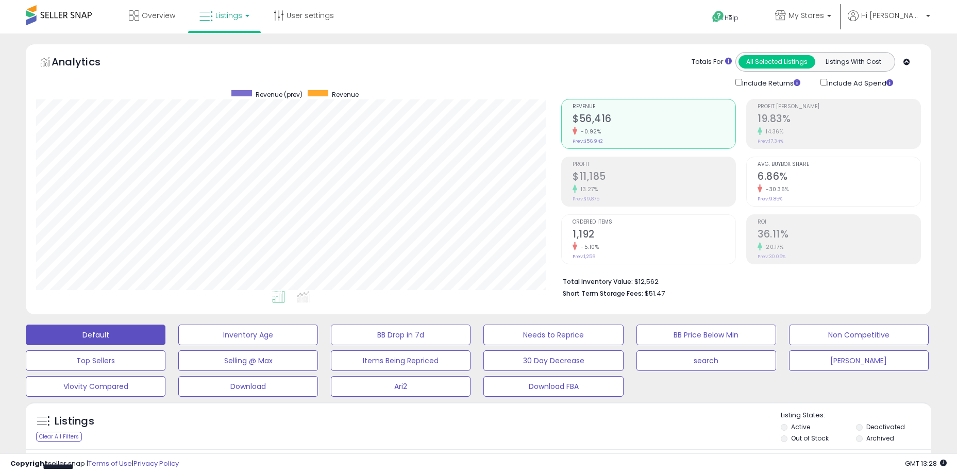
select select "**"
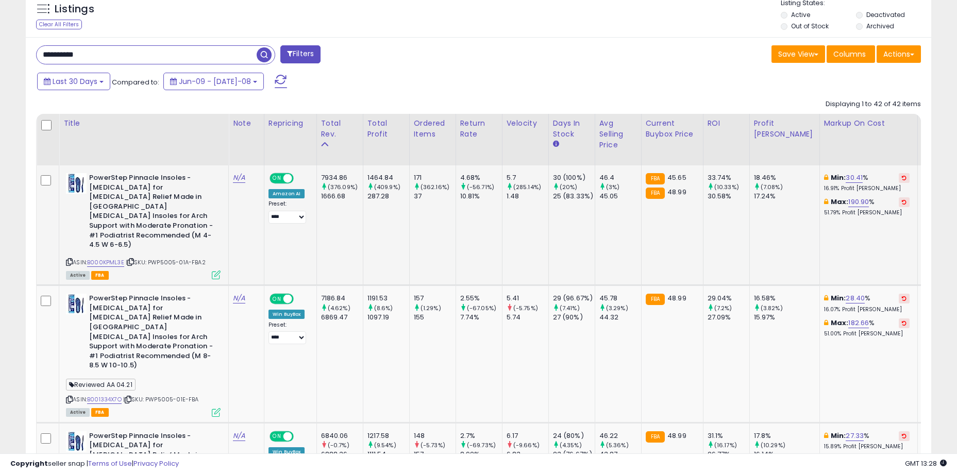
scroll to position [211, 525]
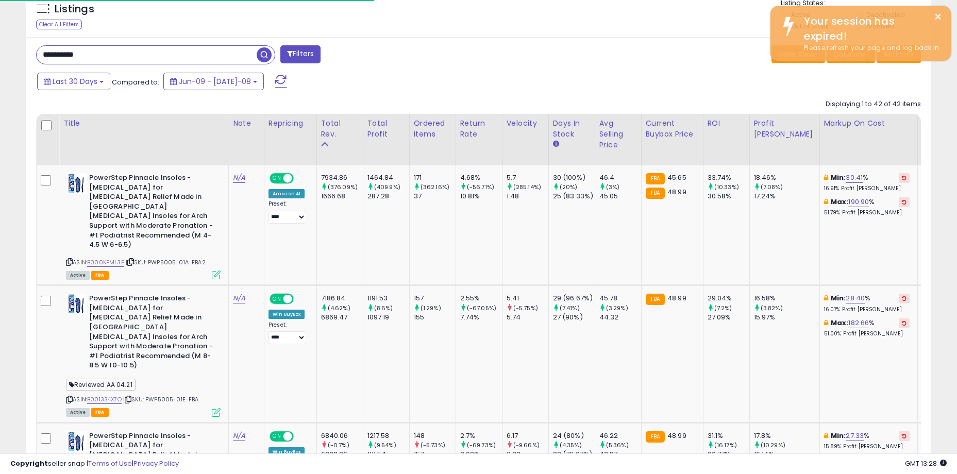
click at [607, 26] on div "Listings Clear All Filters Listing States:" at bounding box center [478, 15] width 905 height 35
click at [445, 48] on div "**********" at bounding box center [253, 55] width 450 height 21
click at [402, 48] on div "**********" at bounding box center [253, 55] width 450 height 21
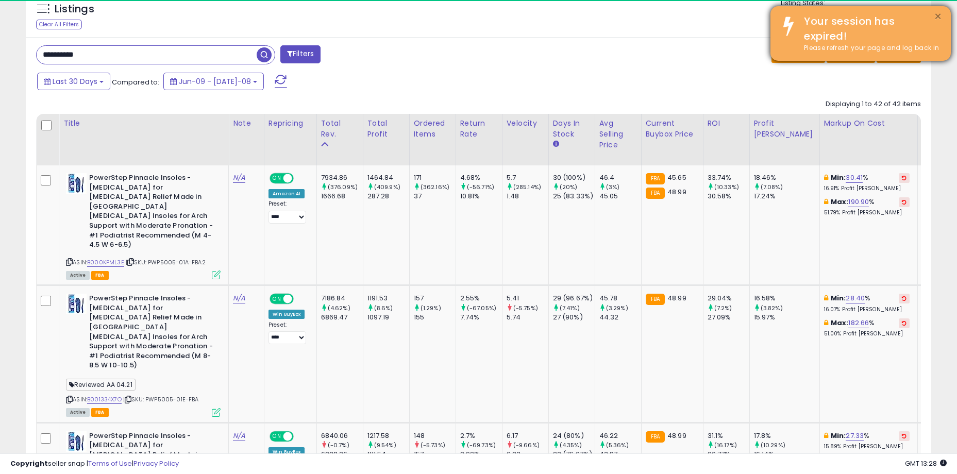
click at [937, 15] on button "×" at bounding box center [937, 16] width 8 height 13
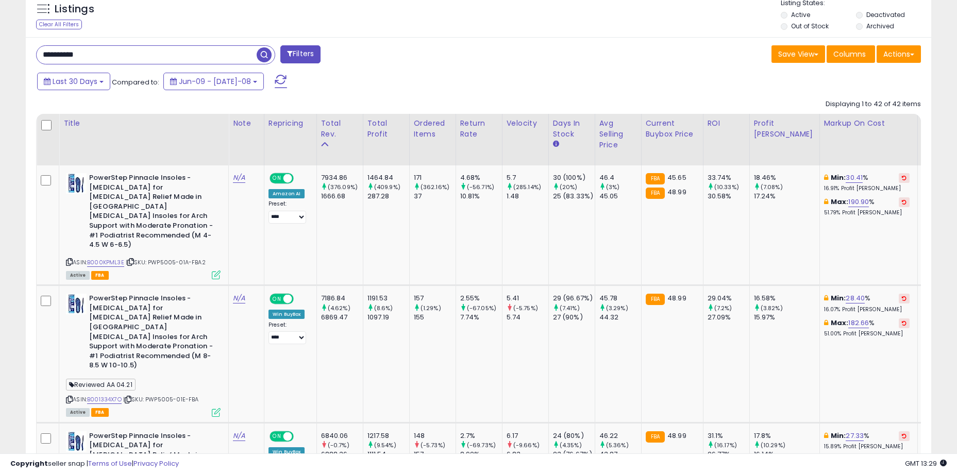
click at [97, 16] on div "Listings" at bounding box center [96, 12] width 135 height 16
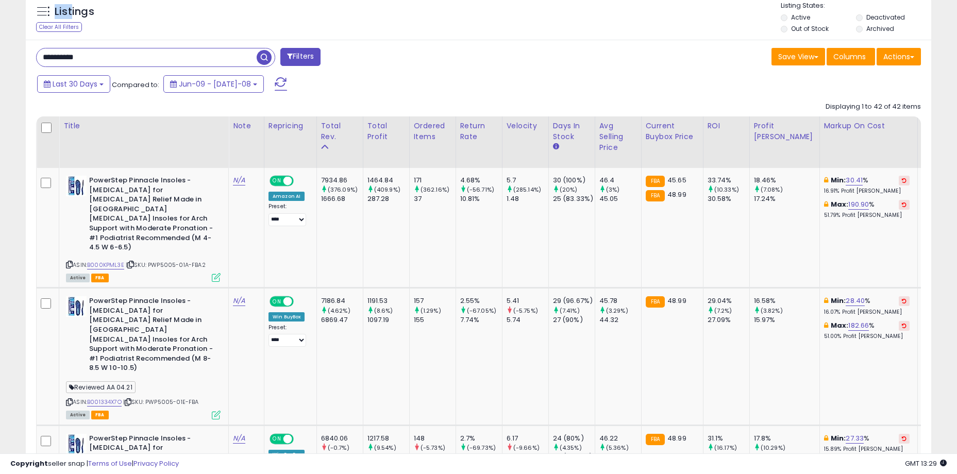
drag, startPoint x: 73, startPoint y: 10, endPoint x: 97, endPoint y: 10, distance: 24.7
click at [97, 10] on div "Listings" at bounding box center [96, 14] width 135 height 16
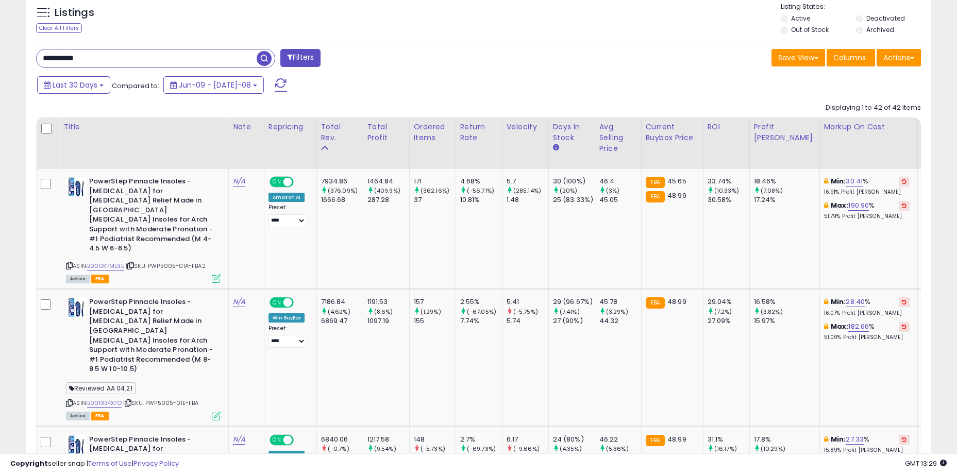
click at [97, 10] on div "Listings" at bounding box center [96, 15] width 135 height 16
drag, startPoint x: 100, startPoint y: 14, endPoint x: 67, endPoint y: 15, distance: 33.5
click at [67, 15] on div "Listings" at bounding box center [96, 15] width 135 height 16
click at [67, 15] on h5 "Listings" at bounding box center [75, 13] width 40 height 14
drag, startPoint x: 63, startPoint y: 14, endPoint x: 99, endPoint y: 13, distance: 35.6
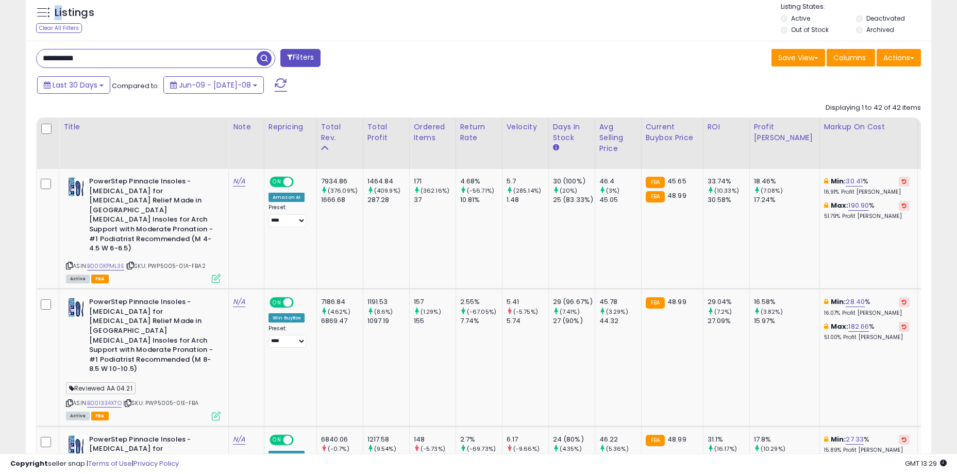
click at [99, 13] on div "Listings" at bounding box center [96, 15] width 135 height 16
drag, startPoint x: 84, startPoint y: 14, endPoint x: 56, endPoint y: 14, distance: 28.8
click at [56, 14] on h5 "Listings" at bounding box center [75, 13] width 40 height 14
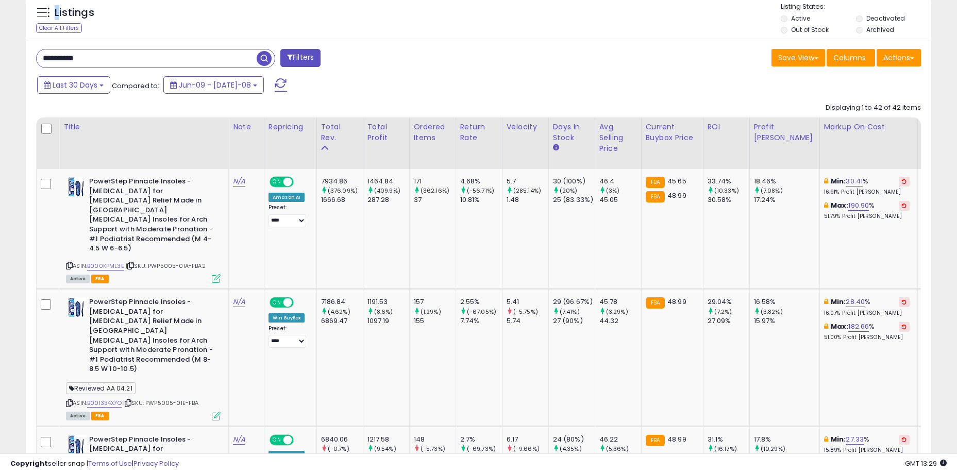
drag, startPoint x: 58, startPoint y: 11, endPoint x: 103, endPoint y: 13, distance: 44.3
click at [103, 13] on div "Listings" at bounding box center [96, 15] width 135 height 16
drag, startPoint x: 93, startPoint y: 13, endPoint x: 58, endPoint y: 12, distance: 35.0
click at [58, 12] on h5 "Listings" at bounding box center [75, 13] width 40 height 14
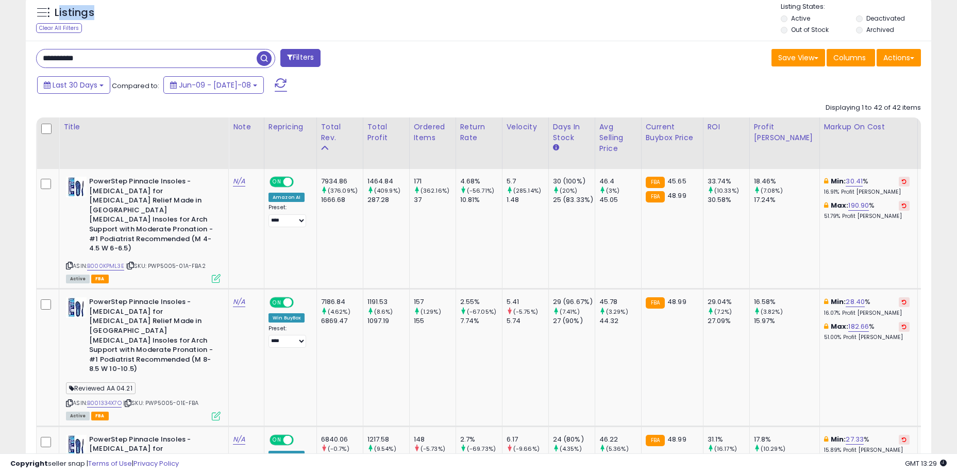
click at [58, 12] on h5 "Listings" at bounding box center [75, 13] width 40 height 14
drag, startPoint x: 55, startPoint y: 11, endPoint x: 108, endPoint y: 11, distance: 53.6
click at [108, 11] on div "Listings" at bounding box center [96, 15] width 135 height 16
click at [108, 12] on div "Listings" at bounding box center [96, 15] width 135 height 16
drag, startPoint x: 102, startPoint y: 15, endPoint x: 89, endPoint y: 13, distance: 13.0
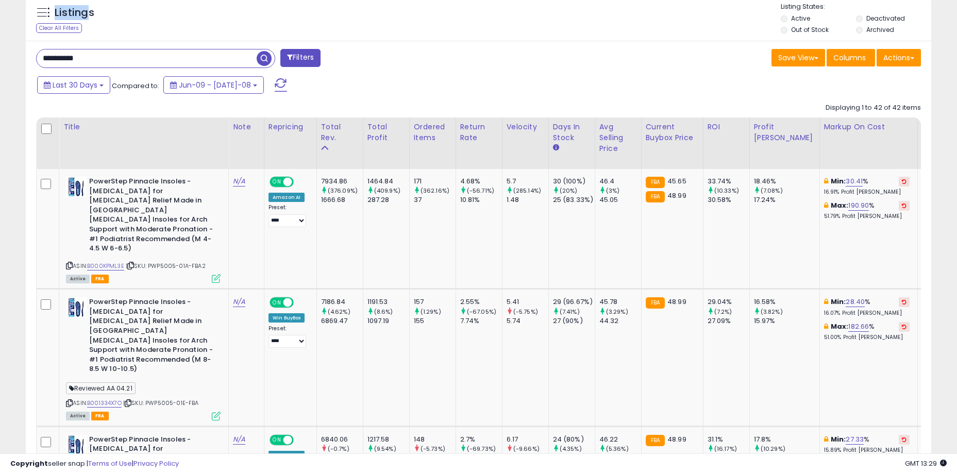
click at [89, 13] on div "Listings" at bounding box center [96, 15] width 135 height 16
click at [89, 13] on h5 "Listings" at bounding box center [75, 13] width 40 height 14
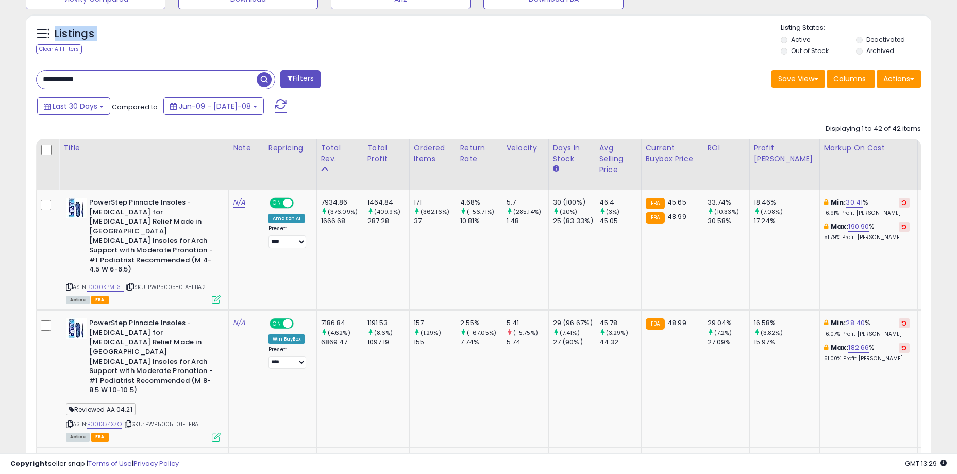
drag, startPoint x: 56, startPoint y: 12, endPoint x: 110, endPoint y: 8, distance: 54.3
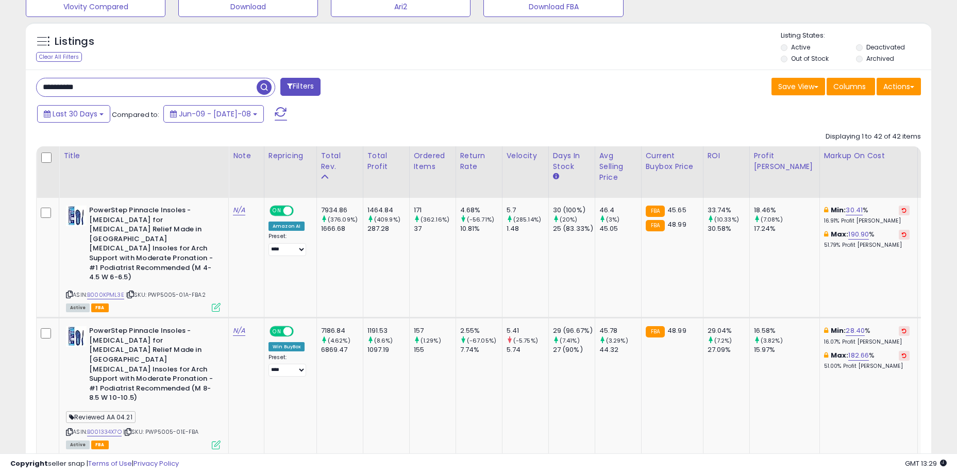
click at [104, 40] on div "Listings" at bounding box center [96, 44] width 135 height 16
drag, startPoint x: 97, startPoint y: 42, endPoint x: 63, endPoint y: 37, distance: 33.9
click at [63, 37] on div "Listings" at bounding box center [96, 44] width 135 height 16
click at [63, 37] on h5 "Listings" at bounding box center [75, 42] width 40 height 14
drag, startPoint x: 57, startPoint y: 38, endPoint x: 106, endPoint y: 37, distance: 48.9
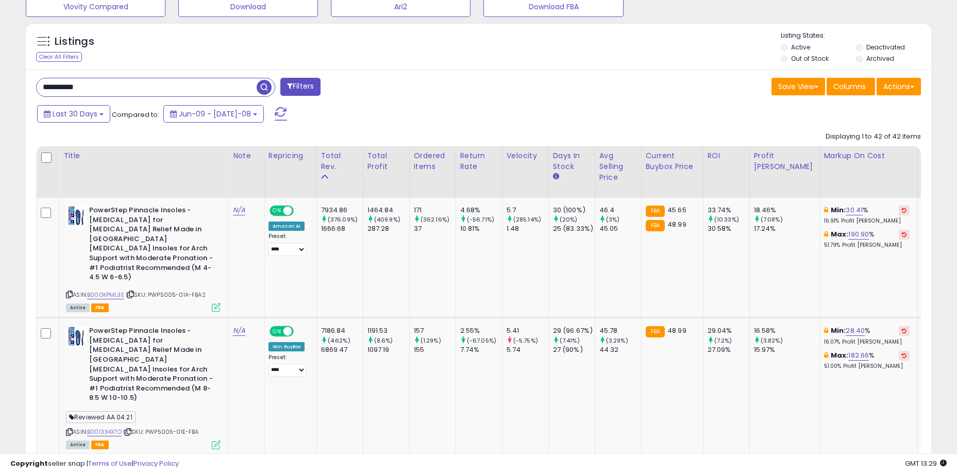
click at [106, 37] on div "Listings" at bounding box center [96, 44] width 135 height 16
click at [106, 38] on div "Listings" at bounding box center [96, 44] width 135 height 16
drag, startPoint x: 99, startPoint y: 42, endPoint x: 67, endPoint y: 40, distance: 31.5
click at [67, 40] on div "Listings" at bounding box center [96, 44] width 135 height 16
click at [67, 40] on h5 "Listings" at bounding box center [75, 42] width 40 height 14
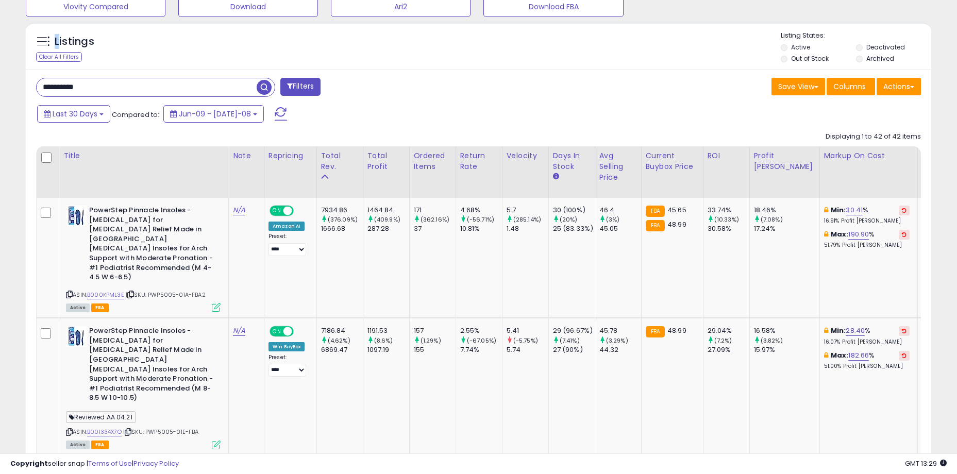
drag, startPoint x: 60, startPoint y: 39, endPoint x: 113, endPoint y: 39, distance: 53.6
click at [113, 39] on div "Listings" at bounding box center [96, 44] width 135 height 16
click at [113, 40] on div "Listings" at bounding box center [96, 44] width 135 height 16
drag, startPoint x: 94, startPoint y: 43, endPoint x: 53, endPoint y: 40, distance: 41.3
click at [53, 40] on div "Listings" at bounding box center [96, 44] width 135 height 16
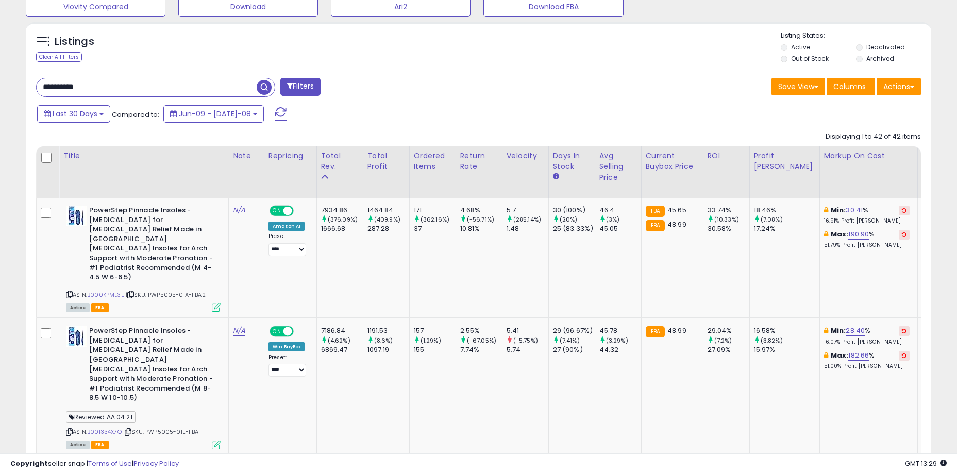
click at [53, 40] on div "Listings" at bounding box center [96, 44] width 135 height 16
drag, startPoint x: 58, startPoint y: 40, endPoint x: 113, endPoint y: 40, distance: 55.6
click at [113, 40] on div "Listings" at bounding box center [96, 44] width 135 height 16
drag, startPoint x: 108, startPoint y: 88, endPoint x: 1, endPoint y: 84, distance: 107.2
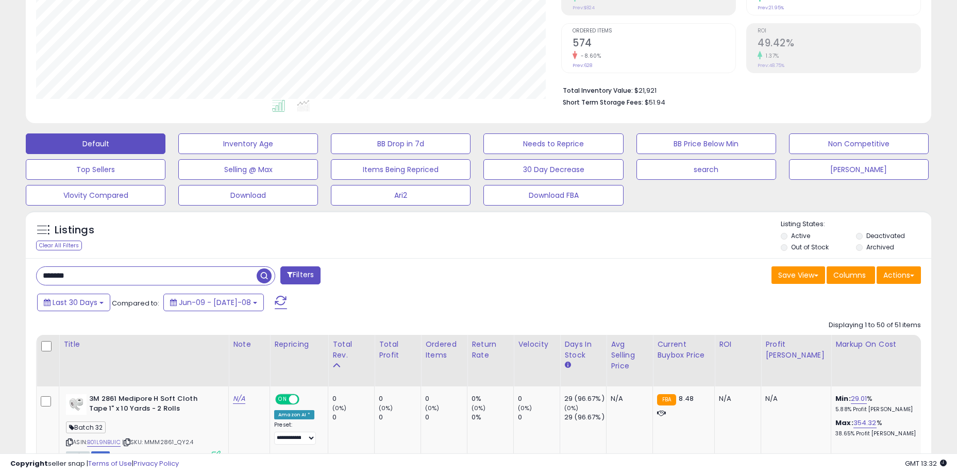
scroll to position [294, 0]
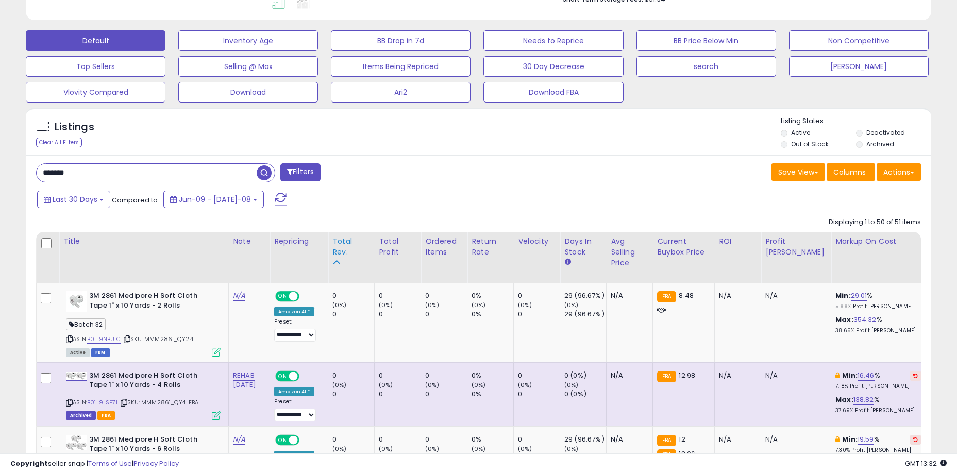
click at [346, 242] on div "Total Rev." at bounding box center [351, 247] width 38 height 22
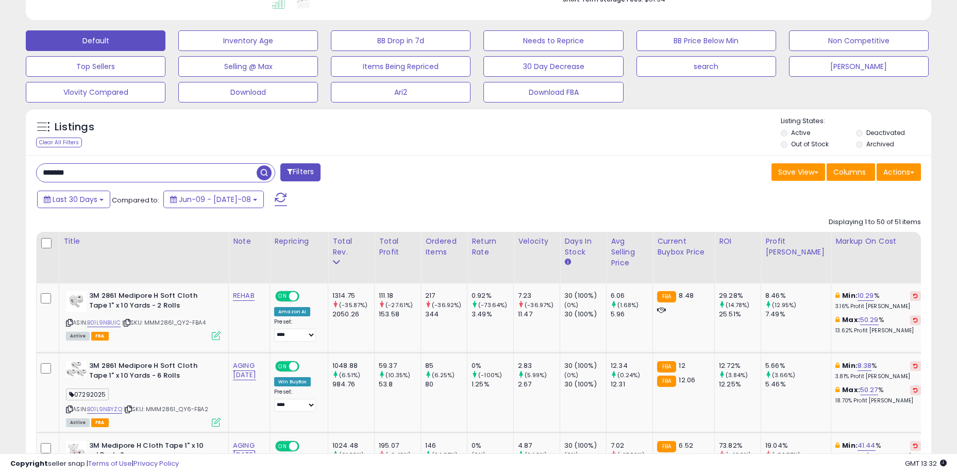
drag, startPoint x: 434, startPoint y: 184, endPoint x: 428, endPoint y: 169, distance: 16.2
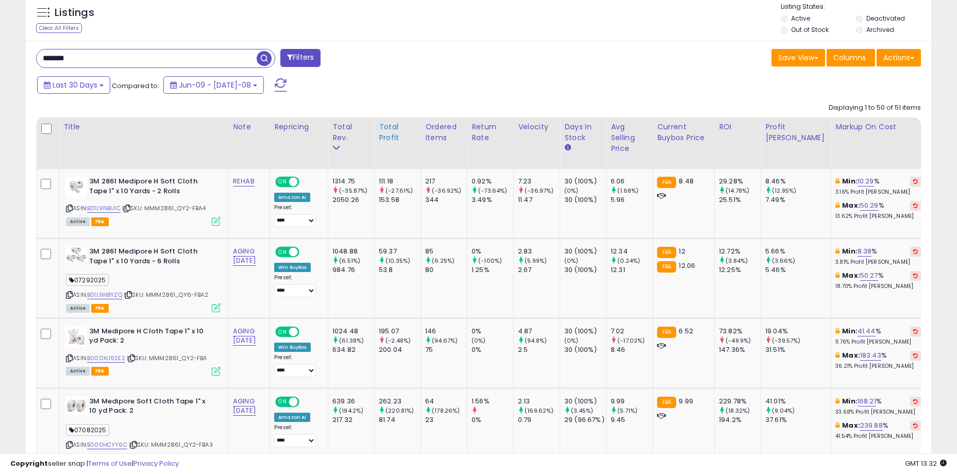
scroll to position [397, 0]
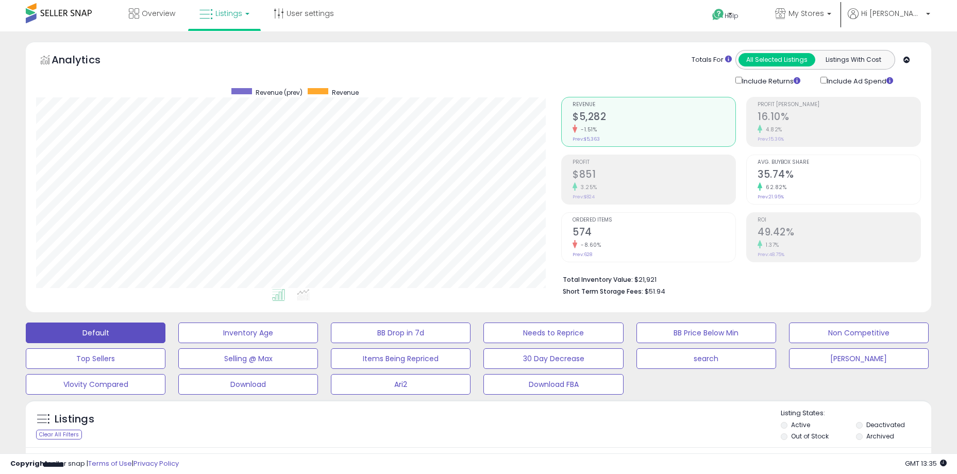
scroll to position [0, 0]
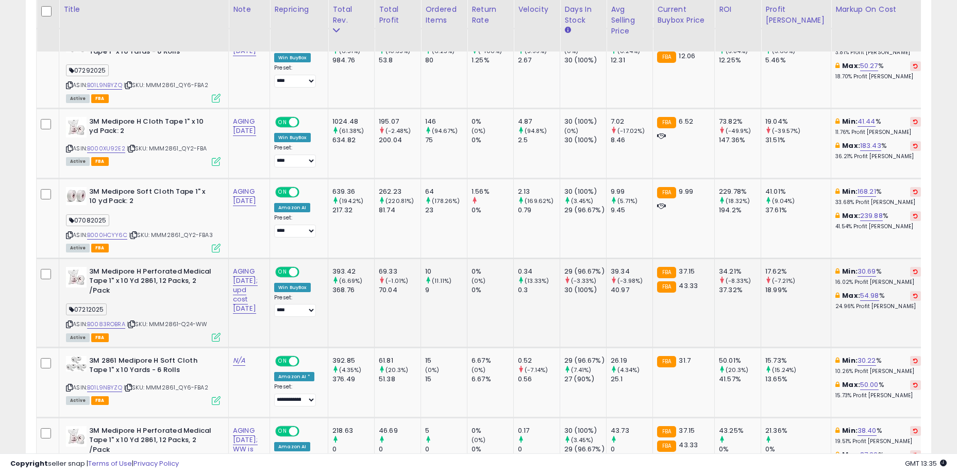
click at [203, 284] on b "3M Medipore H Perforated Medical Tape 1" x 10 Yd 2861, 12 Packs, 2 /Pack" at bounding box center [151, 282] width 125 height 31
click at [198, 292] on b "3M Medipore H Perforated Medical Tape 1" x 10 Yd 2861, 12 Packs, 2 /Pack" at bounding box center [151, 282] width 125 height 31
drag, startPoint x: 259, startPoint y: 322, endPoint x: 253, endPoint y: 317, distance: 8.4
click at [258, 322] on td "AGING 7/10/2025; upd cost 7/30/2025" at bounding box center [249, 302] width 41 height 89
drag, startPoint x: 260, startPoint y: 315, endPoint x: 271, endPoint y: 316, distance: 10.9
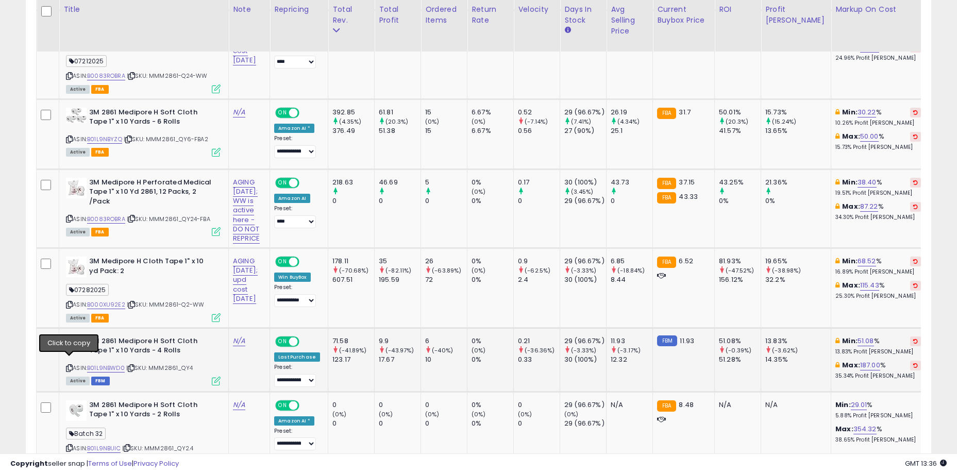
click at [67, 365] on icon at bounding box center [69, 368] width 7 height 6
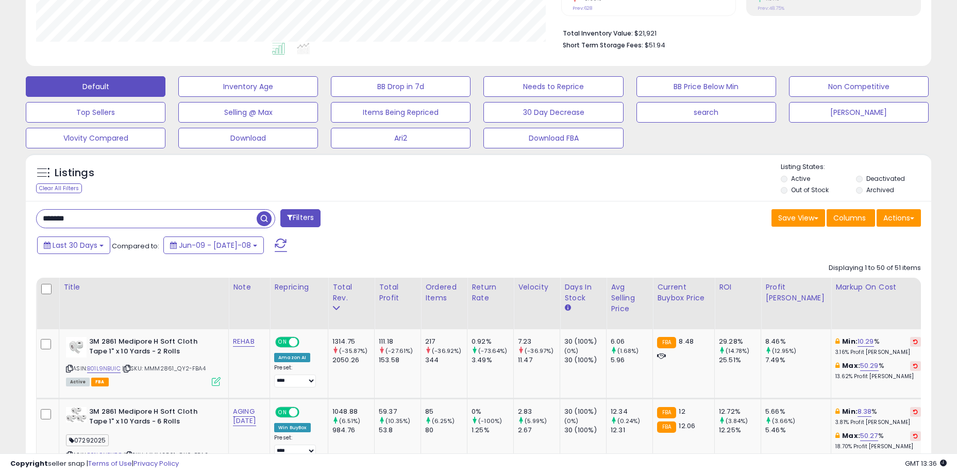
click at [108, 222] on input "*******" at bounding box center [147, 219] width 220 height 18
paste input "***"
click at [263, 216] on span "button" at bounding box center [264, 218] width 15 height 15
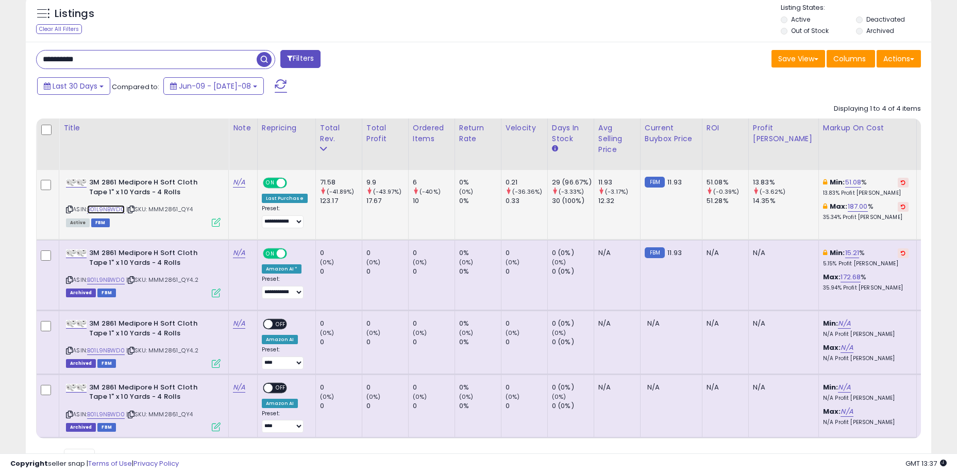
click at [122, 206] on link "B01L9NBWD0" at bounding box center [106, 209] width 38 height 9
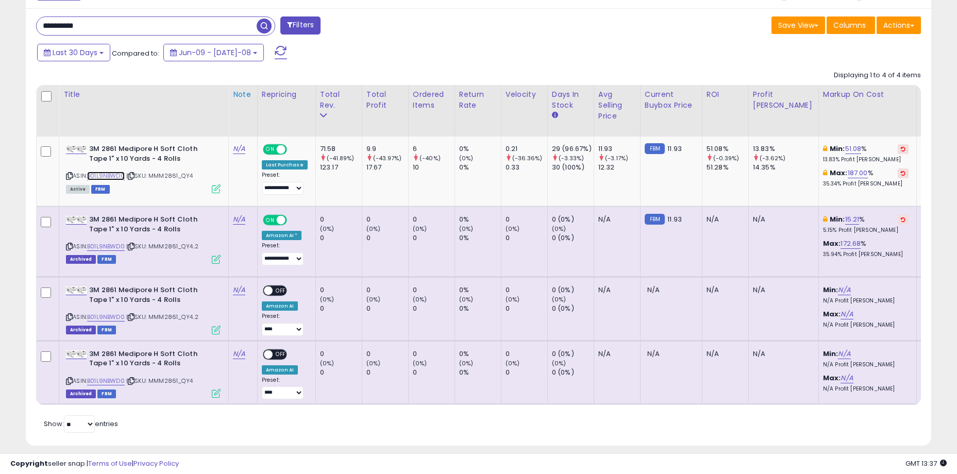
scroll to position [459, 0]
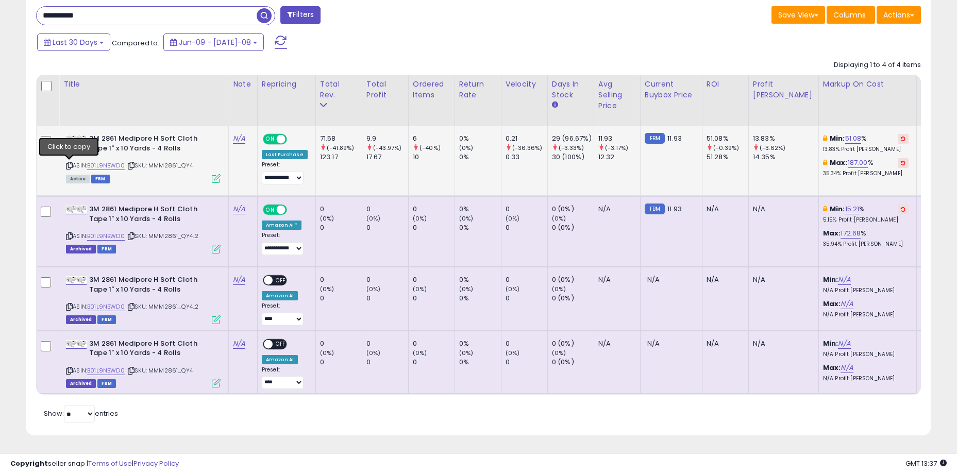
click at [70, 163] on icon at bounding box center [69, 166] width 7 height 6
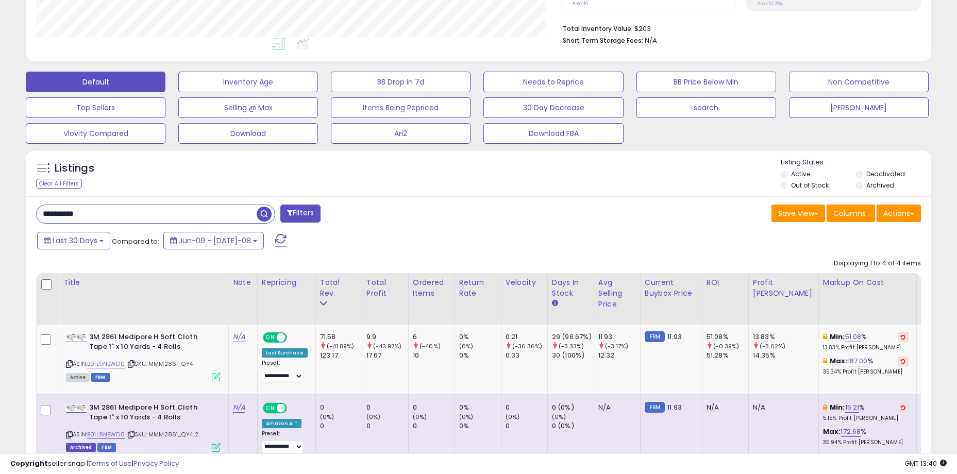
click at [129, 218] on input "**********" at bounding box center [147, 214] width 220 height 18
click at [266, 210] on span "button" at bounding box center [264, 214] width 15 height 15
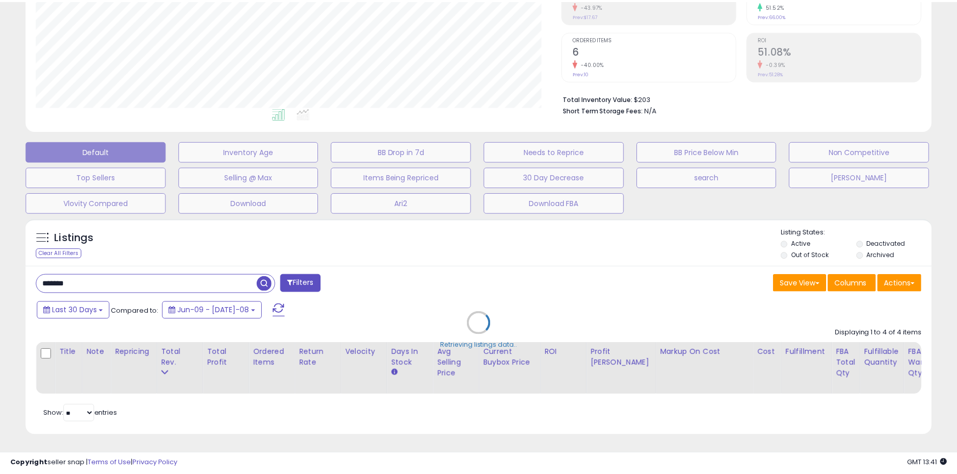
scroll to position [211, 530]
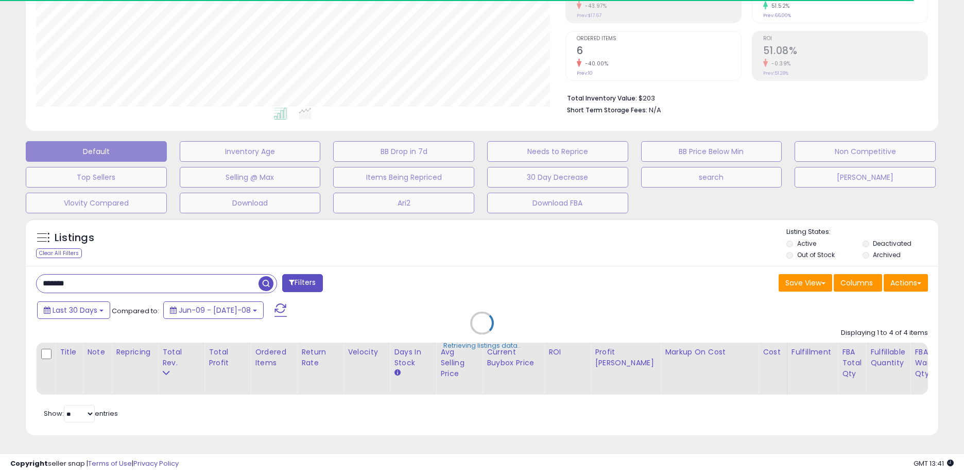
click at [361, 257] on div "Retrieving listings data.." at bounding box center [482, 330] width 928 height 235
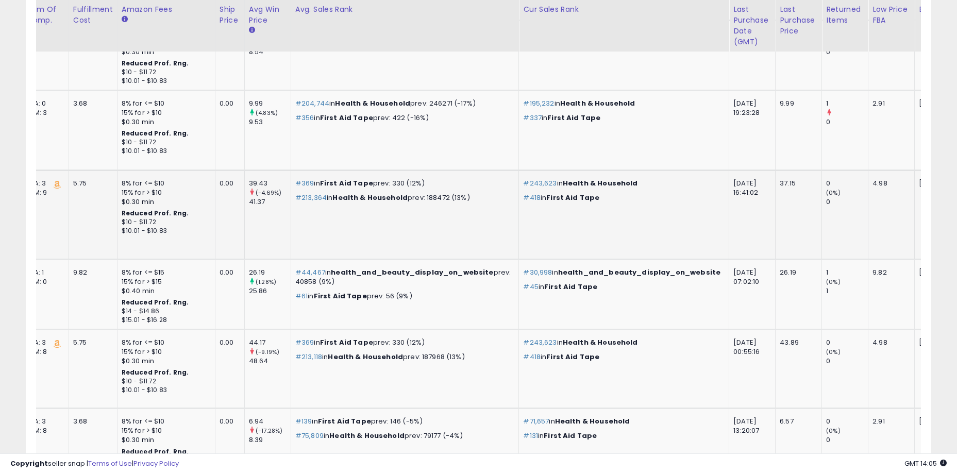
scroll to position [0, 0]
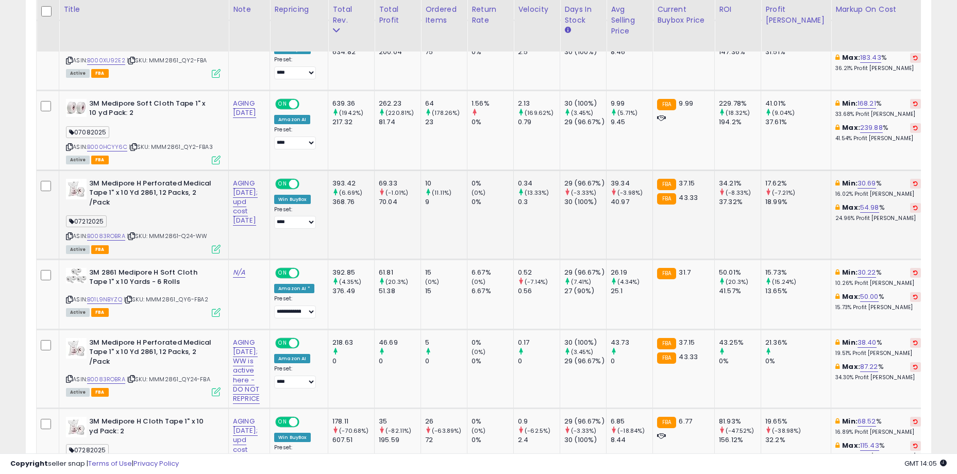
click at [173, 238] on span "| SKU: MMM2861-Q24-WW" at bounding box center [167, 236] width 81 height 8
click at [163, 237] on span "| SKU: MMM2861-Q24-WW" at bounding box center [167, 236] width 81 height 8
click at [112, 238] on link "B0083ROBRA" at bounding box center [106, 236] width 38 height 9
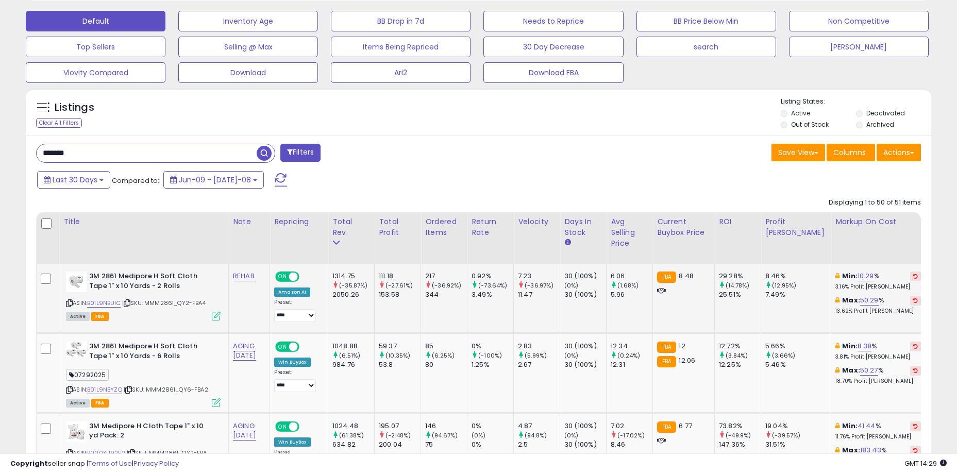
scroll to position [294, 0]
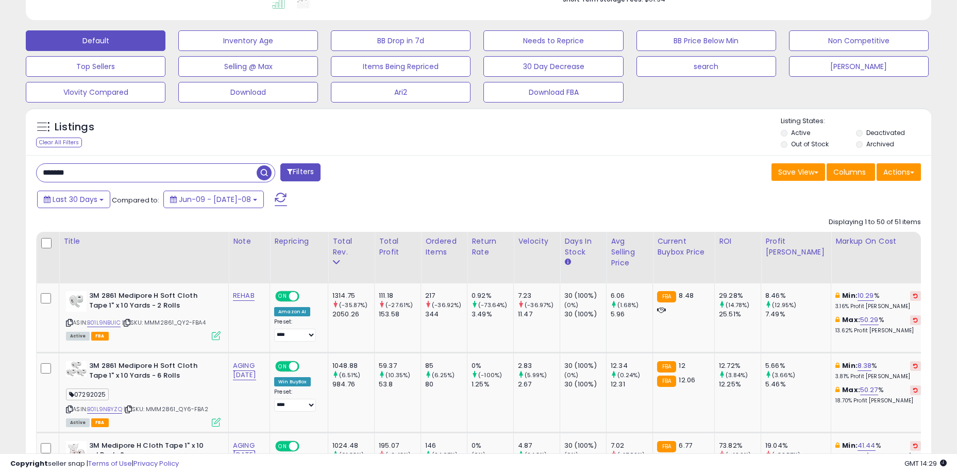
click at [135, 169] on input "*******" at bounding box center [147, 173] width 220 height 18
paste input "**********"
click at [266, 171] on span "button" at bounding box center [264, 172] width 15 height 15
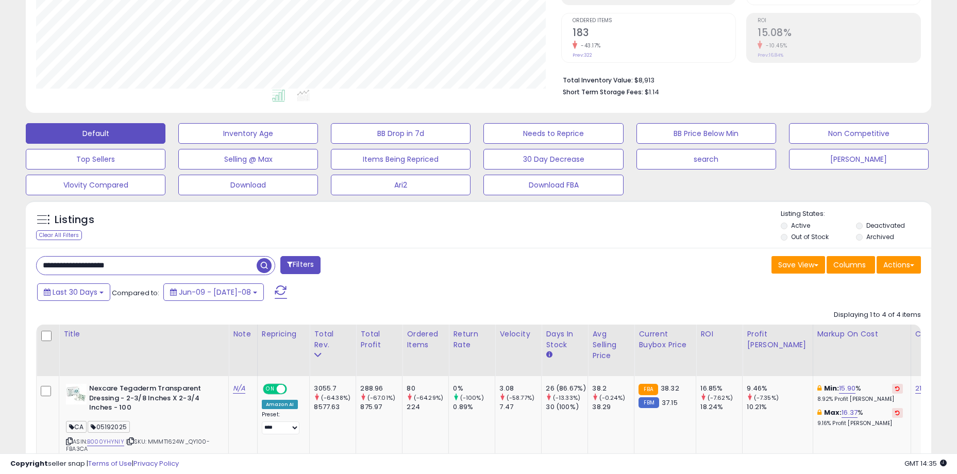
scroll to position [407, 0]
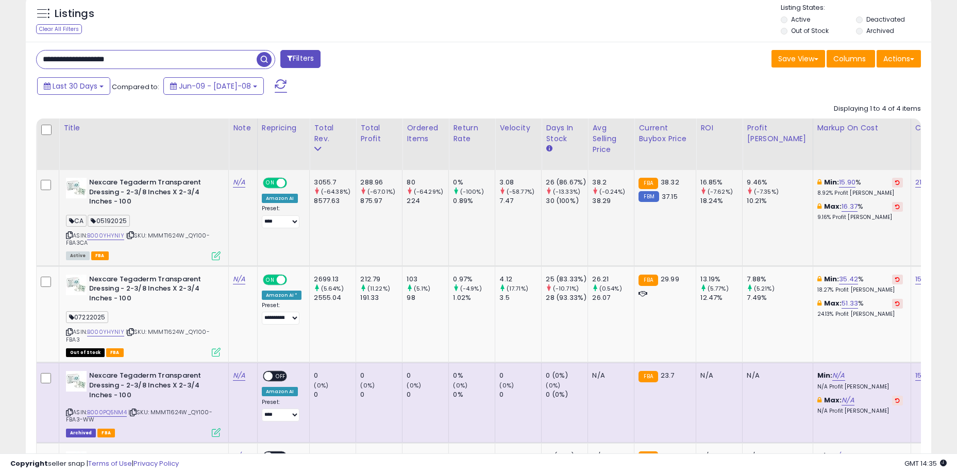
drag, startPoint x: 237, startPoint y: 229, endPoint x: 249, endPoint y: 229, distance: 11.9
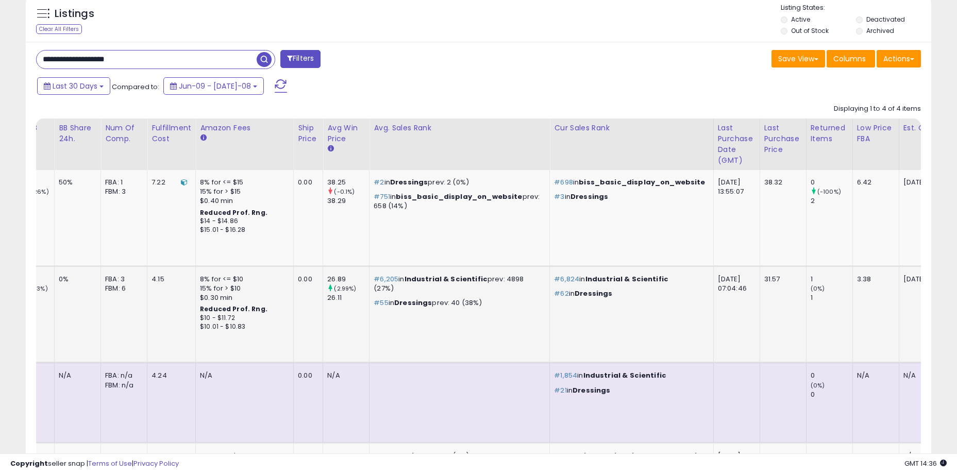
scroll to position [0, 0]
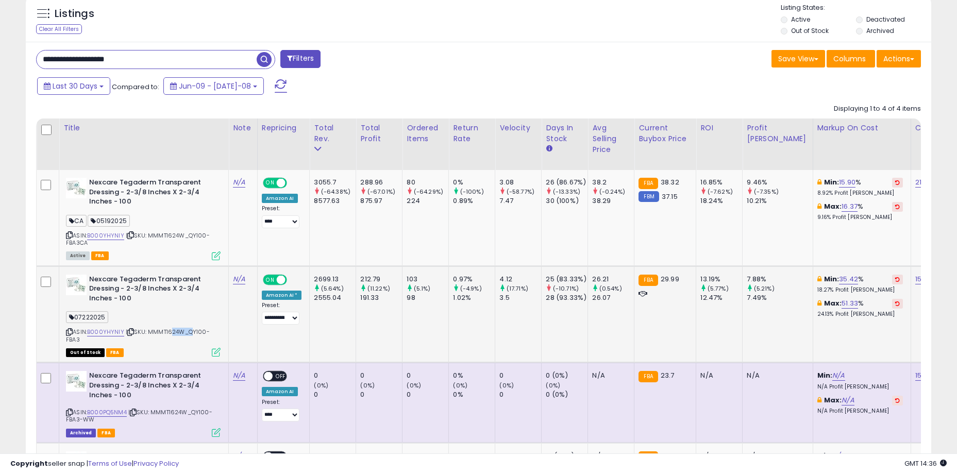
drag, startPoint x: 168, startPoint y: 331, endPoint x: 188, endPoint y: 329, distance: 19.6
click at [188, 329] on span "| SKU: MMMT1624W_QY100-FBA3" at bounding box center [138, 335] width 144 height 15
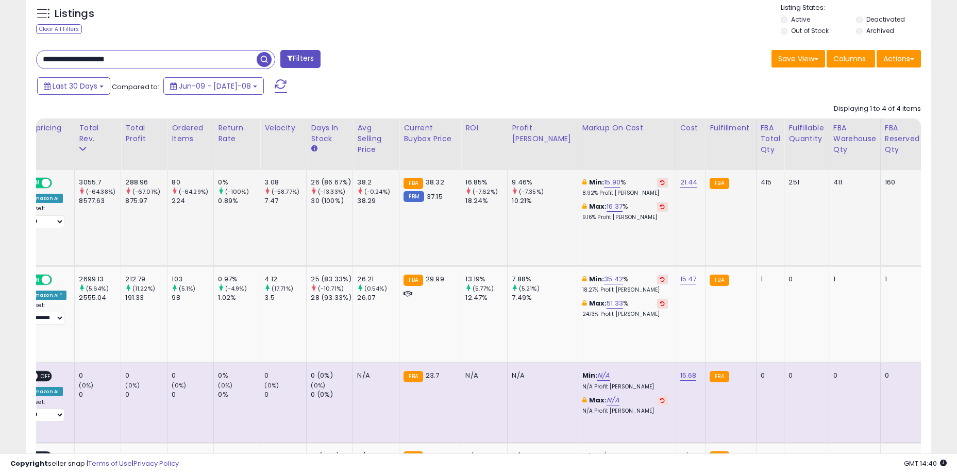
scroll to position [0, 526]
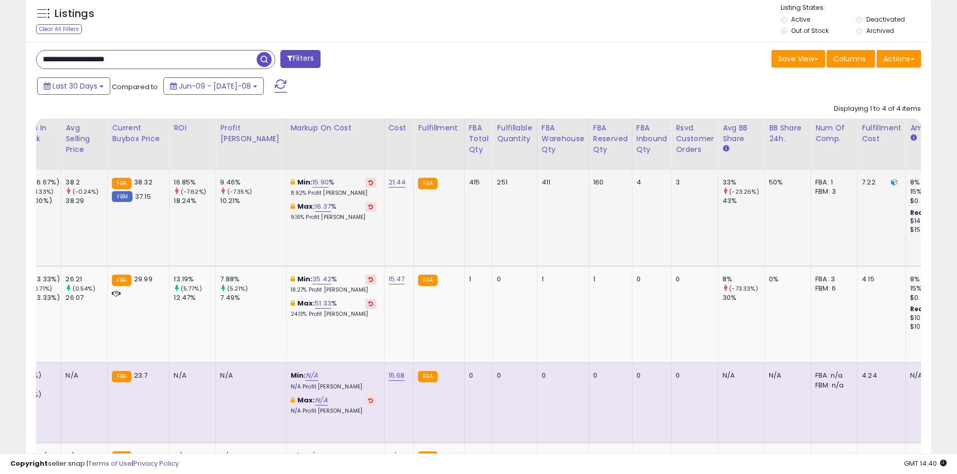
click at [495, 214] on td "251" at bounding box center [514, 218] width 44 height 96
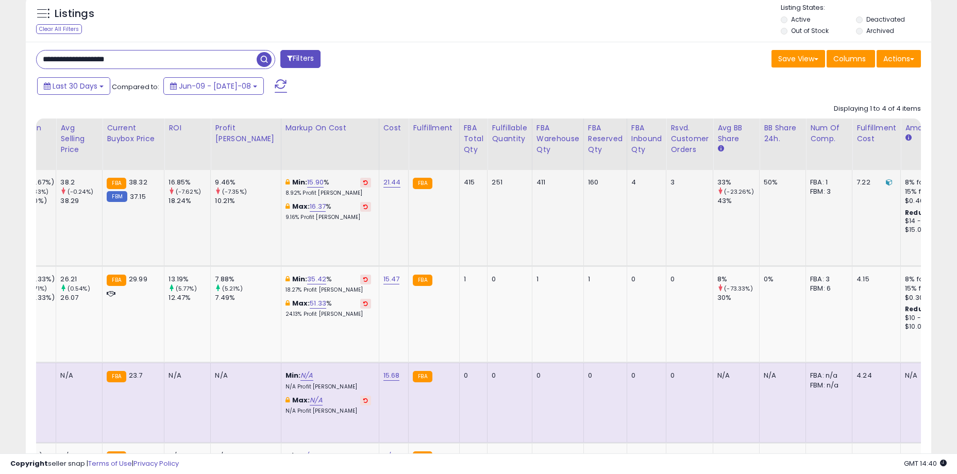
scroll to position [0, 548]
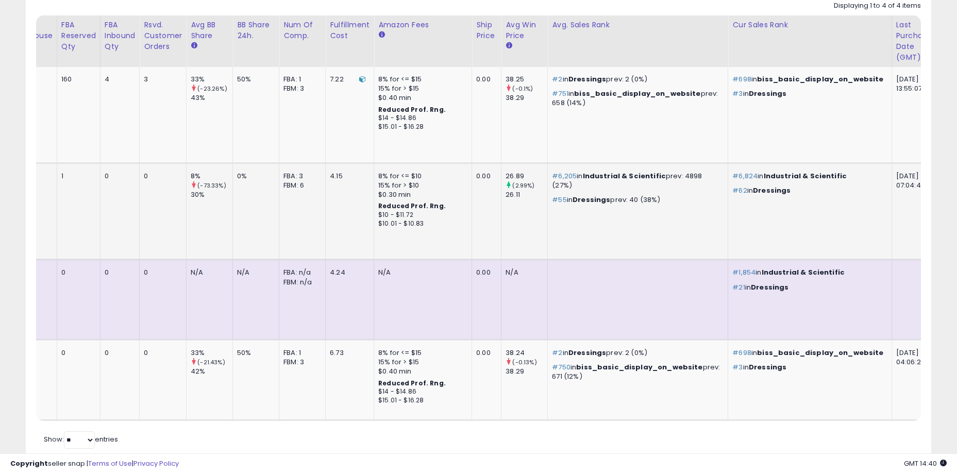
click at [728, 220] on td "#6,824 in Industrial & Scientific #62 in Dressings" at bounding box center [809, 211] width 163 height 97
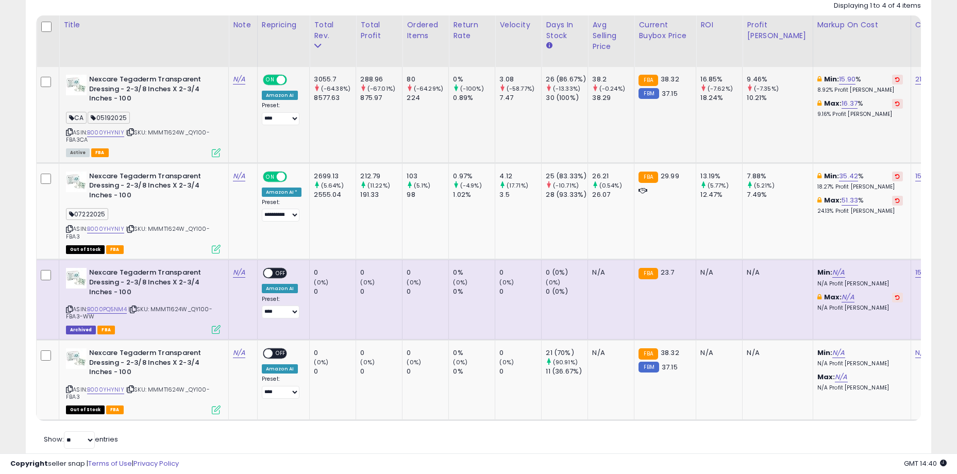
drag, startPoint x: 360, startPoint y: 115, endPoint x: 425, endPoint y: 122, distance: 65.7
drag, startPoint x: 178, startPoint y: 135, endPoint x: 203, endPoint y: 138, distance: 25.8
click at [203, 138] on div "ASIN: B000YHYNIY | SKU: MMMT1624W_QY100-FBA3CA Active FBA" at bounding box center [143, 115] width 155 height 81
drag, startPoint x: 202, startPoint y: 133, endPoint x: 135, endPoint y: 127, distance: 67.3
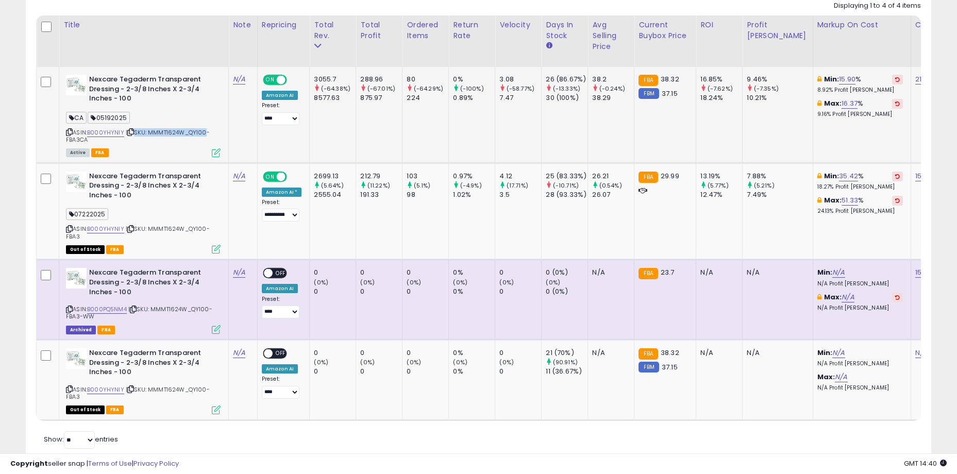
click at [135, 127] on div "ASIN: B000YHYNIY | SKU: MMMT1624W_QY100-FBA3CA Active FBA" at bounding box center [143, 115] width 155 height 81
click at [141, 129] on span "| SKU: MMMT1624W_QY100-FBA3CA" at bounding box center [138, 135] width 144 height 15
drag, startPoint x: 161, startPoint y: 133, endPoint x: 190, endPoint y: 135, distance: 28.4
click at [190, 135] on span "| SKU: MMMT1624W_QY100-FBA3CA" at bounding box center [138, 135] width 144 height 15
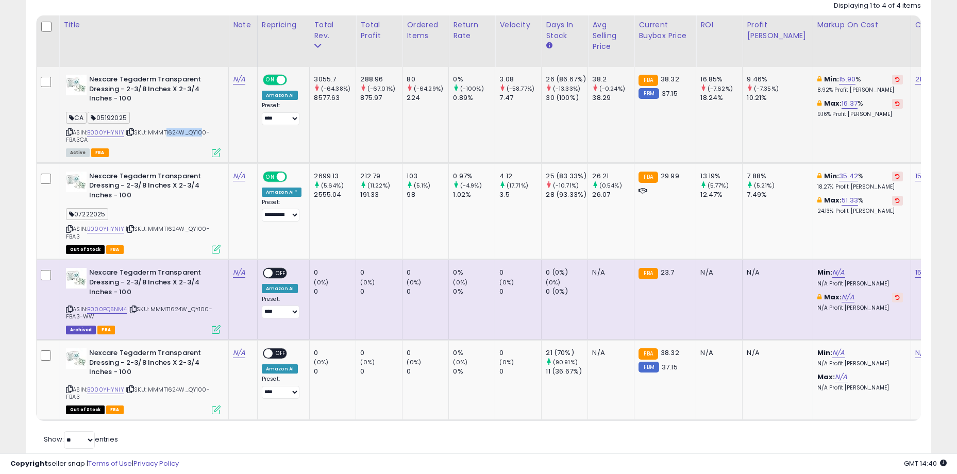
drag, startPoint x: 198, startPoint y: 131, endPoint x: 164, endPoint y: 128, distance: 34.1
click at [164, 128] on span "| SKU: MMMT1624W_QY100-FBA3CA" at bounding box center [138, 135] width 144 height 15
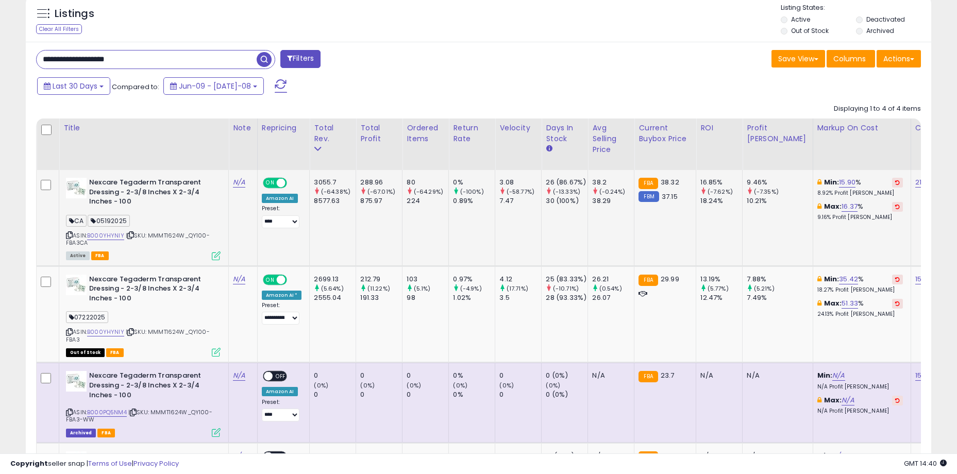
drag, startPoint x: 26, startPoint y: 201, endPoint x: 62, endPoint y: 216, distance: 38.6
click at [26, 201] on div "**********" at bounding box center [478, 303] width 905 height 523
drag, startPoint x: 184, startPoint y: 232, endPoint x: 201, endPoint y: 235, distance: 17.4
click at [201, 235] on span "| SKU: MMMT1624W_QY100-FBA3CA" at bounding box center [138, 238] width 144 height 15
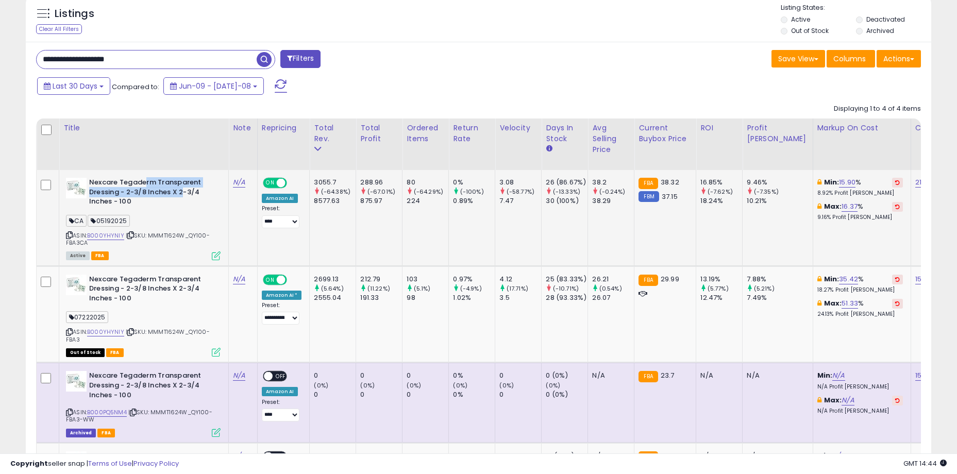
drag, startPoint x: 146, startPoint y: 183, endPoint x: 185, endPoint y: 197, distance: 41.5
click at [185, 197] on b "Nexcare Tegaderm Transparent Dressing - 2-3/8 Inches X 2-3/4 Inches - 100" at bounding box center [151, 193] width 125 height 31
drag, startPoint x: 116, startPoint y: 51, endPoint x: 92, endPoint y: 57, distance: 24.5
click at [92, 57] on input "**********" at bounding box center [147, 59] width 220 height 18
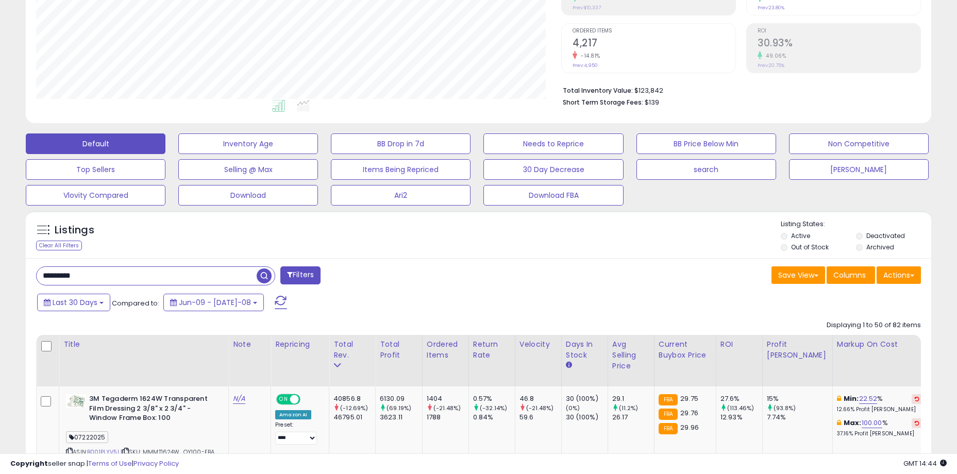
scroll to position [211, 525]
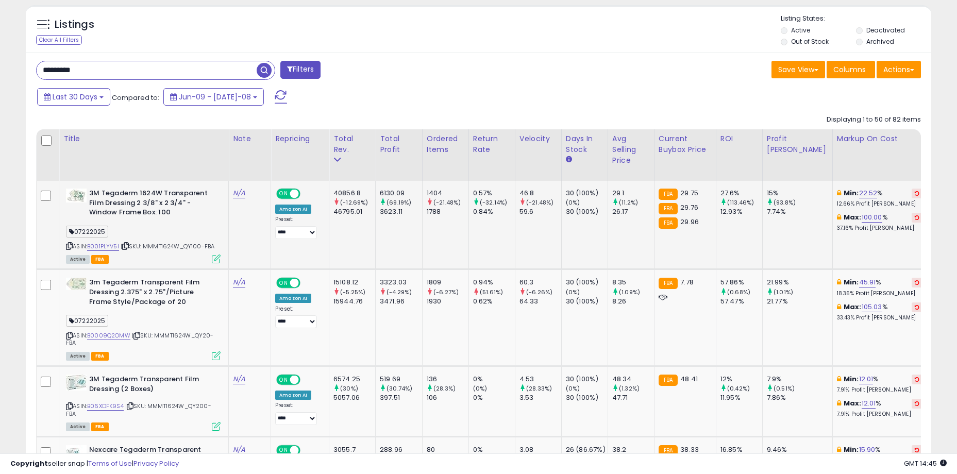
scroll to position [397, 0]
click at [391, 234] on td "6130.09 (69.19%) 3623.11" at bounding box center [399, 224] width 47 height 89
click at [383, 237] on td "6130.09 (69.19%) 3623.11" at bounding box center [399, 224] width 47 height 89
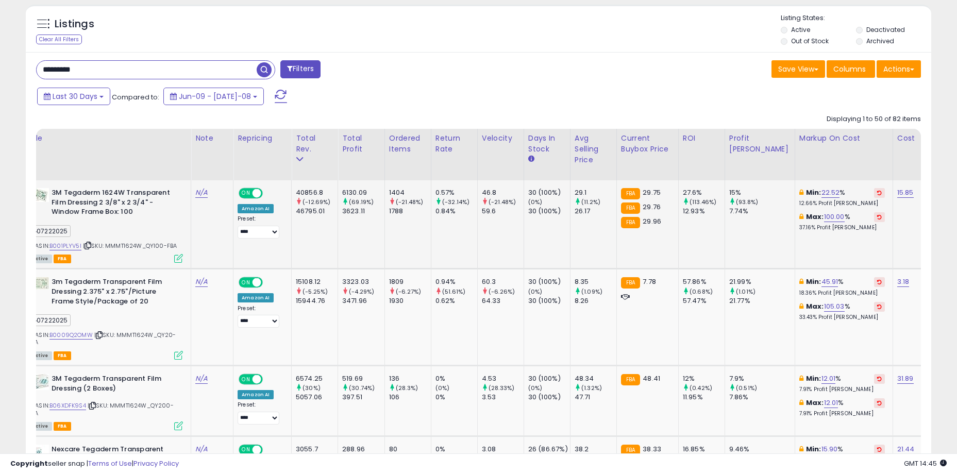
scroll to position [0, 0]
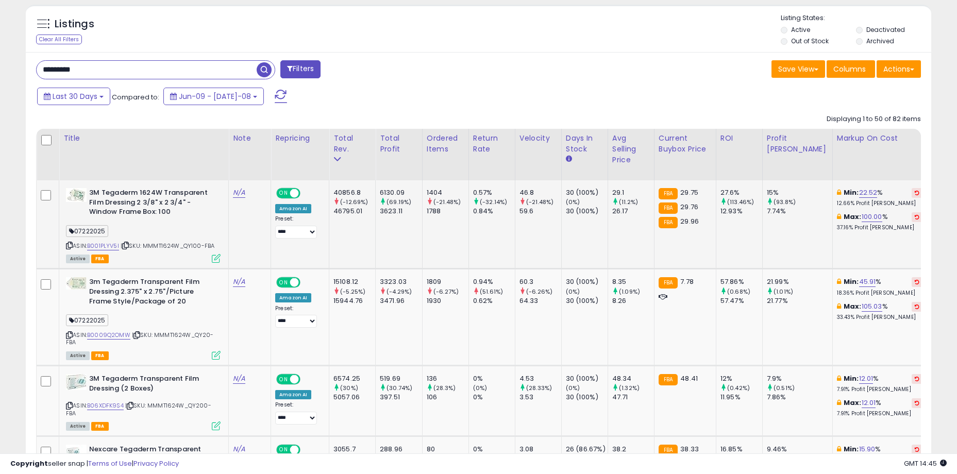
click at [432, 242] on td "1404 (-21.48%) 1788" at bounding box center [445, 224] width 46 height 89
click at [397, 239] on td "6130.09 (69.19%) 3623.11" at bounding box center [399, 224] width 47 height 89
drag, startPoint x: 351, startPoint y: 192, endPoint x: 533, endPoint y: 214, distance: 182.7
click at [533, 214] on div "59.6" at bounding box center [540, 211] width 42 height 9
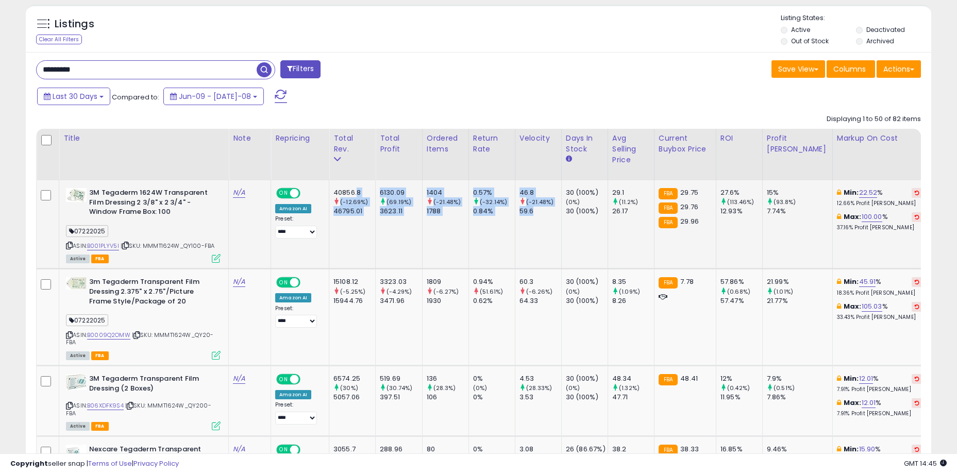
drag, startPoint x: 544, startPoint y: 212, endPoint x: 357, endPoint y: 190, distance: 188.8
click at [357, 190] on div "40856.8" at bounding box center [354, 192] width 42 height 9
drag, startPoint x: 346, startPoint y: 190, endPoint x: 536, endPoint y: 205, distance: 190.1
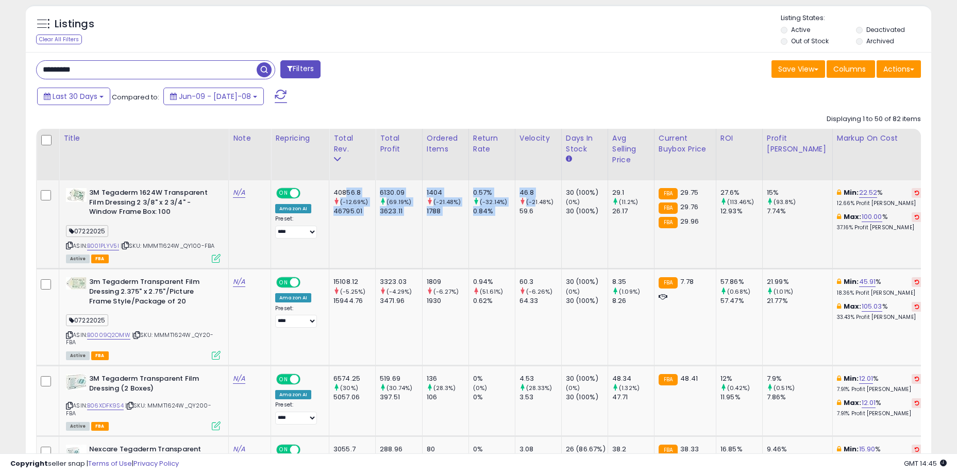
click at [536, 205] on small "(-21.48%)" at bounding box center [539, 202] width 27 height 8
drag, startPoint x: 414, startPoint y: 250, endPoint x: 396, endPoint y: 254, distance: 18.5
click at [397, 253] on td "6130.09 (69.19%) 3623.11" at bounding box center [399, 224] width 47 height 89
click at [498, 243] on td "0.57% (-32.14%) 0.84%" at bounding box center [491, 224] width 46 height 89
click at [463, 234] on td "1404 (-21.48%) 1788" at bounding box center [445, 224] width 46 height 89
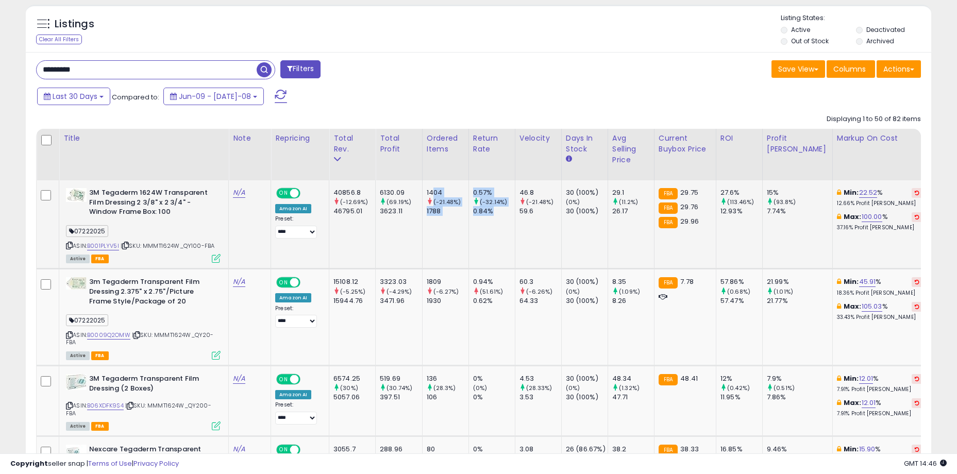
drag, startPoint x: 433, startPoint y: 182, endPoint x: 507, endPoint y: 215, distance: 80.7
click at [507, 215] on div "0.84%" at bounding box center [494, 211] width 42 height 9
click at [535, 233] on td "46.8 (-21.48%) 59.6" at bounding box center [538, 224] width 46 height 89
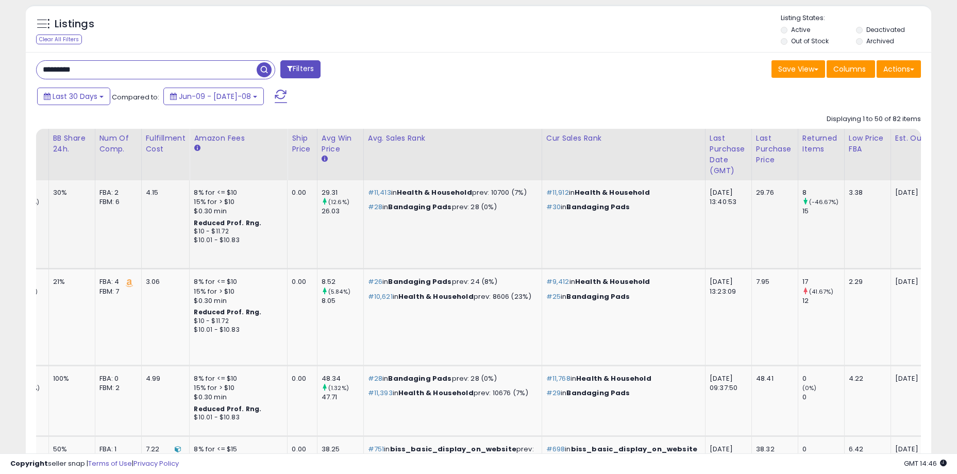
scroll to position [0, 1203]
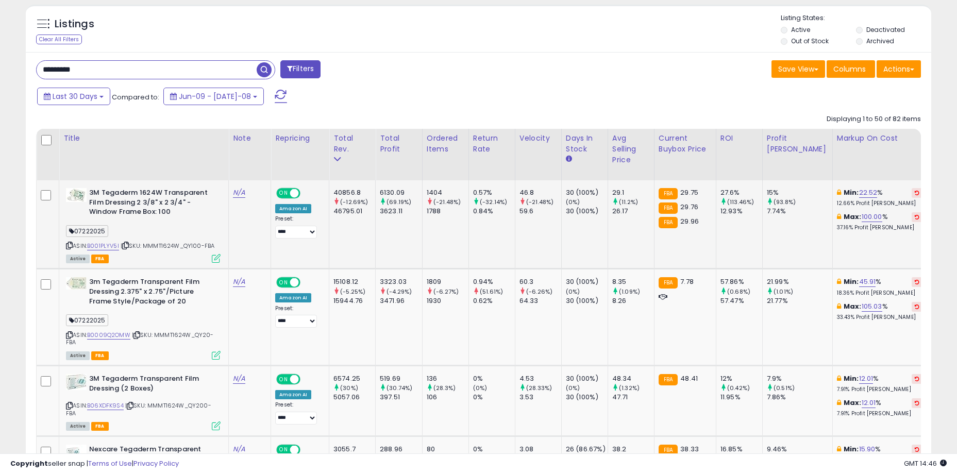
drag, startPoint x: 218, startPoint y: 245, endPoint x: 146, endPoint y: 246, distance: 72.1
click at [146, 246] on div "ASIN: B001PLYV5I | SKU: MMMT1624W_QY100-FBA Active FBA" at bounding box center [143, 225] width 155 height 74
click at [67, 246] on icon at bounding box center [69, 246] width 7 height 6
click at [80, 227] on span "07222025" at bounding box center [87, 231] width 42 height 12
click at [142, 68] on input "*********" at bounding box center [147, 70] width 220 height 18
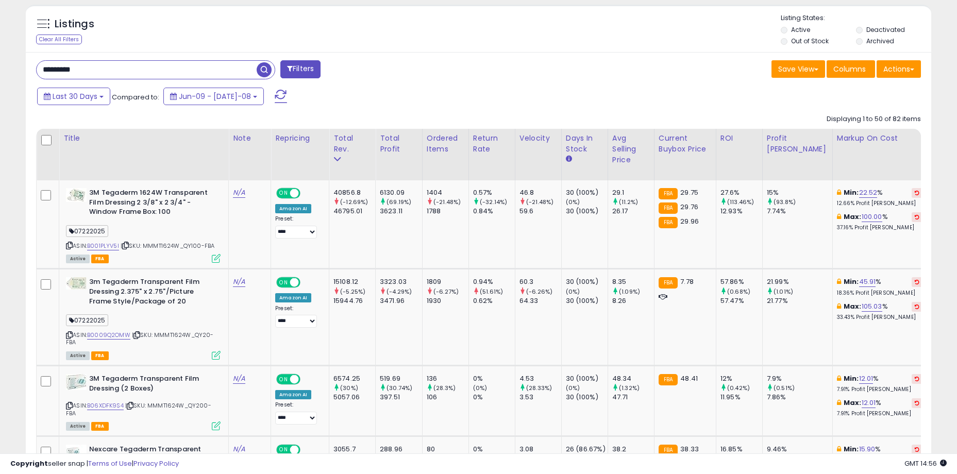
click at [142, 68] on input "*********" at bounding box center [147, 70] width 220 height 18
paste input "**********"
click at [264, 71] on span "button" at bounding box center [264, 69] width 15 height 15
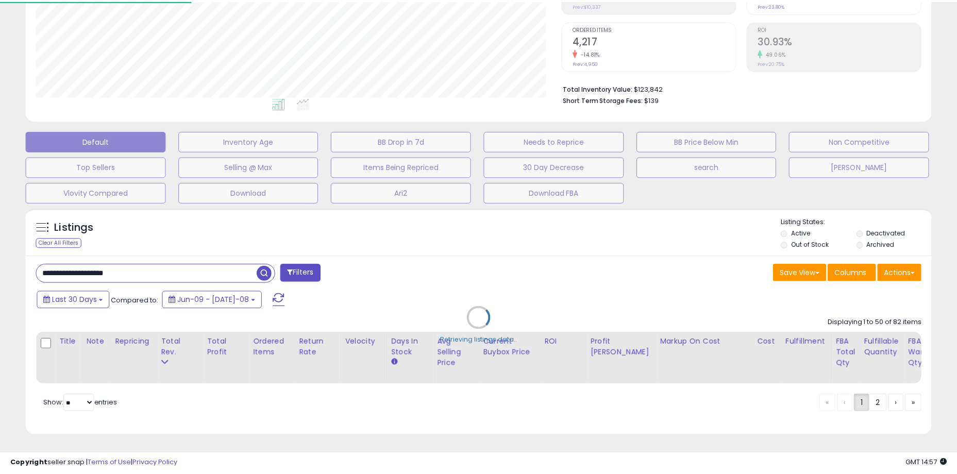
scroll to position [211, 530]
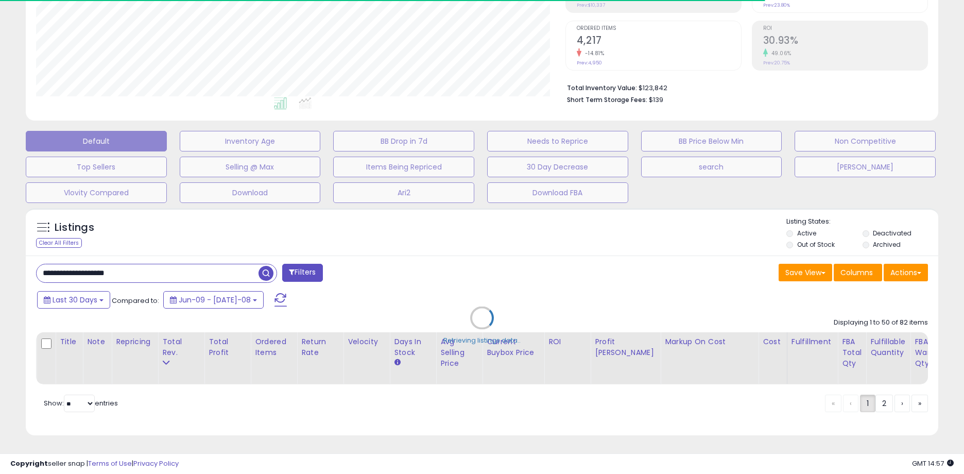
click at [428, 228] on div "Retrieving listings data.." at bounding box center [482, 325] width 928 height 245
click at [157, 247] on div "Retrieving listings data.." at bounding box center [482, 325] width 928 height 245
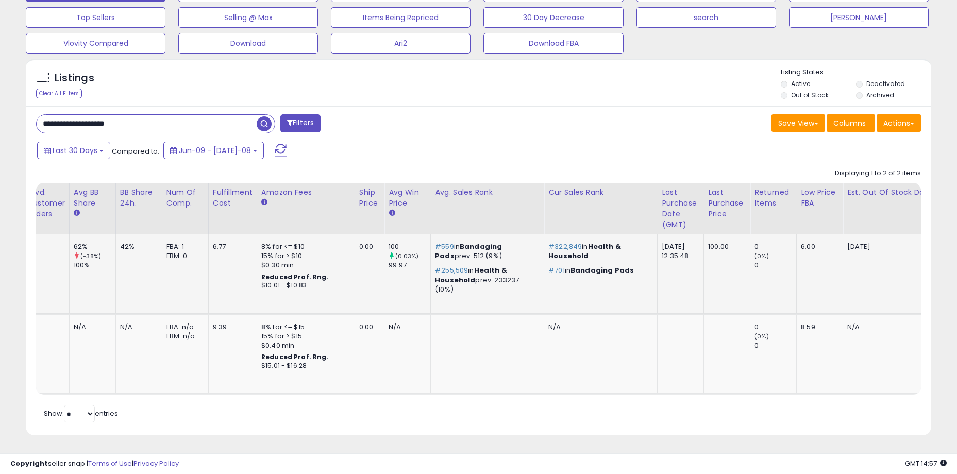
scroll to position [0, 1046]
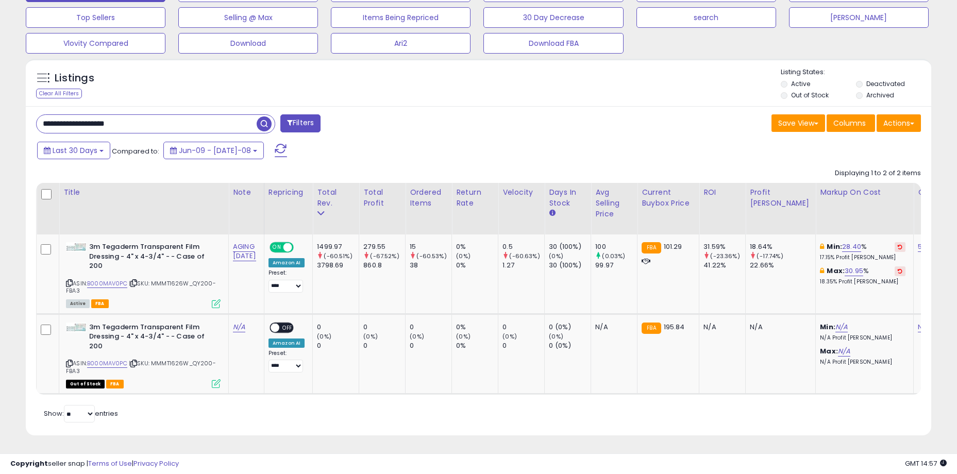
click at [151, 115] on input "**********" at bounding box center [147, 124] width 220 height 18
paste input "text"
click at [264, 116] on span "button" at bounding box center [264, 123] width 15 height 15
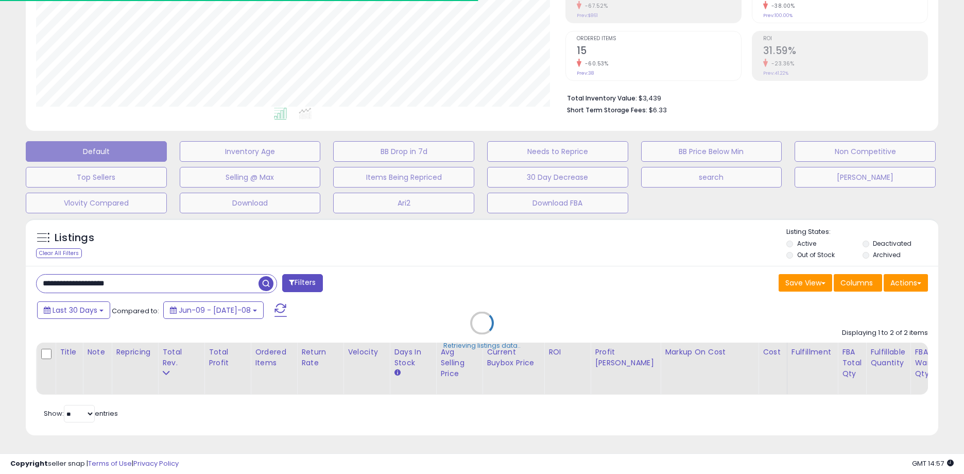
click at [452, 230] on div "Retrieving listings data.." at bounding box center [482, 330] width 928 height 235
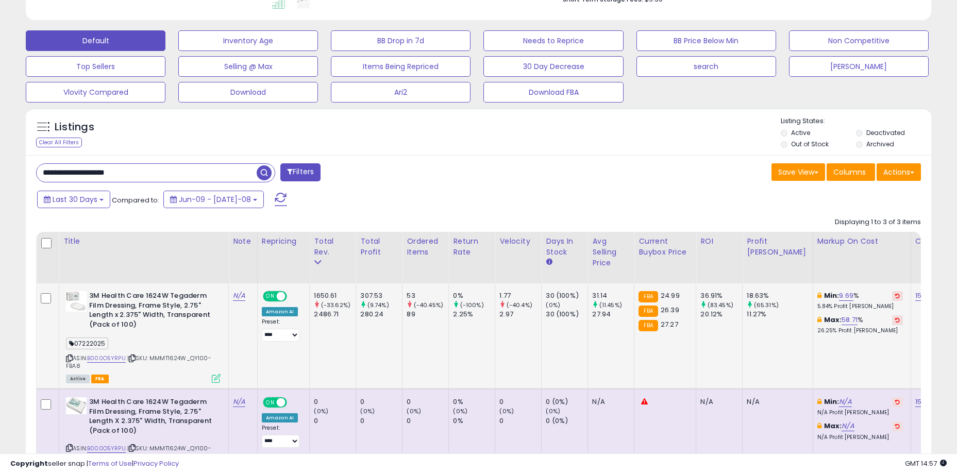
drag, startPoint x: 325, startPoint y: 295, endPoint x: 396, endPoint y: 309, distance: 71.9
click at [399, 311] on div "280.24" at bounding box center [381, 314] width 42 height 9
drag, startPoint x: 407, startPoint y: 313, endPoint x: 353, endPoint y: 295, distance: 56.9
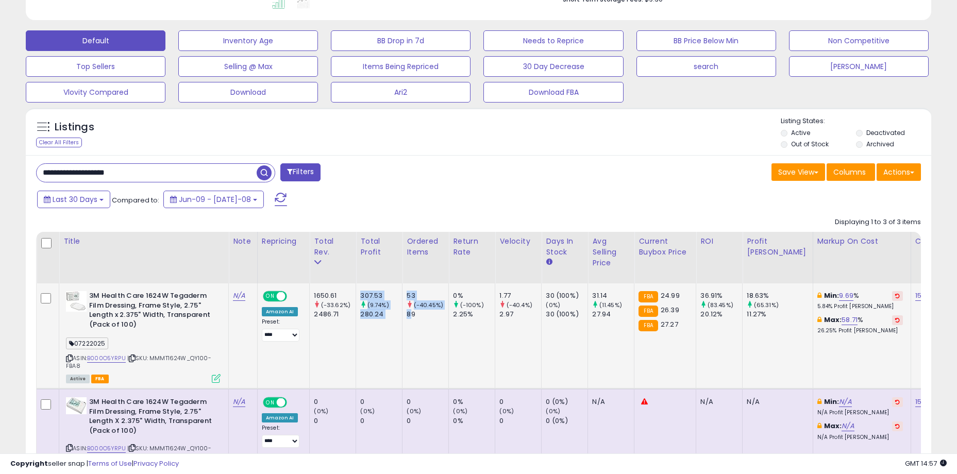
drag, startPoint x: 353, startPoint y: 295, endPoint x: 344, endPoint y: 295, distance: 9.8
click at [356, 295] on td "307.53 (9.74%) 280.24" at bounding box center [379, 336] width 46 height 106
click at [332, 294] on div "1650.61" at bounding box center [335, 295] width 42 height 9
drag, startPoint x: 326, startPoint y: 294, endPoint x: 435, endPoint y: 305, distance: 110.4
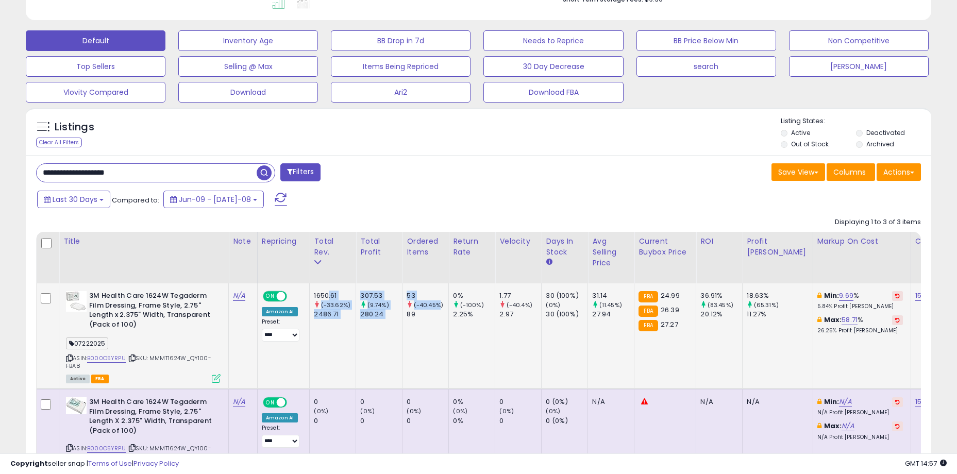
click at [435, 305] on small "(-40.45%)" at bounding box center [428, 305] width 29 height 8
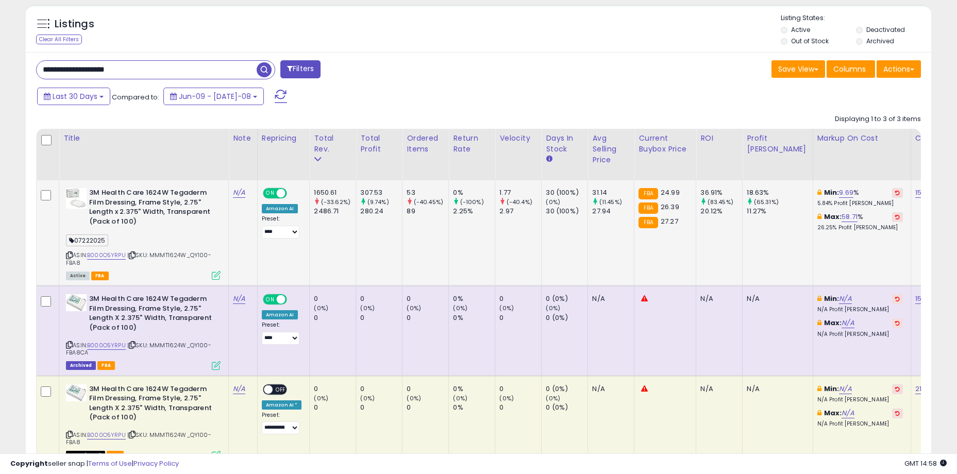
drag, startPoint x: 405, startPoint y: 249, endPoint x: 391, endPoint y: 219, distance: 32.5
click at [405, 249] on td "53 (-40.45%) 89" at bounding box center [425, 233] width 46 height 106
drag, startPoint x: 407, startPoint y: 193, endPoint x: 426, endPoint y: 225, distance: 37.4
click at [426, 225] on td "53 (-40.45%) 89" at bounding box center [425, 233] width 46 height 106
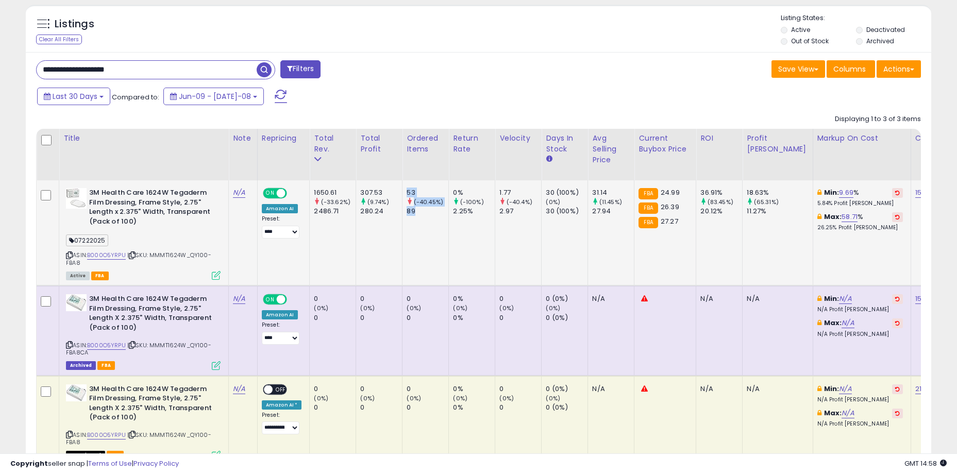
drag, startPoint x: 429, startPoint y: 216, endPoint x: 401, endPoint y: 192, distance: 36.8
click at [402, 192] on td "53 (-40.45%) 89" at bounding box center [425, 233] width 46 height 106
drag, startPoint x: 401, startPoint y: 190, endPoint x: 441, endPoint y: 222, distance: 51.2
click at [441, 222] on td "53 (-40.45%) 89" at bounding box center [425, 233] width 46 height 106
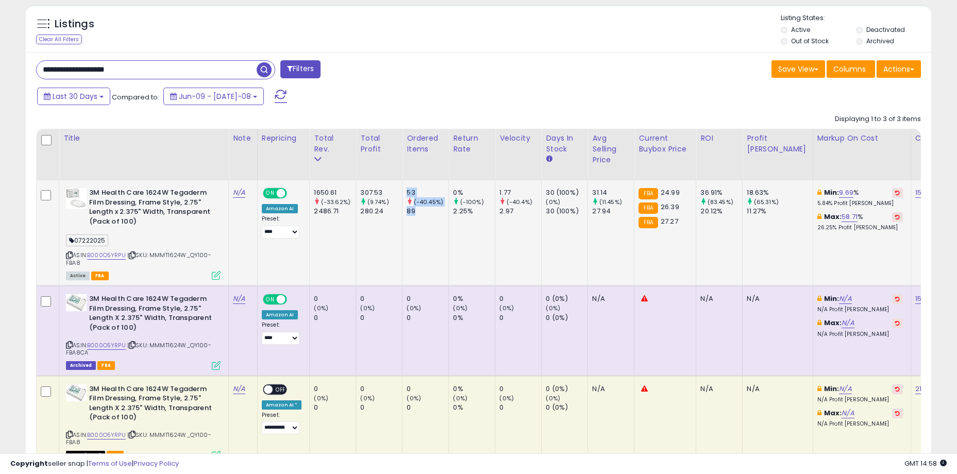
drag, startPoint x: 441, startPoint y: 222, endPoint x: 458, endPoint y: 214, distance: 19.1
click at [441, 222] on td "53 (-40.45%) 89" at bounding box center [425, 233] width 46 height 106
drag, startPoint x: 458, startPoint y: 212, endPoint x: 406, endPoint y: 195, distance: 54.9
click at [406, 195] on div "53" at bounding box center [427, 192] width 42 height 9
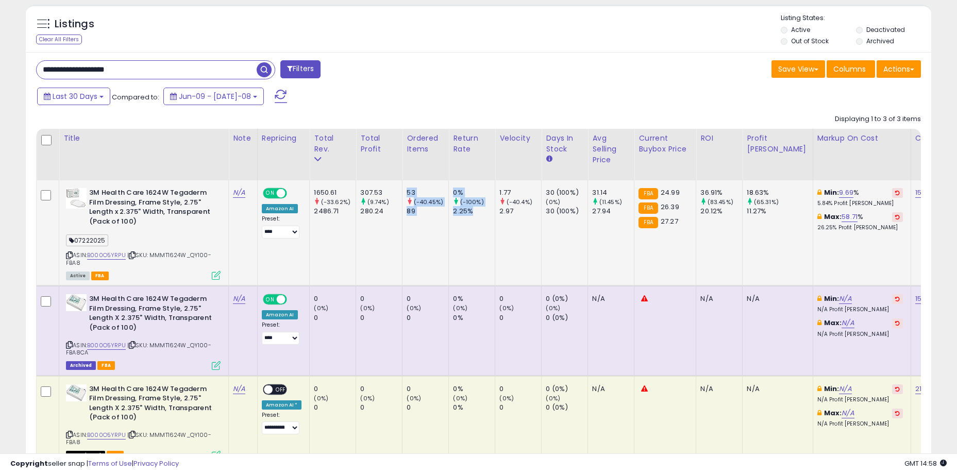
drag, startPoint x: 405, startPoint y: 192, endPoint x: 487, endPoint y: 218, distance: 86.5
click at [495, 244] on td "1.77 (-40.4%) 2.97" at bounding box center [518, 233] width 46 height 106
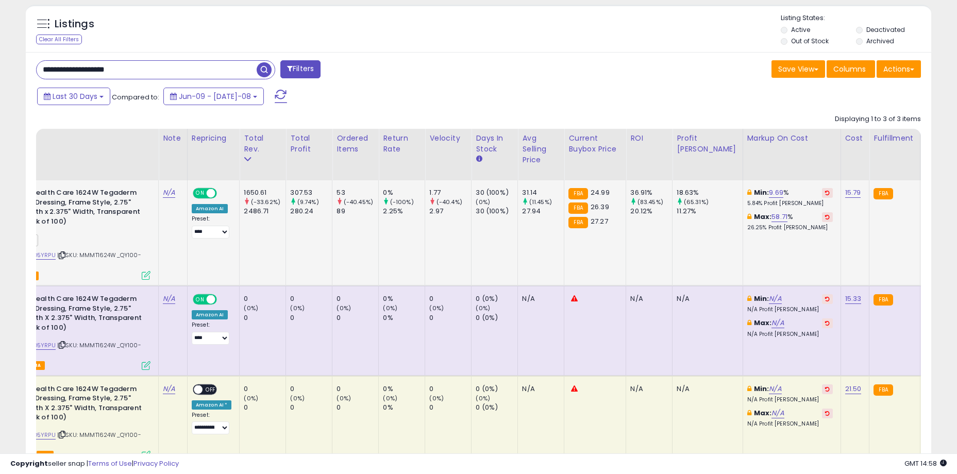
drag, startPoint x: 458, startPoint y: 243, endPoint x: 471, endPoint y: 242, distance: 12.9
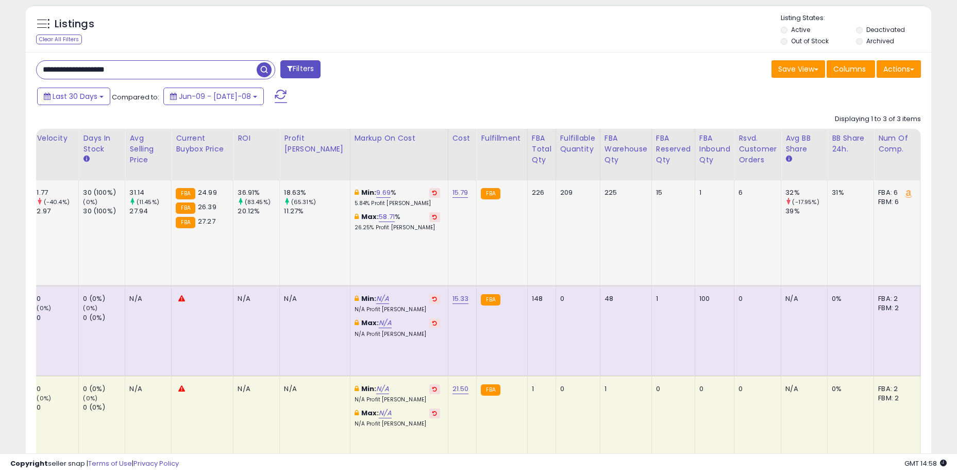
click at [651, 234] on td "15" at bounding box center [672, 233] width 43 height 106
drag, startPoint x: 638, startPoint y: 239, endPoint x: 632, endPoint y: 240, distance: 6.2
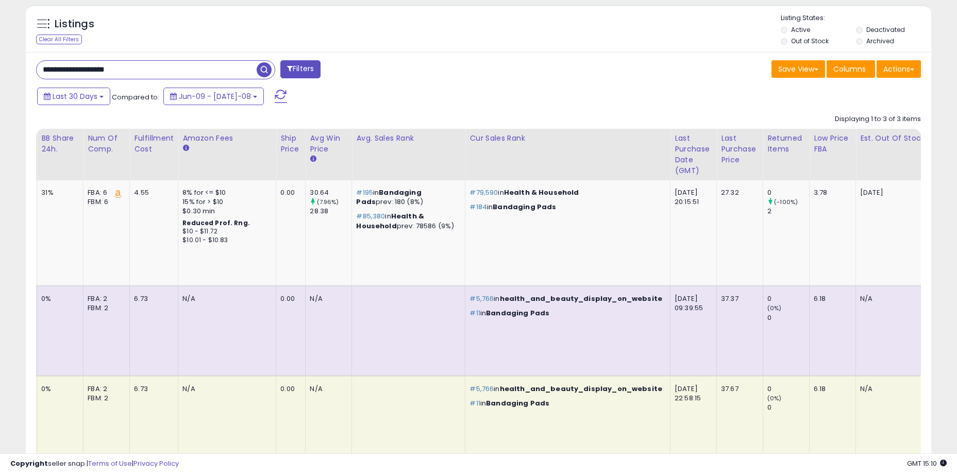
drag, startPoint x: 159, startPoint y: 68, endPoint x: 61, endPoint y: 68, distance: 97.9
click at [61, 68] on input "**********" at bounding box center [147, 70] width 220 height 18
click at [471, 243] on td "#79,590 in Health & Household #184 in Bandaging Pads" at bounding box center [567, 233] width 205 height 106
click at [152, 70] on input "**********" at bounding box center [147, 70] width 220 height 18
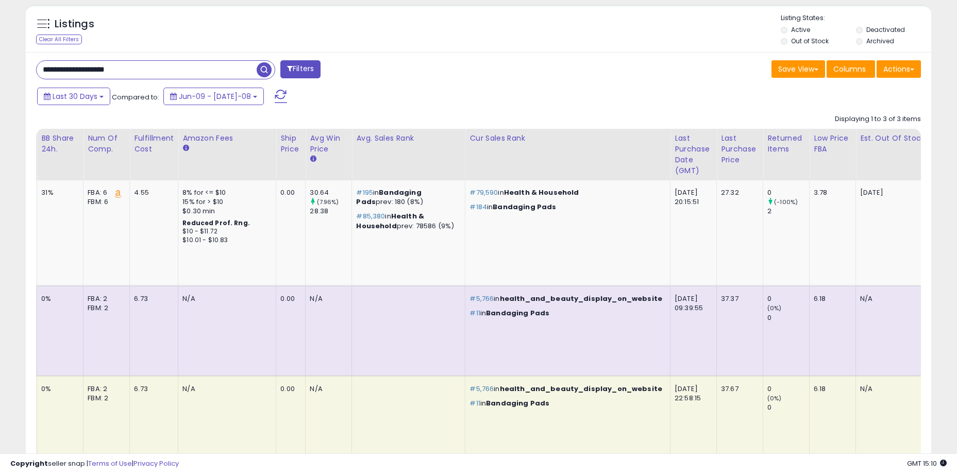
click at [152, 70] on input "**********" at bounding box center [147, 70] width 220 height 18
paste input "text"
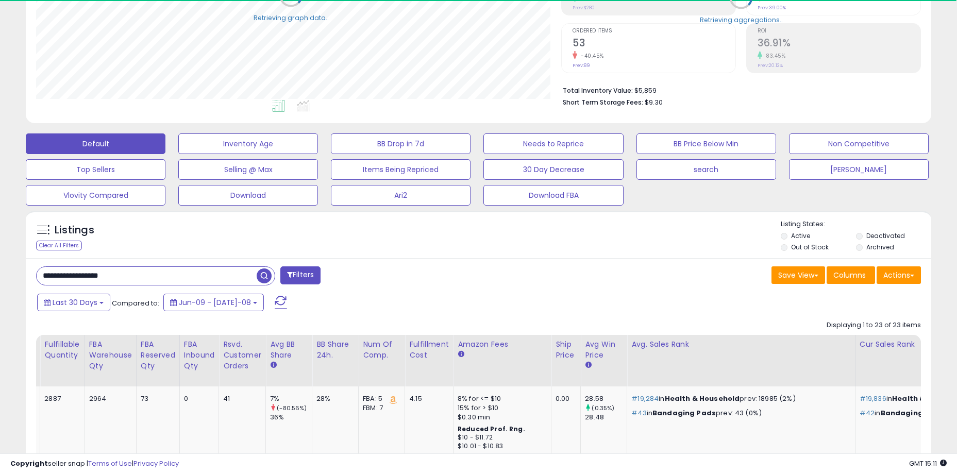
scroll to position [514918, 514605]
click at [426, 250] on div "Listings Clear All Filters Listing States:" at bounding box center [478, 236] width 905 height 35
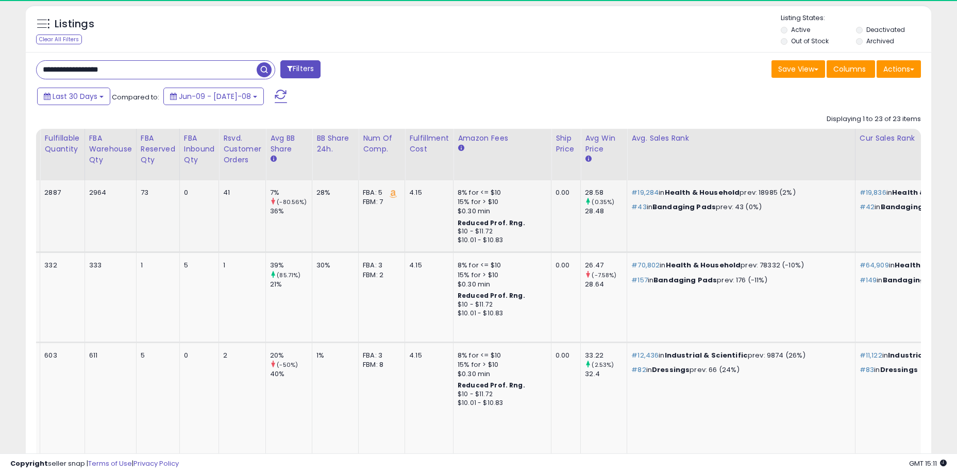
scroll to position [211, 525]
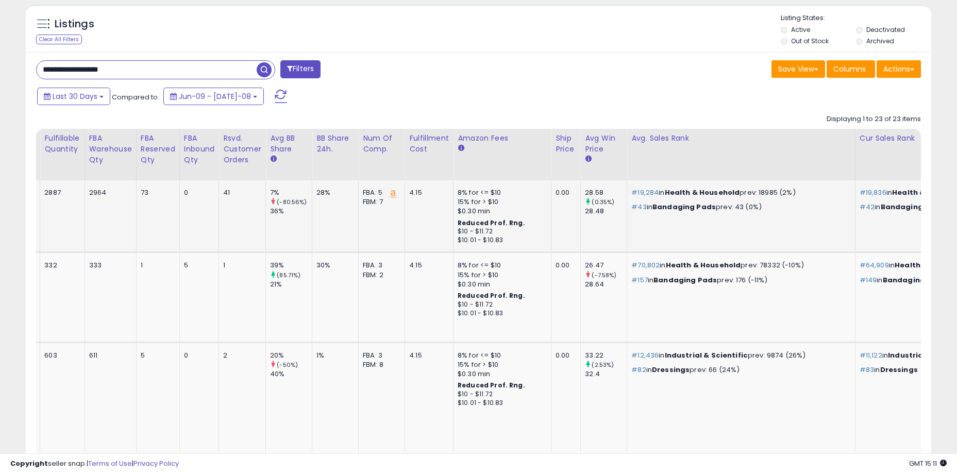
click at [515, 231] on div "$10 - $11.72" at bounding box center [500, 231] width 86 height 9
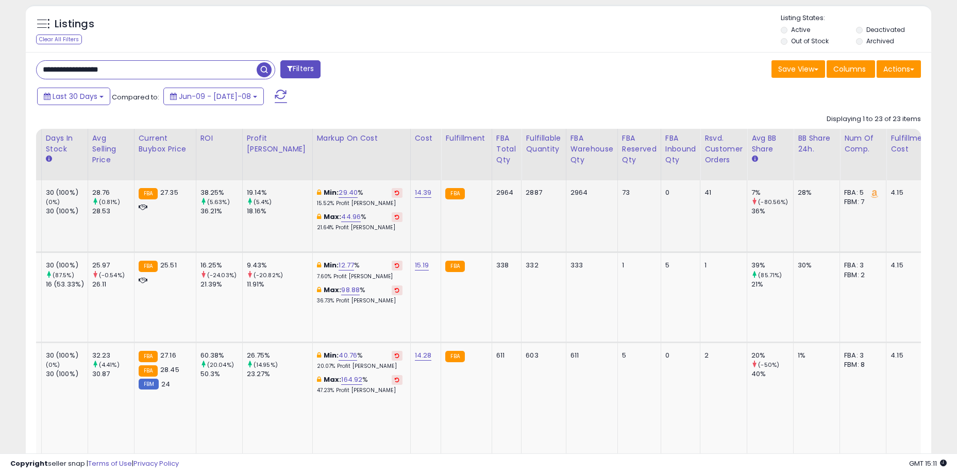
scroll to position [0, 0]
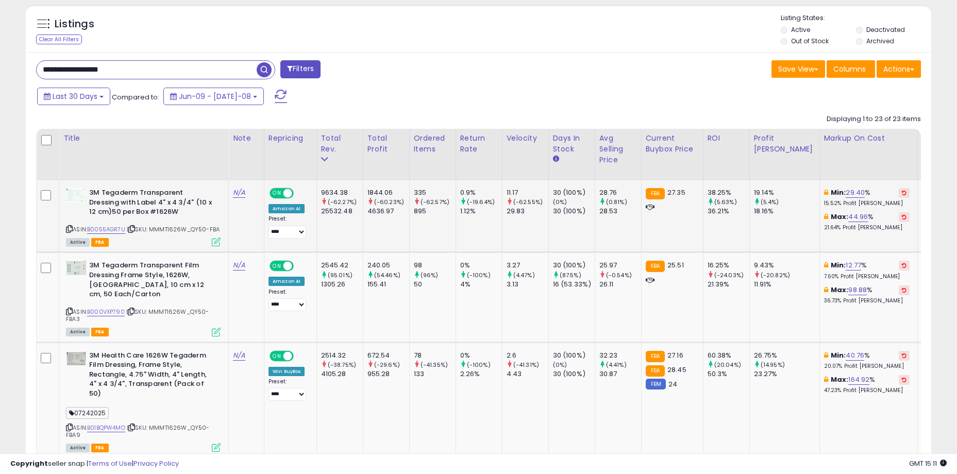
click at [383, 229] on td "1844.06 (-60.23%) 4636.97" at bounding box center [386, 216] width 46 height 72
click at [176, 229] on span "| SKU: MMMT1626W_QY50-FBA" at bounding box center [173, 229] width 93 height 8
drag, startPoint x: 401, startPoint y: 239, endPoint x: 430, endPoint y: 235, distance: 29.5
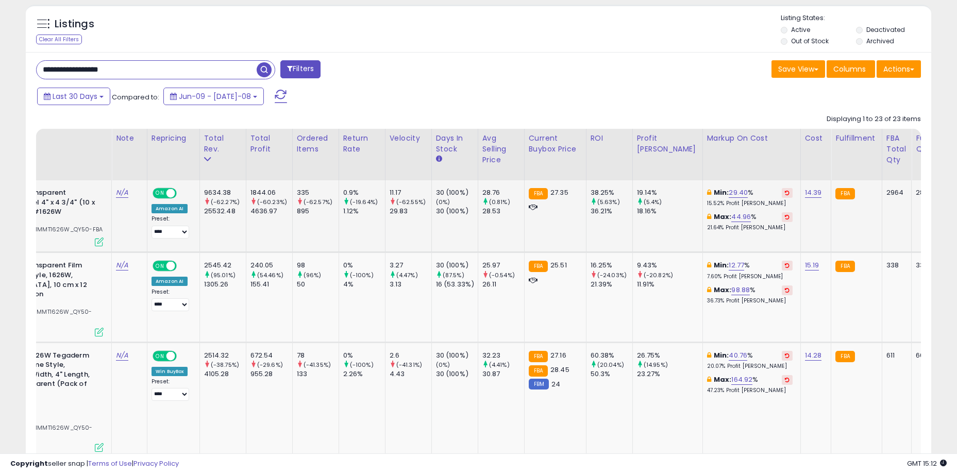
scroll to position [0, 154]
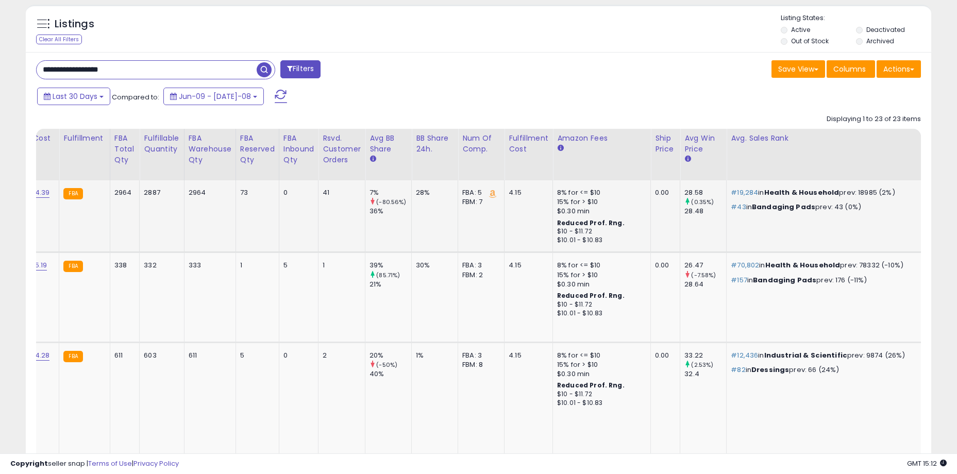
click at [518, 237] on td "4.15" at bounding box center [528, 216] width 48 height 72
drag, startPoint x: 527, startPoint y: 226, endPoint x: 558, endPoint y: 220, distance: 31.4
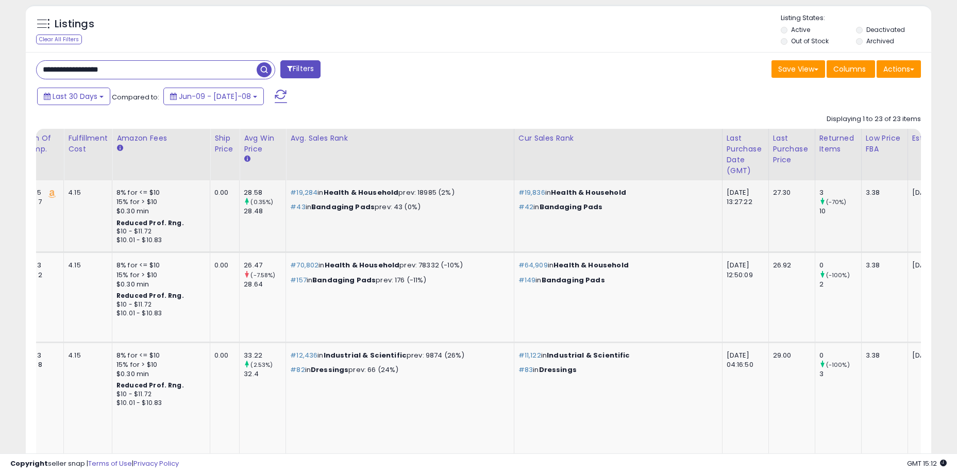
click at [861, 226] on td "3.38" at bounding box center [884, 216] width 46 height 72
click at [907, 214] on td "2026-04-29" at bounding box center [958, 216] width 103 height 72
drag, startPoint x: 909, startPoint y: 193, endPoint x: 891, endPoint y: 191, distance: 18.7
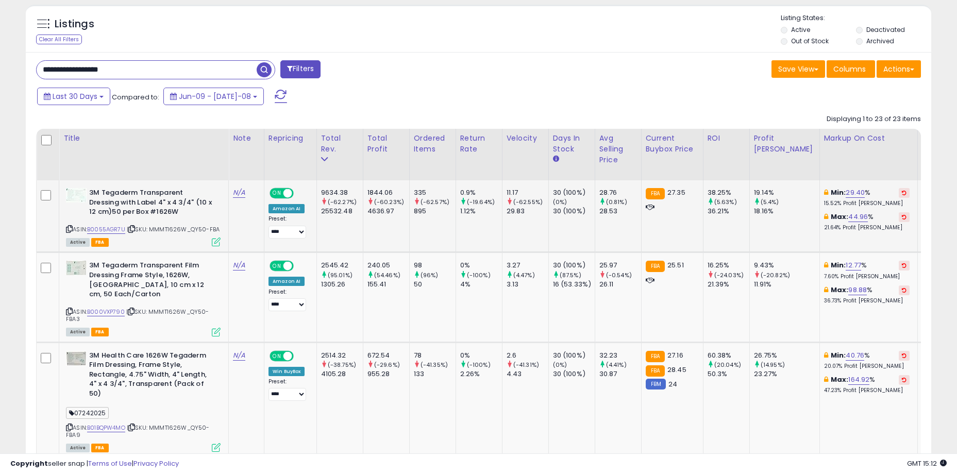
click at [531, 231] on td "11.17 (-62.55%) 29.83" at bounding box center [525, 216] width 46 height 72
drag, startPoint x: 155, startPoint y: 227, endPoint x: 213, endPoint y: 230, distance: 57.8
click at [213, 230] on span "| SKU: MMMT1626W_QY50-FBA" at bounding box center [173, 229] width 93 height 8
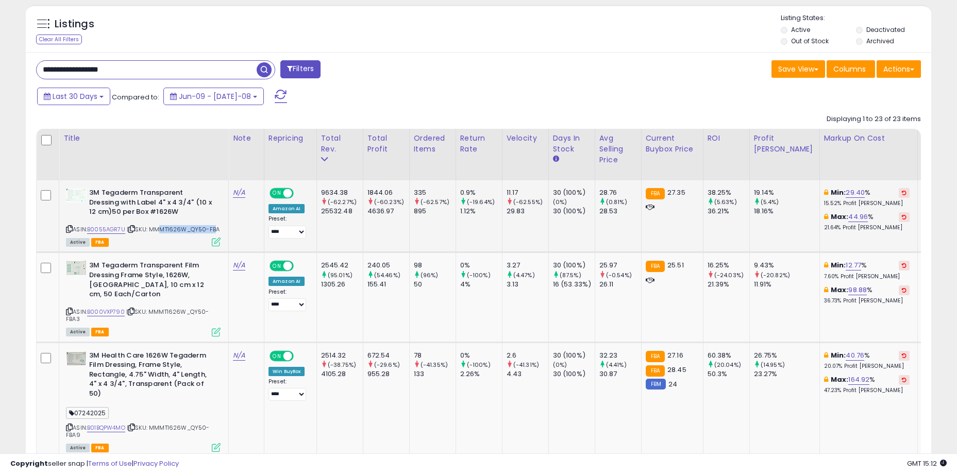
drag, startPoint x: 218, startPoint y: 229, endPoint x: 162, endPoint y: 229, distance: 56.1
click at [162, 229] on span "| SKU: MMMT1626W_QY50-FBA" at bounding box center [173, 229] width 93 height 8
drag, startPoint x: 162, startPoint y: 229, endPoint x: 155, endPoint y: 229, distance: 7.2
click at [161, 229] on span "| SKU: MMMT1626W_QY50-FBA" at bounding box center [173, 229] width 93 height 8
drag, startPoint x: 155, startPoint y: 229, endPoint x: 219, endPoint y: 230, distance: 64.4
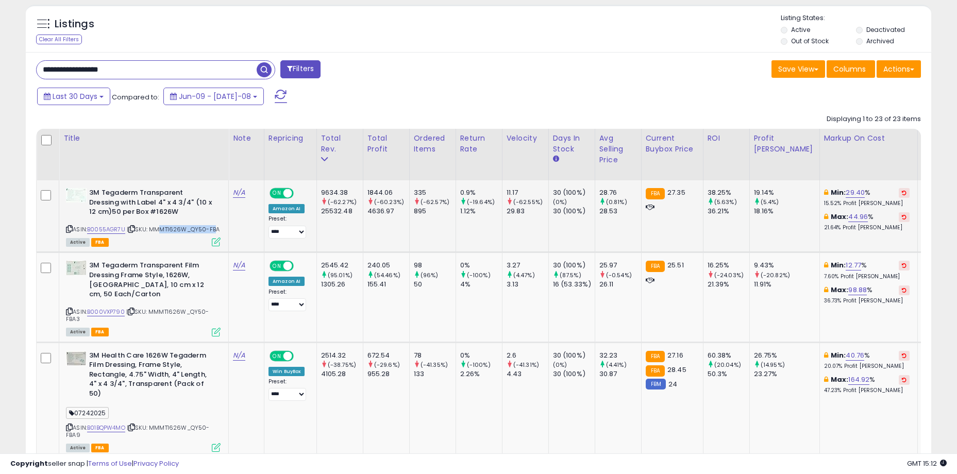
click at [219, 230] on span "| SKU: MMMT1626W_QY50-FBA" at bounding box center [173, 229] width 93 height 8
drag, startPoint x: 222, startPoint y: 230, endPoint x: 148, endPoint y: 232, distance: 73.2
click at [148, 232] on td "3M Tegaderm Transparent Dressing with Label 4" x 4 3/4" (10 x 12 cm)50 per Box …" at bounding box center [143, 216] width 169 height 72
click at [148, 232] on span "| SKU: MMMT1626W_QY50-FBA" at bounding box center [173, 229] width 93 height 8
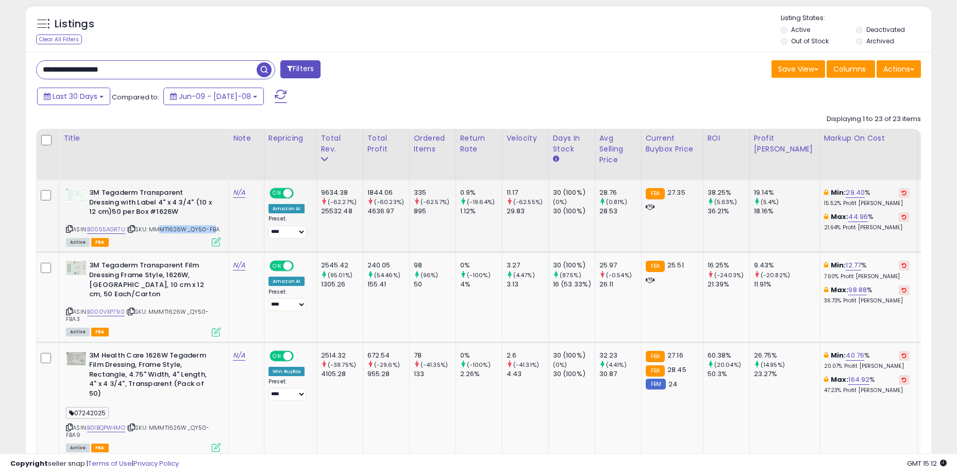
drag, startPoint x: 154, startPoint y: 230, endPoint x: 227, endPoint y: 229, distance: 73.7
click at [227, 229] on td "3M Tegaderm Transparent Dressing with Label 4" x 4 3/4" (10 x 12 cm)50 per Box …" at bounding box center [143, 216] width 169 height 72
click at [225, 228] on td "3M Tegaderm Transparent Dressing with Label 4" x 4 3/4" (10 x 12 cm)50 per Box …" at bounding box center [143, 216] width 169 height 72
click at [221, 229] on td "3M Tegaderm Transparent Dressing with Label 4" x 4 3/4" (10 x 12 cm)50 per Box …" at bounding box center [143, 216] width 169 height 72
drag, startPoint x: 199, startPoint y: 231, endPoint x: 166, endPoint y: 231, distance: 32.5
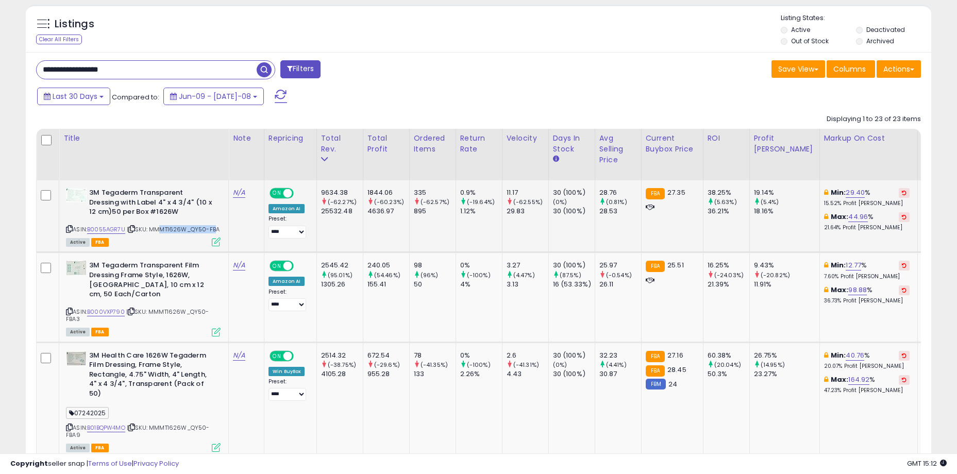
click at [166, 231] on div "ASIN: B0055AGR7U | SKU: MMMT1626W_QY50-FBA Active FBA" at bounding box center [143, 216] width 155 height 57
click at [166, 231] on span "| SKU: MMMT1626W_QY50-FBA" at bounding box center [173, 229] width 93 height 8
drag, startPoint x: 162, startPoint y: 229, endPoint x: 218, endPoint y: 229, distance: 56.1
click at [218, 229] on span "| SKU: MMMT1626W_QY50-FBA" at bounding box center [173, 229] width 93 height 8
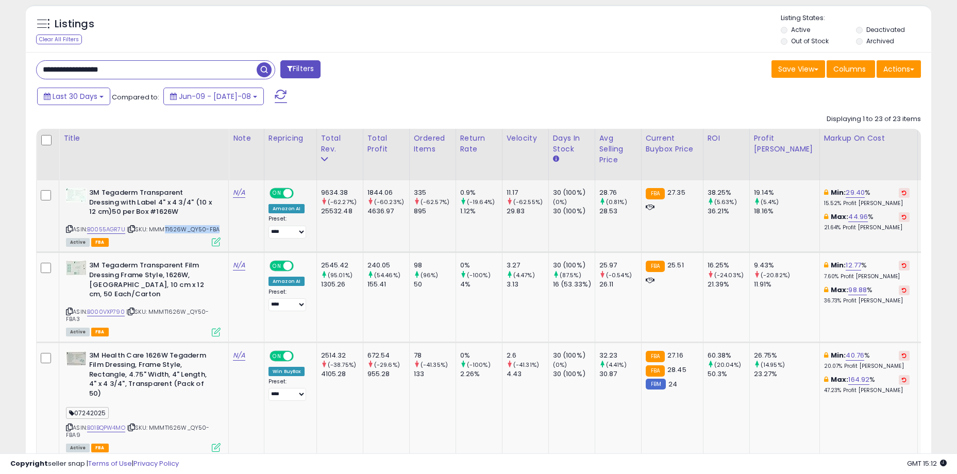
drag, startPoint x: 219, startPoint y: 230, endPoint x: 174, endPoint y: 229, distance: 45.3
click at [174, 229] on span "| SKU: MMMT1626W_QY50-FBA" at bounding box center [173, 229] width 93 height 8
drag, startPoint x: 160, startPoint y: 229, endPoint x: 220, endPoint y: 231, distance: 60.3
click at [220, 231] on td "3M Tegaderm Transparent Dressing with Label 4" x 4 3/4" (10 x 12 cm)50 per Box …" at bounding box center [143, 216] width 169 height 72
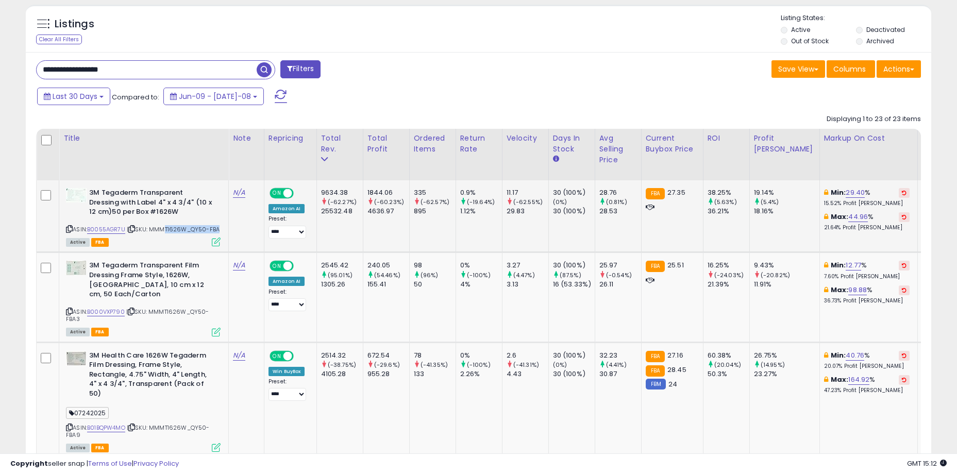
click at [220, 231] on td "3M Tegaderm Transparent Dressing with Label 4" x 4 3/4" (10 x 12 cm)50 per Box …" at bounding box center [143, 216] width 169 height 72
drag, startPoint x: 222, startPoint y: 230, endPoint x: 169, endPoint y: 229, distance: 52.0
click at [169, 229] on td "3M Tegaderm Transparent Dressing with Label 4" x 4 3/4" (10 x 12 cm)50 per Box …" at bounding box center [143, 216] width 169 height 72
click at [169, 229] on span "| SKU: MMMT1626W_QY50-FBA" at bounding box center [173, 229] width 93 height 8
drag, startPoint x: 163, startPoint y: 229, endPoint x: 219, endPoint y: 231, distance: 55.7
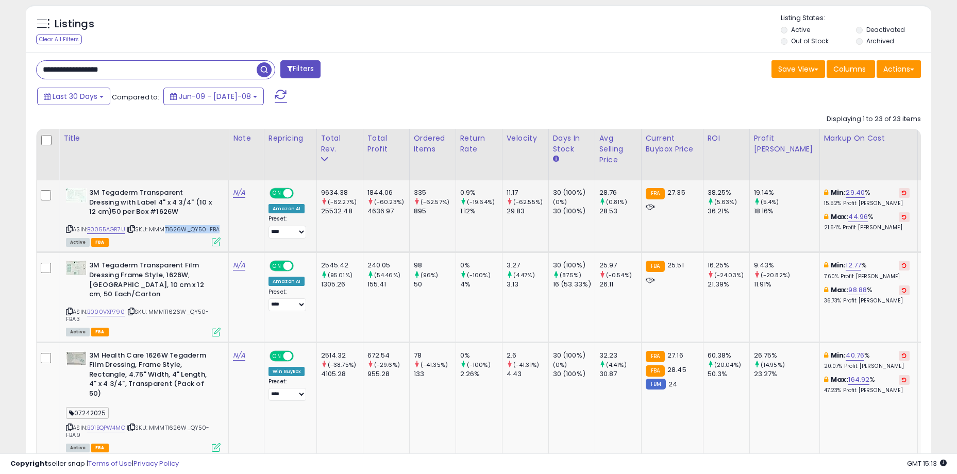
click at [219, 231] on span "| SKU: MMMT1626W_QY50-FBA" at bounding box center [173, 229] width 93 height 8
drag, startPoint x: 219, startPoint y: 231, endPoint x: 173, endPoint y: 230, distance: 46.4
click at [173, 230] on span "| SKU: MMMT1626W_QY50-FBA" at bounding box center [173, 229] width 93 height 8
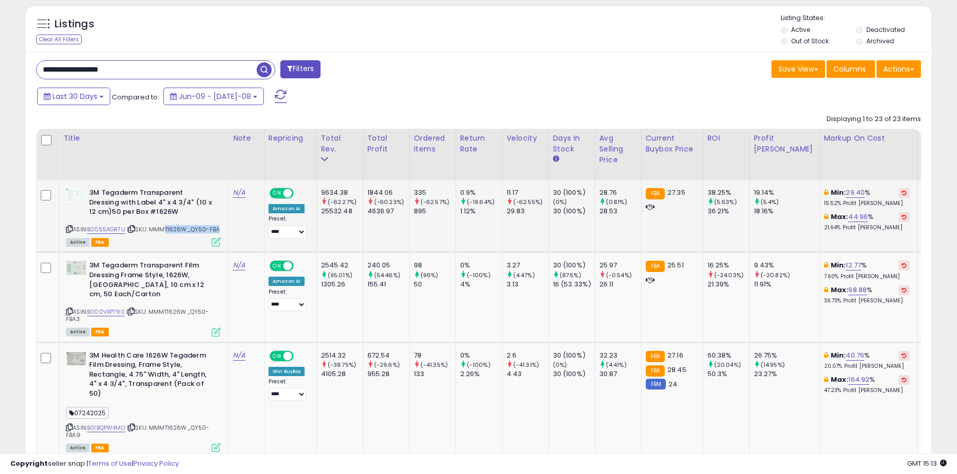
drag, startPoint x: 164, startPoint y: 229, endPoint x: 218, endPoint y: 230, distance: 54.1
click at [218, 230] on span "| SKU: MMMT1626W_QY50-FBA" at bounding box center [173, 229] width 93 height 8
drag, startPoint x: 220, startPoint y: 230, endPoint x: 157, endPoint y: 229, distance: 62.9
click at [157, 229] on div "ASIN: B0055AGR7U | SKU: MMMT1626W_QY50-FBA Active FBA" at bounding box center [143, 216] width 155 height 57
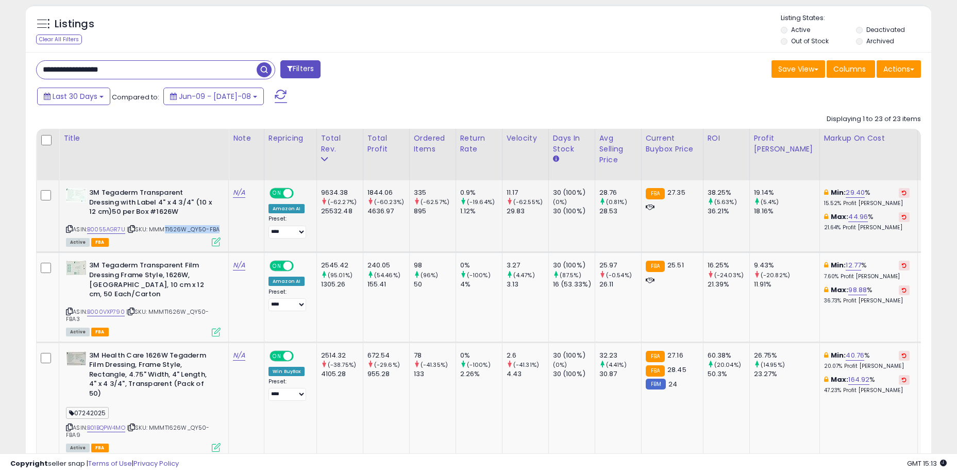
click at [157, 229] on span "| SKU: MMMT1626W_QY50-FBA" at bounding box center [173, 229] width 93 height 8
drag, startPoint x: 154, startPoint y: 229, endPoint x: 219, endPoint y: 230, distance: 65.9
click at [219, 230] on span "| SKU: MMMT1626W_QY50-FBA" at bounding box center [173, 229] width 93 height 8
drag, startPoint x: 221, startPoint y: 230, endPoint x: 152, endPoint y: 228, distance: 69.0
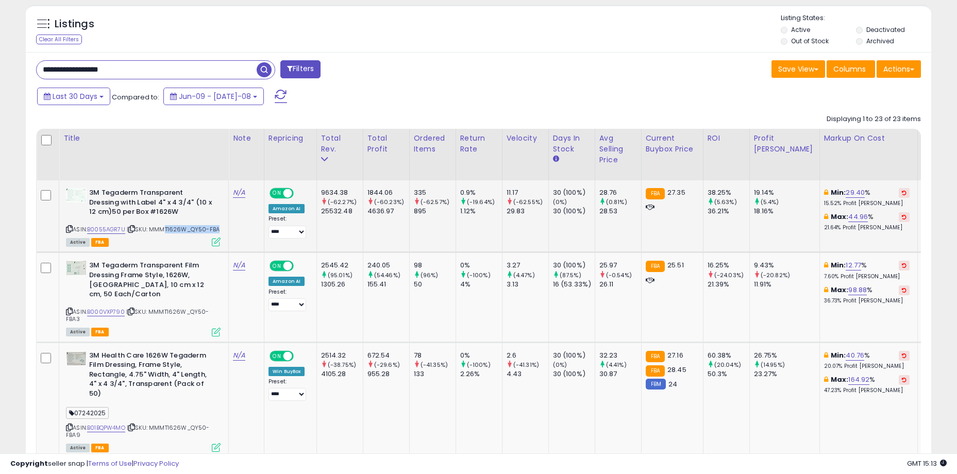
click at [152, 228] on td "3M Tegaderm Transparent Dressing with Label 4" x 4 3/4" (10 x 12 cm)50 per Box …" at bounding box center [143, 216] width 169 height 72
click at [152, 228] on span "| SKU: MMMT1626W_QY50-FBA" at bounding box center [173, 229] width 93 height 8
drag, startPoint x: 162, startPoint y: 228, endPoint x: 201, endPoint y: 228, distance: 39.7
click at [201, 228] on span "| SKU: MMMT1626W_QY50-FBA" at bounding box center [173, 229] width 93 height 8
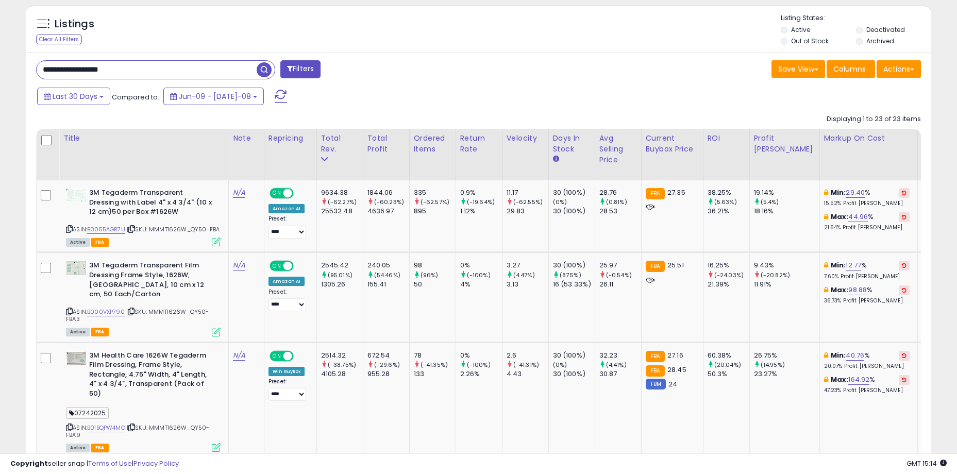
click at [330, 36] on div "Listings Clear All Filters Listing States:" at bounding box center [478, 30] width 905 height 35
click at [381, 224] on td "1844.06 (-60.23%) 4636.97" at bounding box center [386, 216] width 46 height 72
drag, startPoint x: 388, startPoint y: 196, endPoint x: 426, endPoint y: 215, distance: 42.6
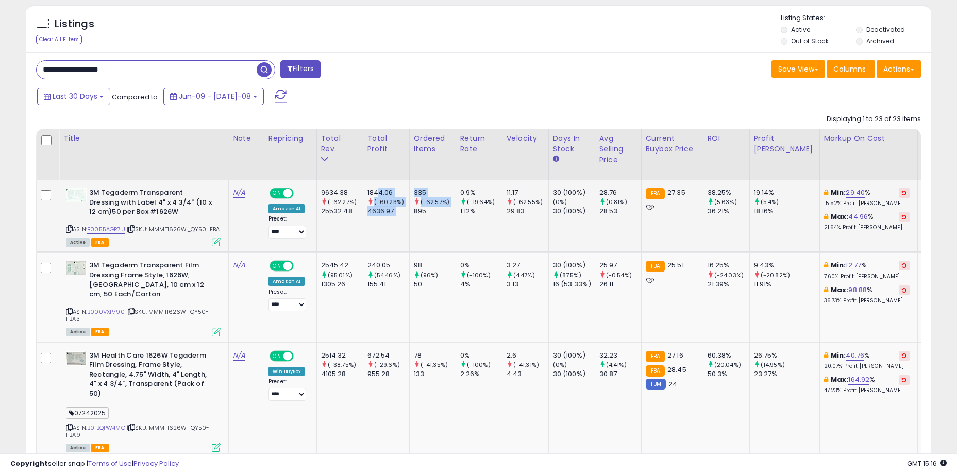
click at [426, 215] on div "895" at bounding box center [435, 211] width 42 height 9
click at [37, 227] on td at bounding box center [48, 216] width 23 height 72
drag, startPoint x: 279, startPoint y: 205, endPoint x: 291, endPoint y: 205, distance: 11.9
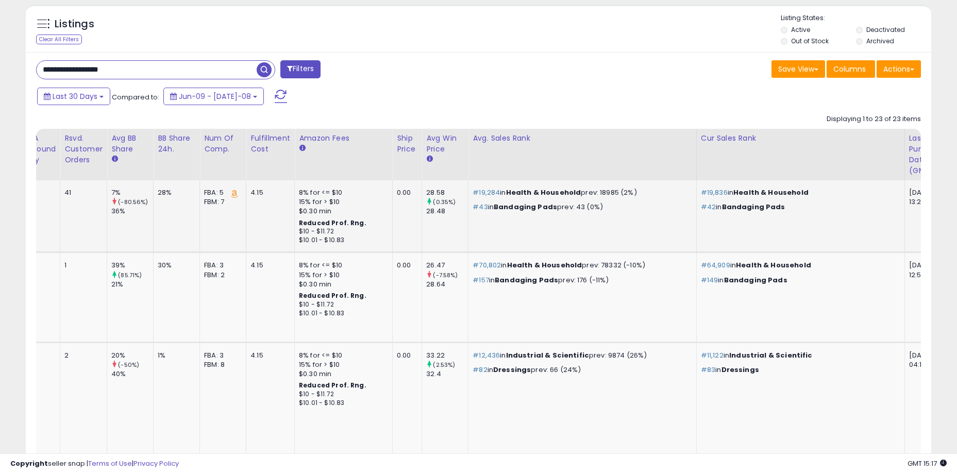
scroll to position [0, 1282]
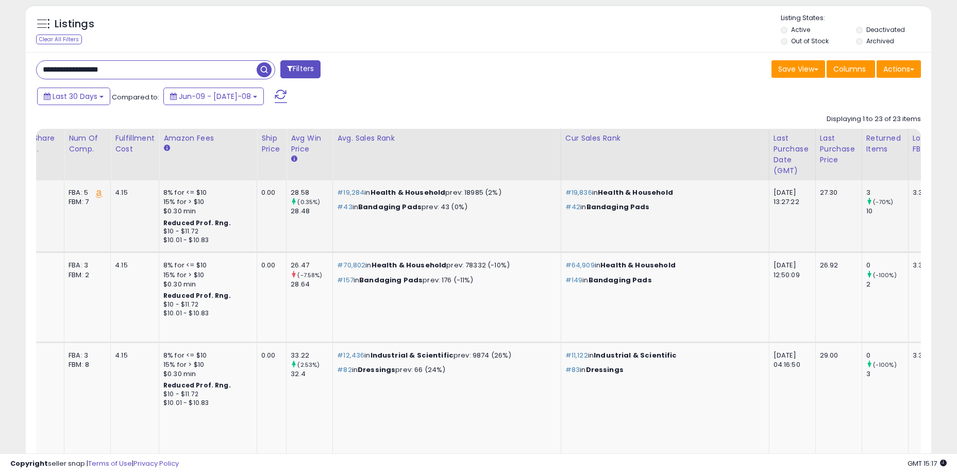
drag, startPoint x: 739, startPoint y: 218, endPoint x: 729, endPoint y: 219, distance: 9.3
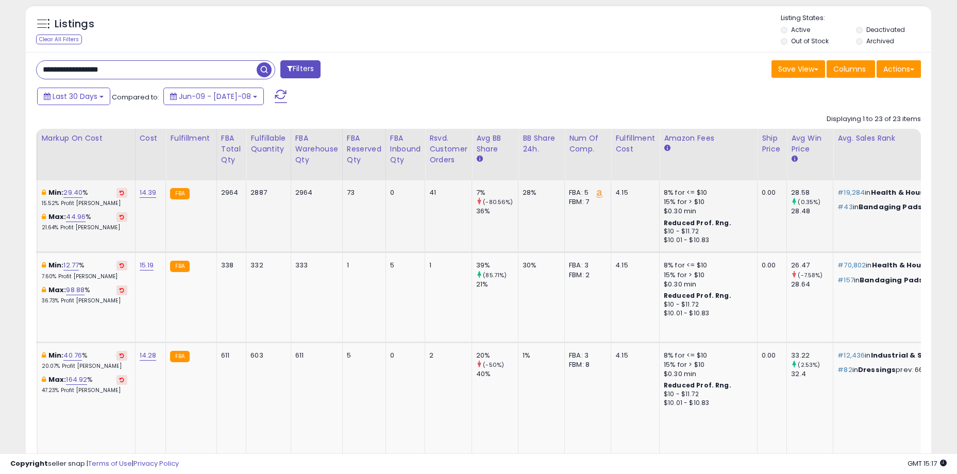
scroll to position [0, 758]
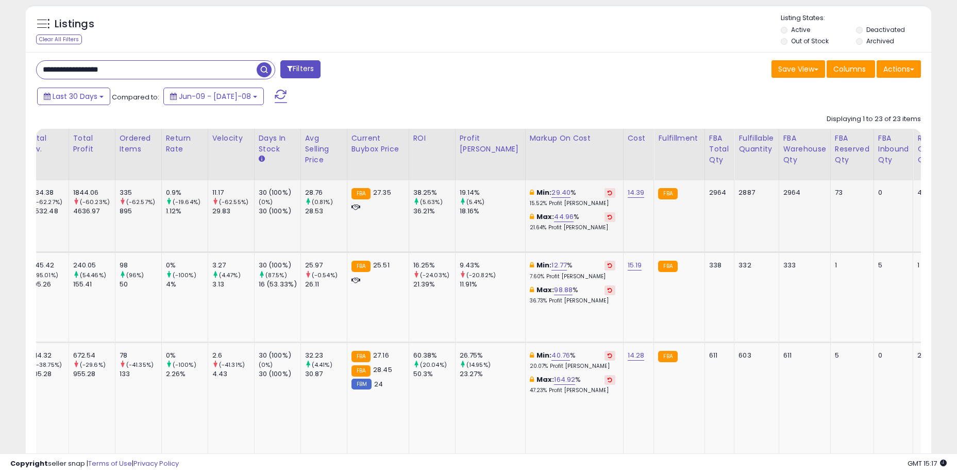
click at [407, 224] on td "FBA 27.35" at bounding box center [378, 216] width 62 height 72
drag, startPoint x: 317, startPoint y: 195, endPoint x: 338, endPoint y: 212, distance: 27.4
click at [338, 212] on div "28.76 (0.81%) 28.53" at bounding box center [322, 202] width 34 height 28
click at [338, 212] on div "28.53" at bounding box center [326, 211] width 42 height 9
drag, startPoint x: 338, startPoint y: 212, endPoint x: 314, endPoint y: 194, distance: 30.2
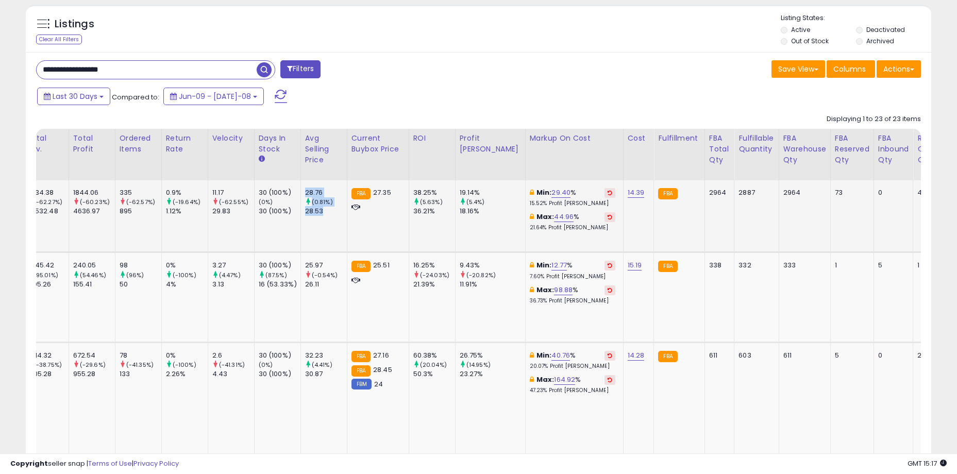
click at [314, 194] on td "28.76 (0.81%) 28.53" at bounding box center [323, 216] width 46 height 72
drag, startPoint x: 316, startPoint y: 192, endPoint x: 334, endPoint y: 214, distance: 28.5
click at [334, 214] on td "28.76 (0.81%) 28.53" at bounding box center [323, 216] width 46 height 72
click at [334, 214] on div "28.53" at bounding box center [326, 211] width 42 height 9
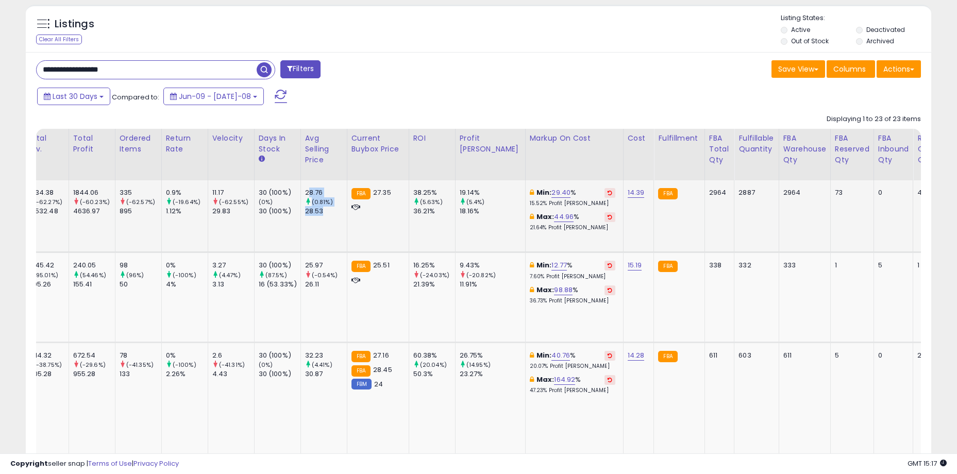
drag, startPoint x: 336, startPoint y: 213, endPoint x: 318, endPoint y: 191, distance: 29.0
click at [318, 191] on div "28.76 (0.81%) 28.53" at bounding box center [322, 202] width 34 height 28
click at [318, 191] on div "28.76" at bounding box center [326, 192] width 42 height 9
drag, startPoint x: 318, startPoint y: 191, endPoint x: 333, endPoint y: 211, distance: 25.8
click at [333, 211] on div "28.76 (0.81%) 28.53" at bounding box center [322, 202] width 34 height 28
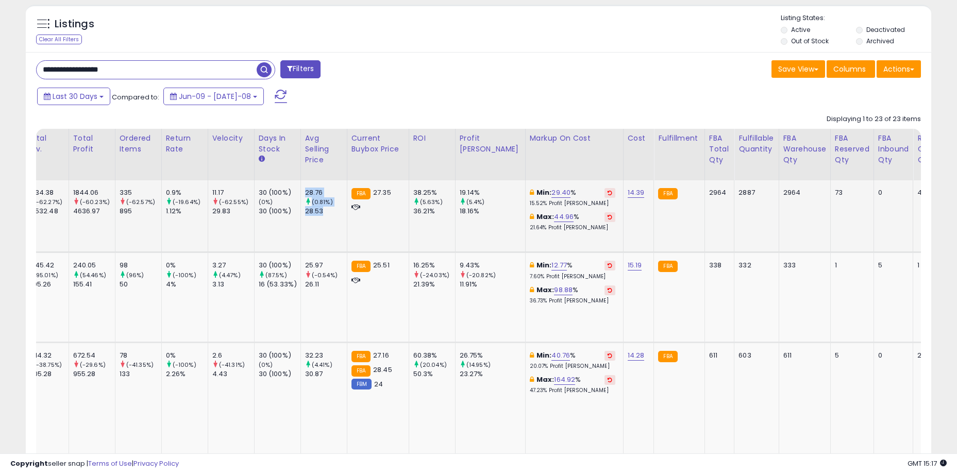
click at [333, 211] on div "28.53" at bounding box center [326, 211] width 42 height 9
drag, startPoint x: 335, startPoint y: 211, endPoint x: 317, endPoint y: 189, distance: 28.2
click at [317, 189] on div "28.76 (0.81%) 28.53" at bounding box center [322, 202] width 34 height 28
click at [317, 189] on div "28.76" at bounding box center [326, 192] width 42 height 9
drag, startPoint x: 318, startPoint y: 190, endPoint x: 342, endPoint y: 211, distance: 32.1
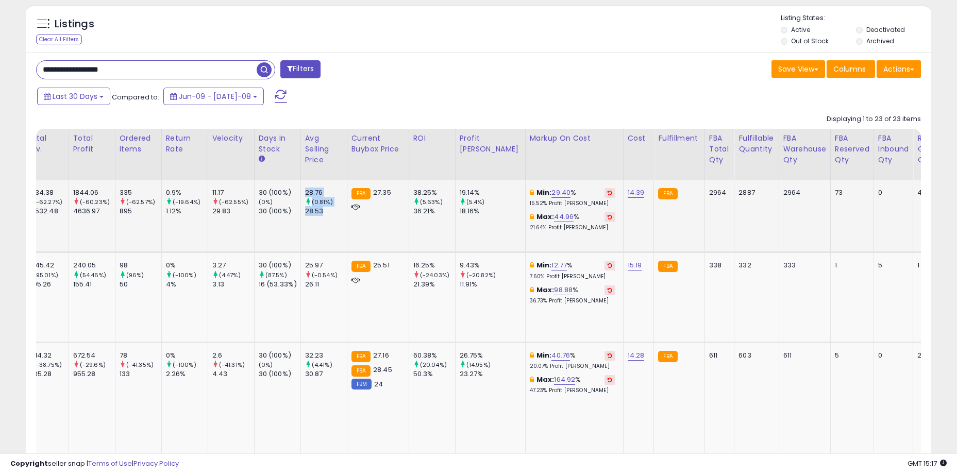
click at [339, 211] on div "28.76 (0.81%) 28.53" at bounding box center [322, 202] width 34 height 28
click at [455, 232] on td "38.25% (5.63%) 36.21%" at bounding box center [431, 216] width 46 height 72
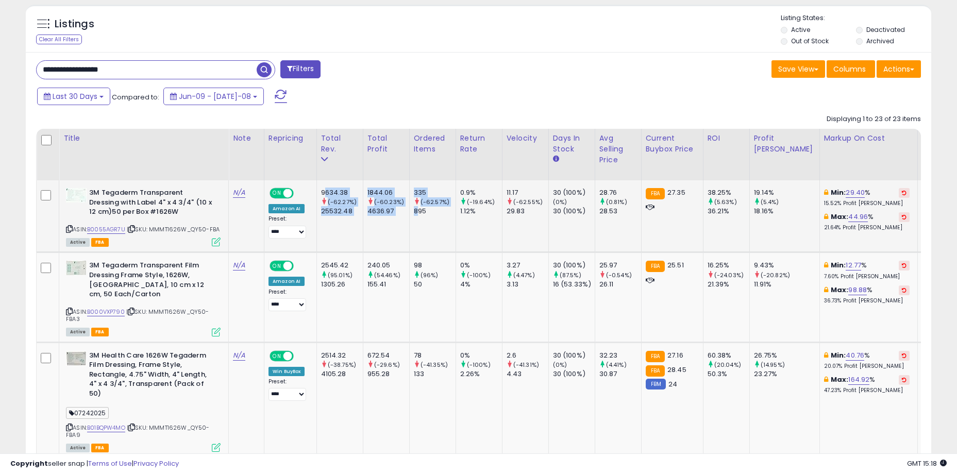
drag, startPoint x: 338, startPoint y: 191, endPoint x: 428, endPoint y: 214, distance: 92.2
click at [428, 214] on div "895" at bounding box center [435, 211] width 42 height 9
drag, startPoint x: 433, startPoint y: 213, endPoint x: 336, endPoint y: 195, distance: 98.0
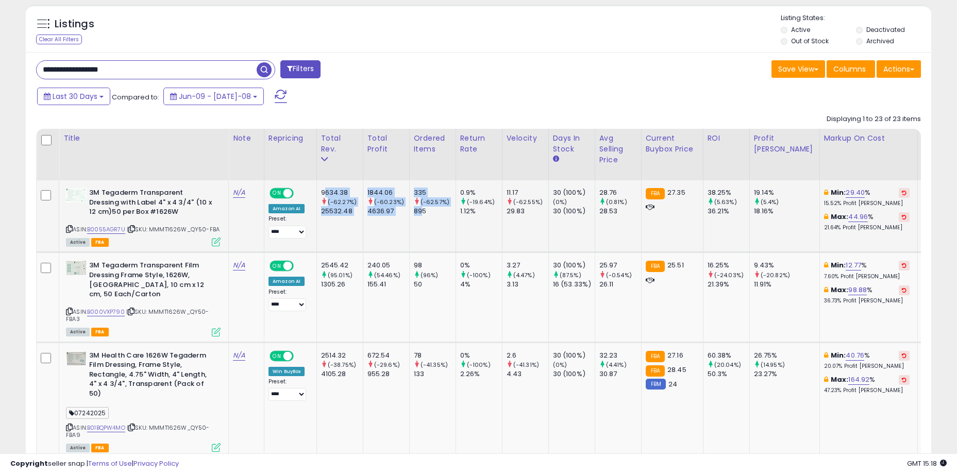
click at [336, 195] on div "9634.38" at bounding box center [342, 192] width 42 height 9
drag, startPoint x: 339, startPoint y: 194, endPoint x: 447, endPoint y: 214, distance: 109.5
click at [447, 214] on div "895" at bounding box center [435, 211] width 42 height 9
drag, startPoint x: 449, startPoint y: 214, endPoint x: 341, endPoint y: 193, distance: 110.2
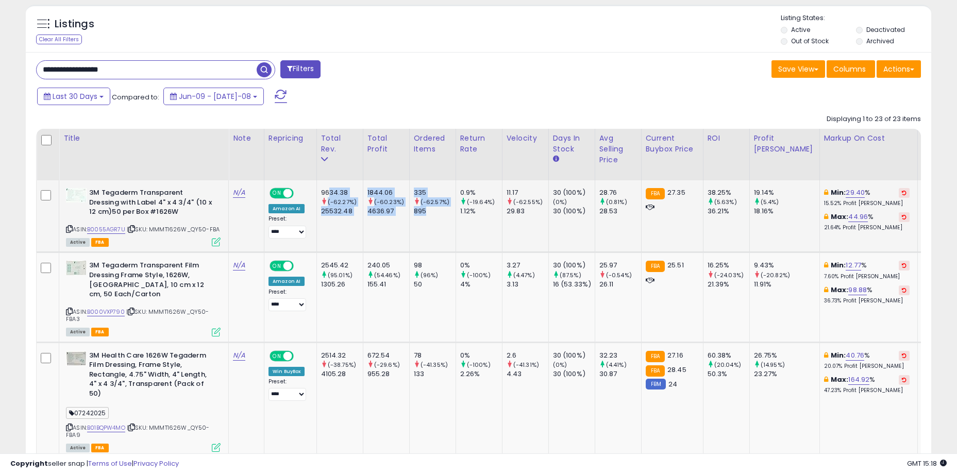
click at [341, 193] on div "9634.38" at bounding box center [342, 192] width 42 height 9
drag, startPoint x: 340, startPoint y: 190, endPoint x: 437, endPoint y: 213, distance: 99.6
click at [169, 63] on input "**********" at bounding box center [147, 70] width 220 height 18
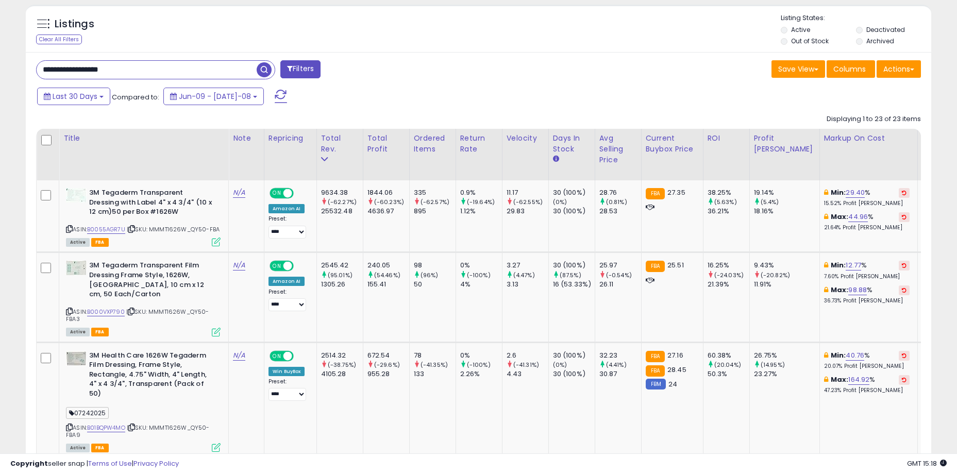
click at [169, 63] on input "**********" at bounding box center [147, 70] width 220 height 18
click at [168, 66] on input "**********" at bounding box center [147, 70] width 220 height 18
paste input "*"
click at [262, 65] on span "button" at bounding box center [264, 69] width 15 height 15
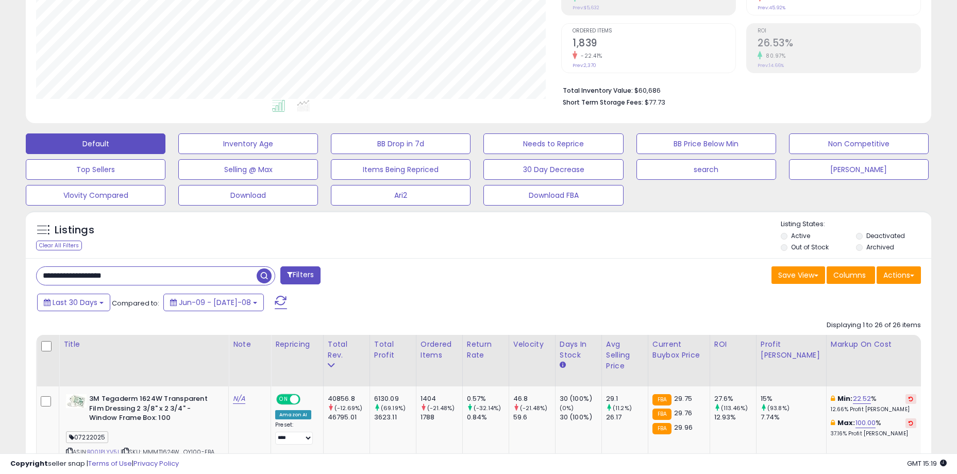
scroll to position [211, 525]
click at [486, 257] on div "Listings Clear All Filters" at bounding box center [478, 234] width 905 height 47
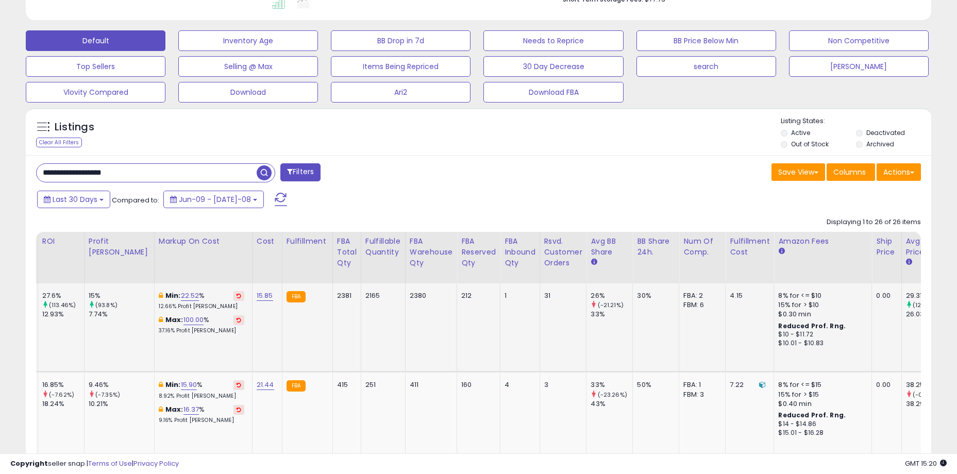
scroll to position [0, 1289]
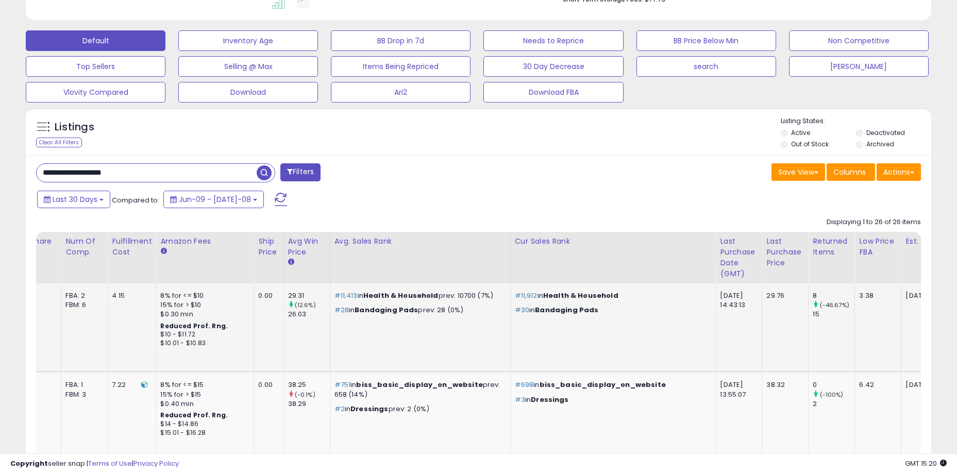
click at [716, 337] on td "2025-08-11 14:43:13" at bounding box center [739, 327] width 46 height 89
drag, startPoint x: 637, startPoint y: 336, endPoint x: 574, endPoint y: 335, distance: 63.4
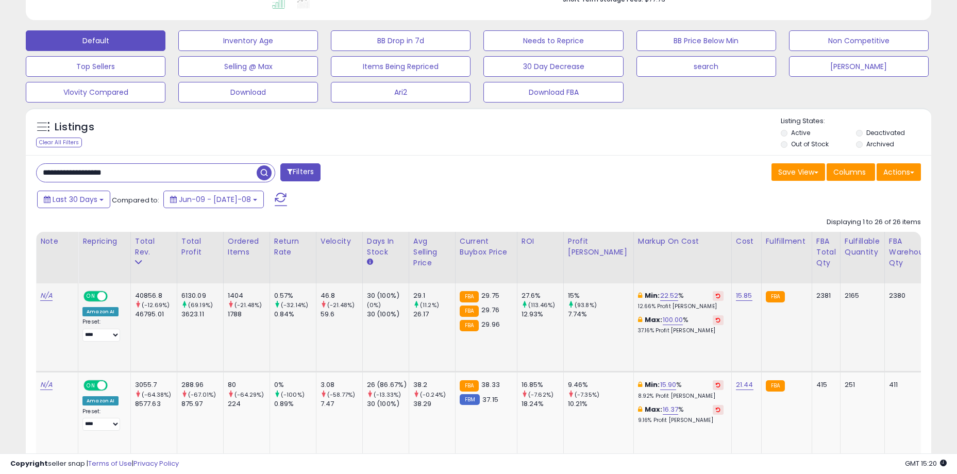
scroll to position [0, 0]
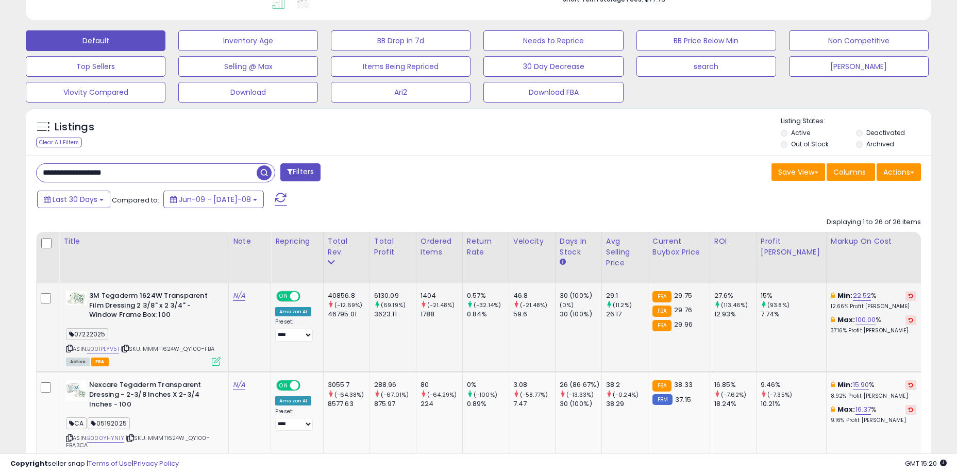
click at [68, 348] on icon at bounding box center [69, 349] width 7 height 6
click at [177, 173] on input "**********" at bounding box center [147, 173] width 220 height 18
click at [177, 172] on input "**********" at bounding box center [147, 173] width 220 height 18
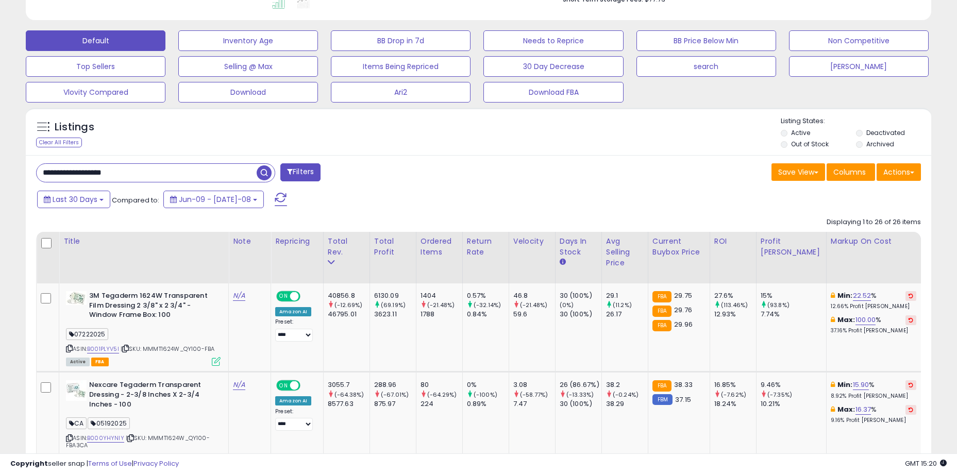
click at [177, 172] on input "**********" at bounding box center [147, 173] width 220 height 18
paste input "text"
type input "**********"
click at [267, 172] on span "button" at bounding box center [264, 172] width 15 height 15
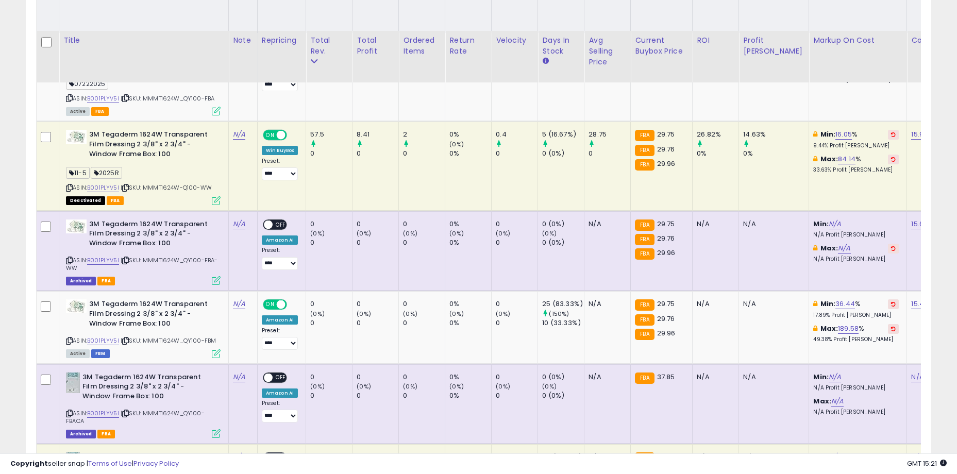
scroll to position [469, 0]
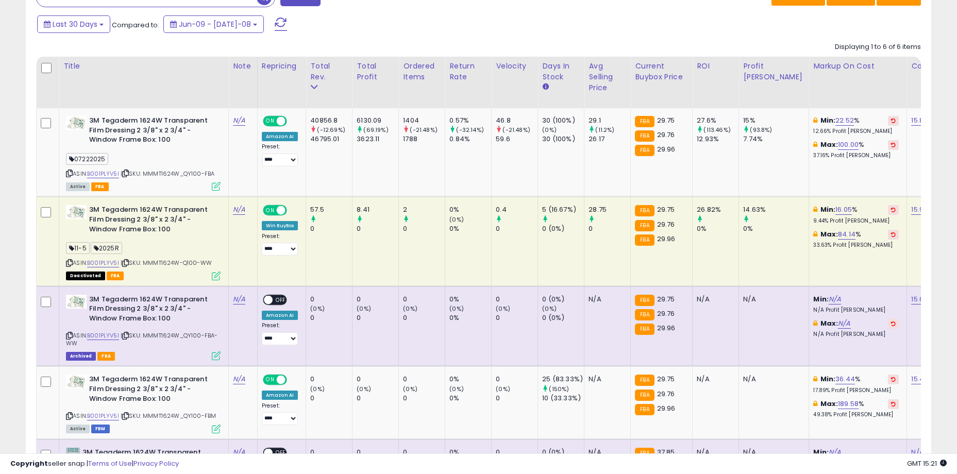
drag, startPoint x: 321, startPoint y: 249, endPoint x: 442, endPoint y: 247, distance: 121.1
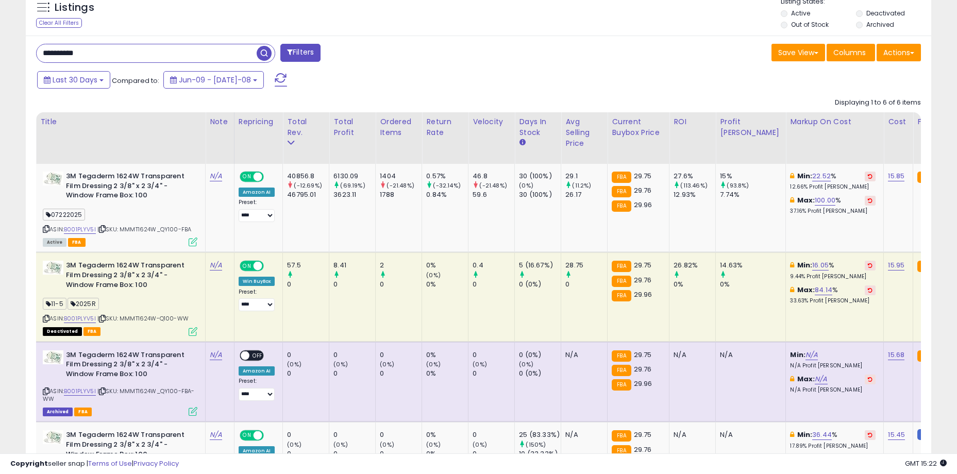
scroll to position [487, 0]
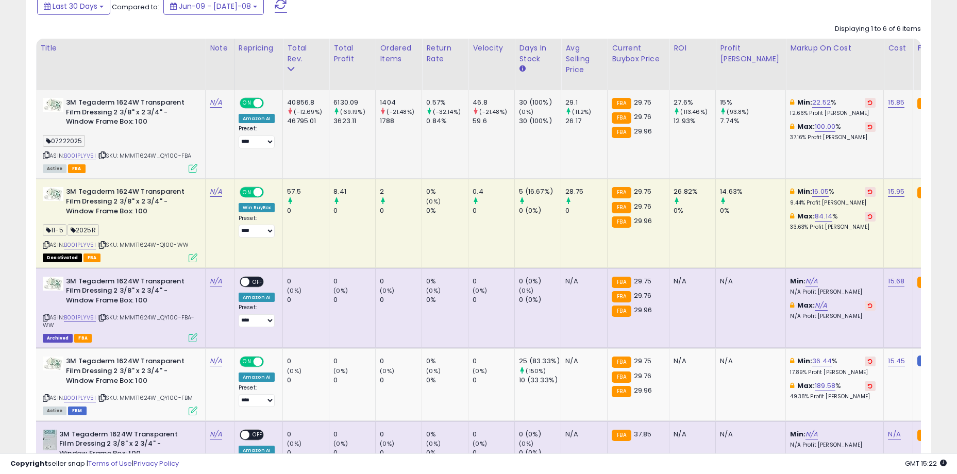
drag, startPoint x: 734, startPoint y: 165, endPoint x: 746, endPoint y: 162, distance: 12.7
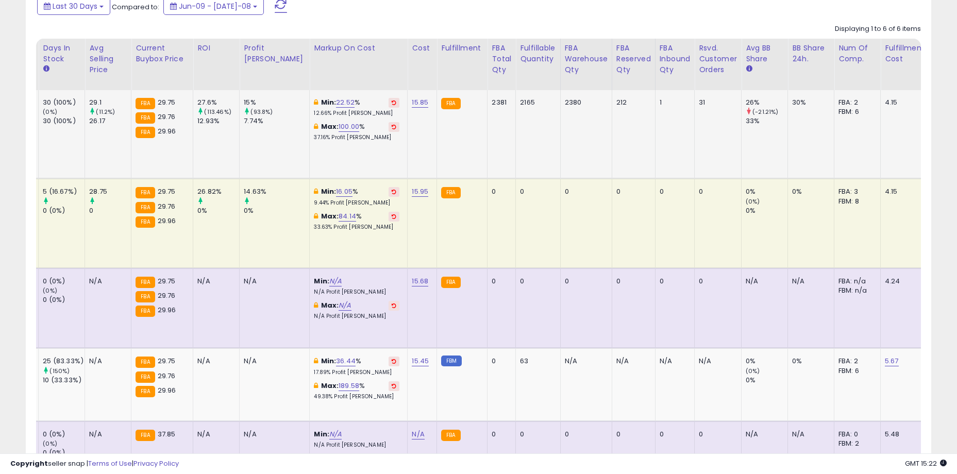
scroll to position [0, 466]
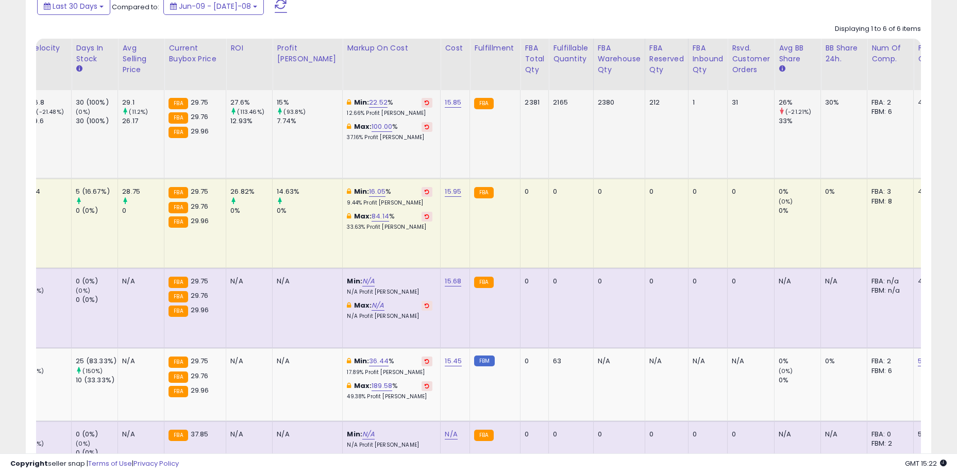
drag, startPoint x: 629, startPoint y: 145, endPoint x: 719, endPoint y: 142, distance: 90.2
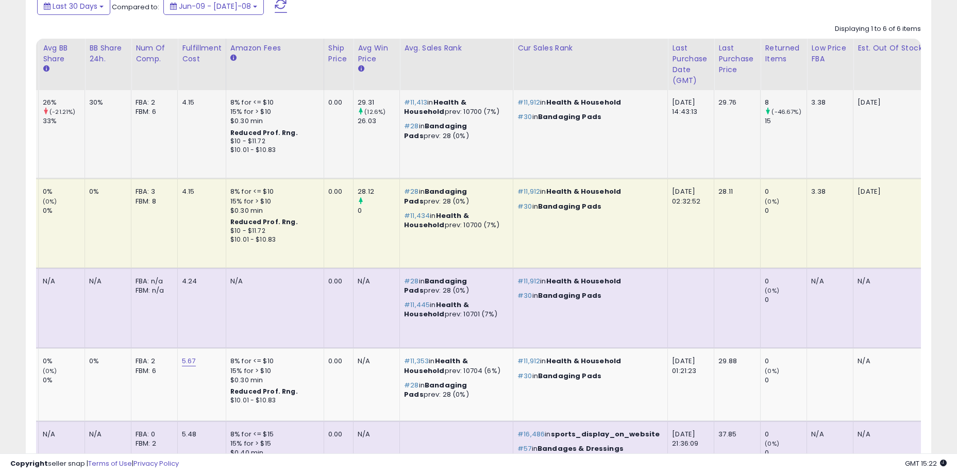
scroll to position [0, 1057]
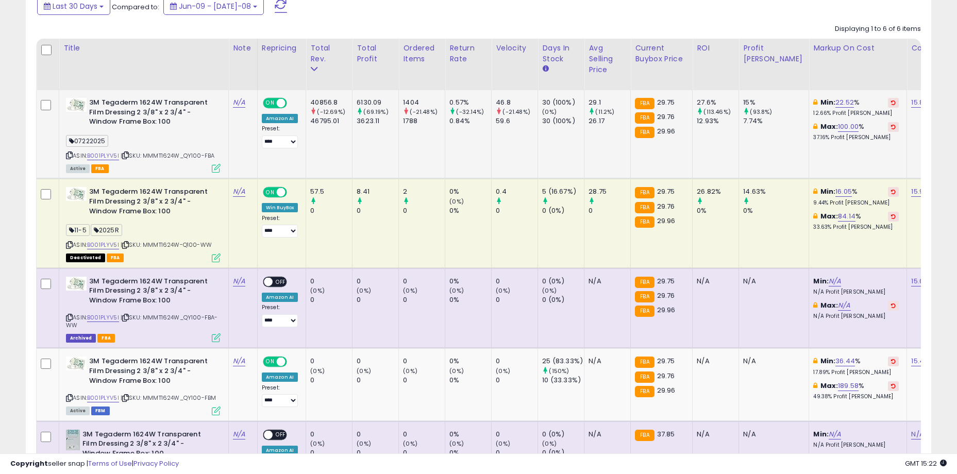
click at [167, 153] on span "| SKU: MMMT1624W_QY100-FBA" at bounding box center [168, 155] width 94 height 8
drag, startPoint x: 150, startPoint y: 152, endPoint x: 219, endPoint y: 155, distance: 68.5
click at [219, 155] on div "ASIN: B001PLYV5I | SKU: MMMT1624W_QY100-FBA Active FBA" at bounding box center [143, 135] width 155 height 74
copy span "MMMT1624W_QY100-FBA"
click at [192, 131] on div "ASIN: B001PLYV5I | SKU: MMMT1624W_QY100-FBA Active FBA" at bounding box center [143, 135] width 155 height 74
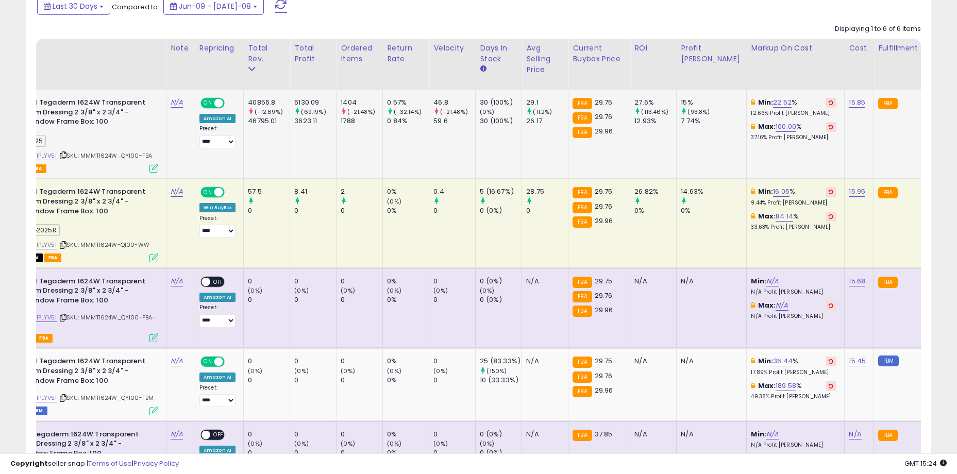
scroll to position [0, 0]
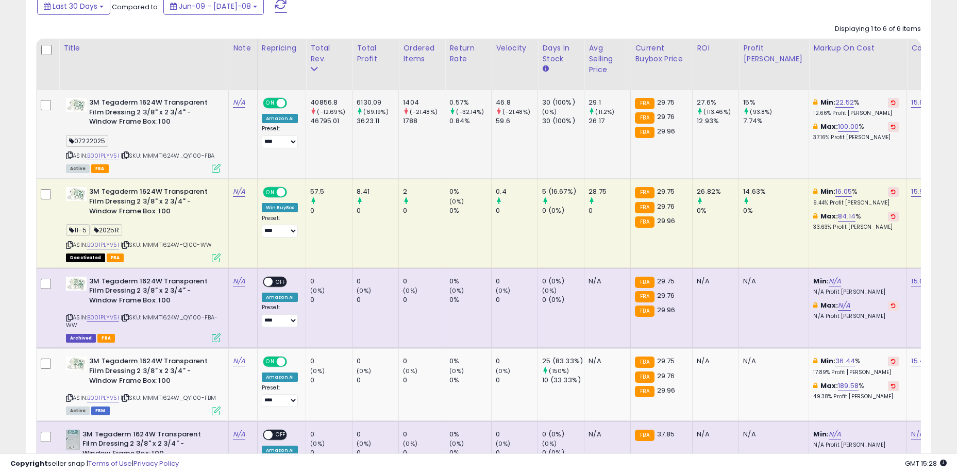
click at [206, 128] on b "3M Tegaderm 1624W Transparent Film Dressing 2 3/8" x 2 3/4" - Window Frame Box:…" at bounding box center [151, 113] width 125 height 31
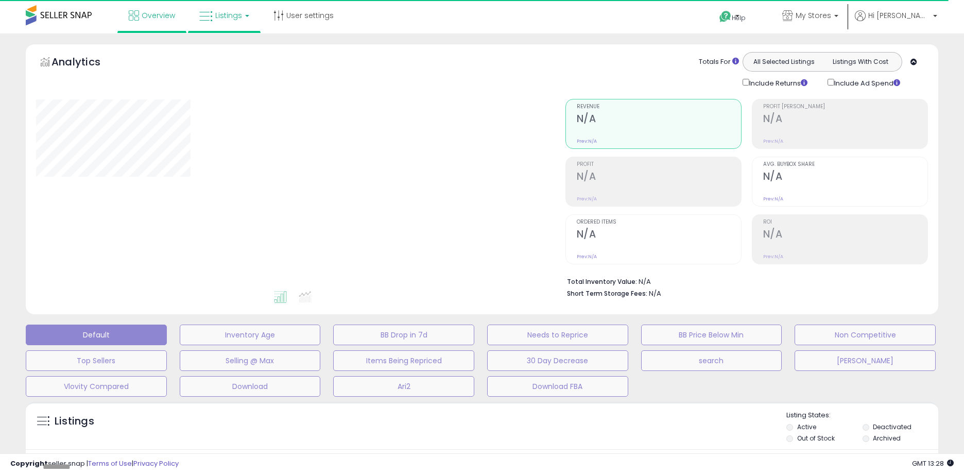
type input "**********"
select select "**"
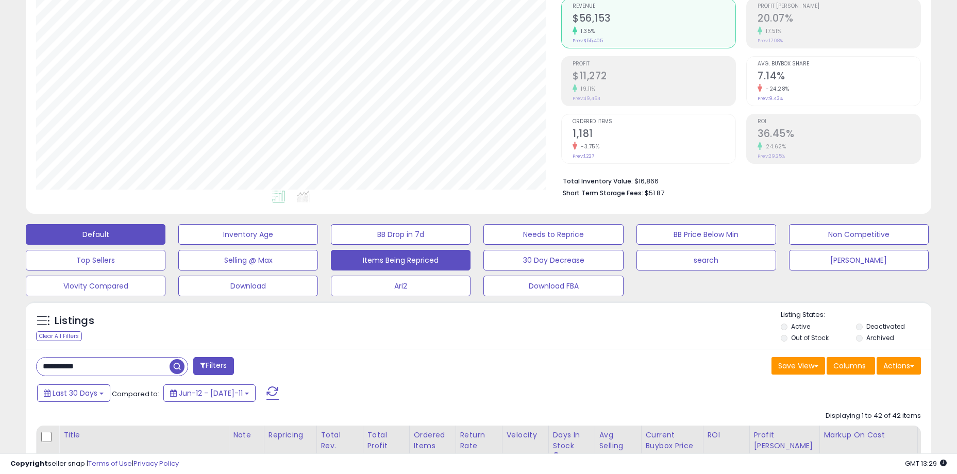
scroll to position [103, 0]
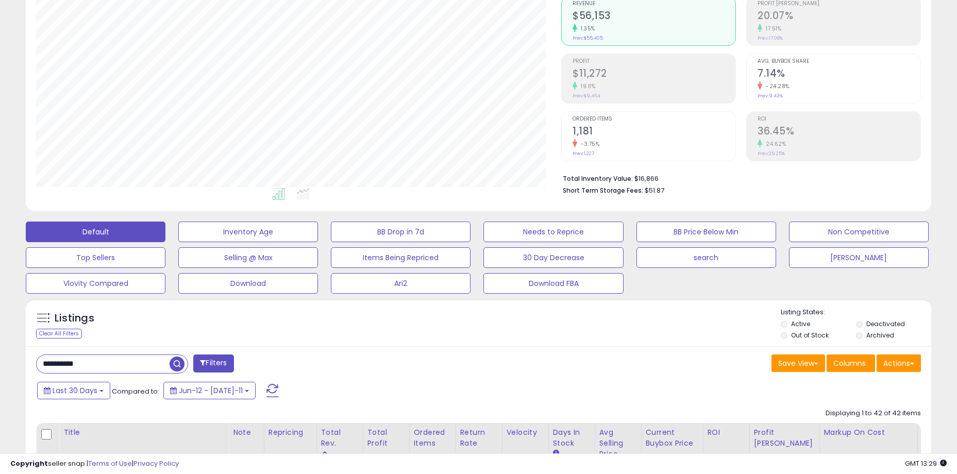
drag, startPoint x: 304, startPoint y: 329, endPoint x: 126, endPoint y: 329, distance: 178.2
click at [303, 329] on div "Listings Clear All Filters Listing States:" at bounding box center [478, 325] width 905 height 35
drag, startPoint x: 64, startPoint y: 314, endPoint x: 96, endPoint y: 321, distance: 32.2
click at [96, 321] on div "Listings" at bounding box center [96, 321] width 135 height 16
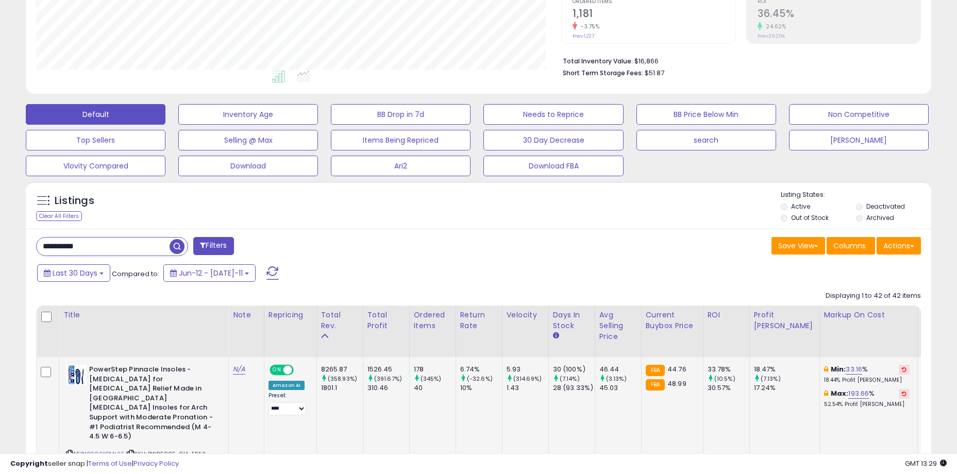
scroll to position [309, 0]
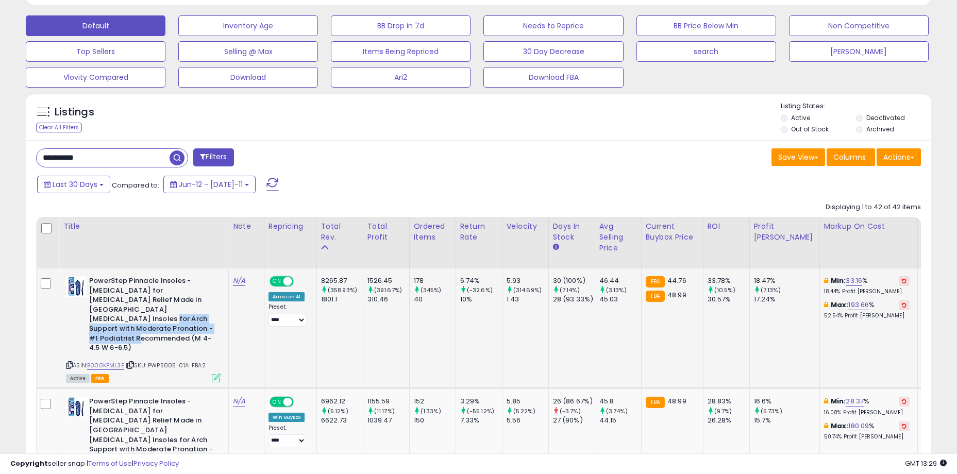
drag, startPoint x: 152, startPoint y: 309, endPoint x: 188, endPoint y: 325, distance: 38.3
click at [188, 325] on b "PowerStep Pinnacle Insoles - [MEDICAL_DATA] for [MEDICAL_DATA] Relief Made in […" at bounding box center [151, 315] width 125 height 79
drag, startPoint x: 196, startPoint y: 325, endPoint x: 115, endPoint y: 290, distance: 87.9
click at [115, 290] on b "PowerStep Pinnacle Insoles - [MEDICAL_DATA] for [MEDICAL_DATA] Relief Made in […" at bounding box center [151, 315] width 125 height 79
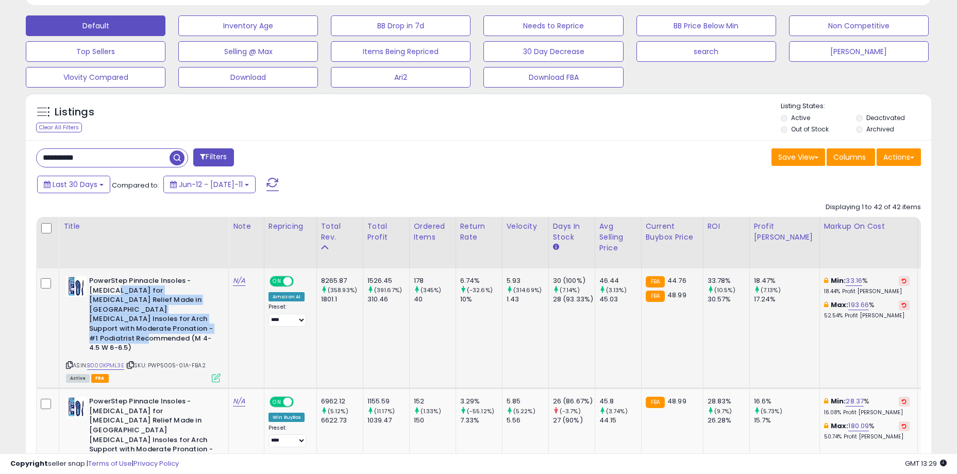
click at [115, 290] on b "PowerStep Pinnacle Insoles - [MEDICAL_DATA] for [MEDICAL_DATA] Relief Made in […" at bounding box center [151, 315] width 125 height 79
drag, startPoint x: 118, startPoint y: 294, endPoint x: 168, endPoint y: 318, distance: 55.1
click at [168, 318] on b "PowerStep Pinnacle Insoles - [MEDICAL_DATA] for [MEDICAL_DATA] Relief Made in […" at bounding box center [151, 315] width 125 height 79
click at [168, 318] on b "PowerStep Pinnacle Insoles - Orthotics for Plantar Fasciitis Relief Made in USA…" at bounding box center [151, 315] width 125 height 79
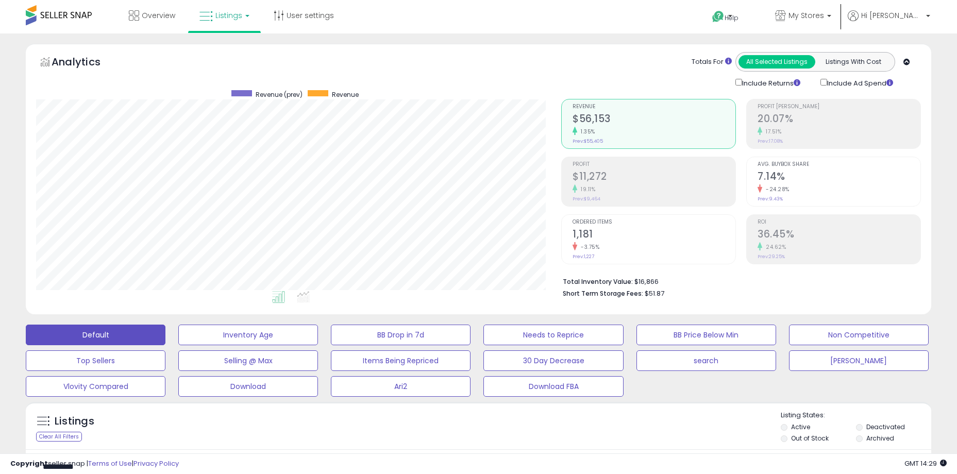
select select "**"
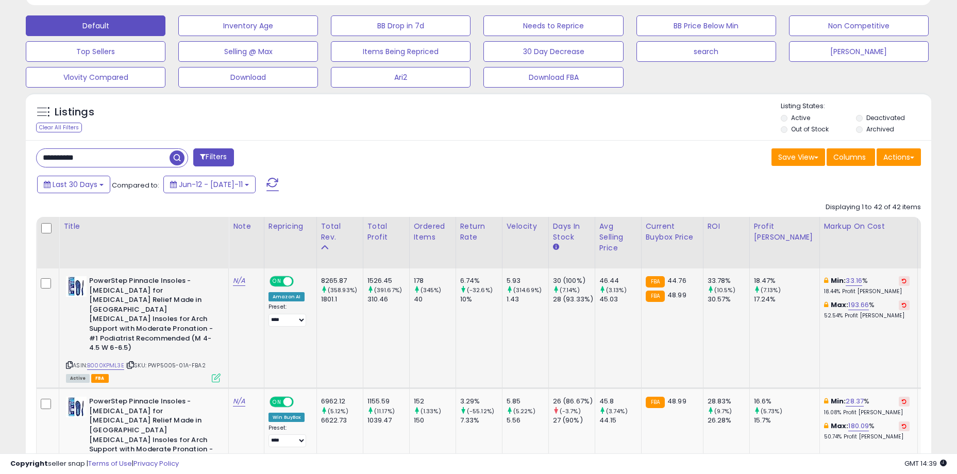
scroll to position [412, 0]
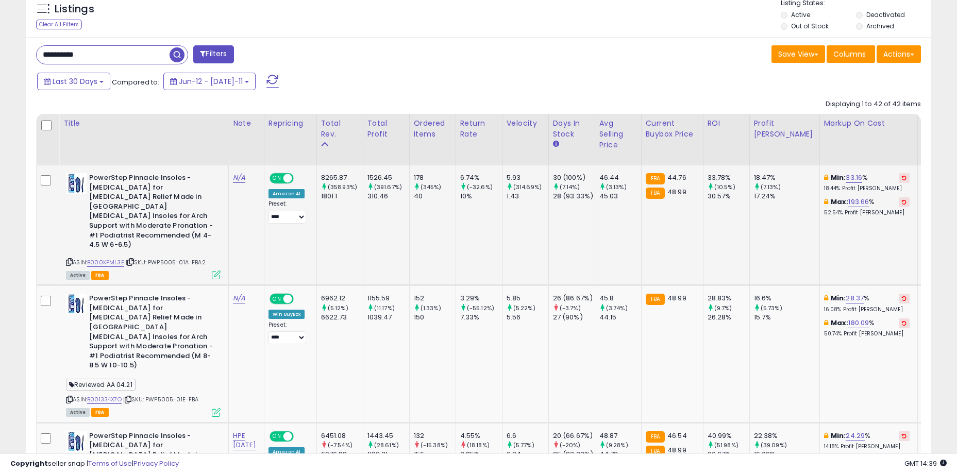
click at [502, 240] on td "6.74% (-32.6%) 10%" at bounding box center [478, 225] width 46 height 120
drag, startPoint x: 733, startPoint y: 175, endPoint x: 753, endPoint y: 204, distance: 35.3
click at [749, 204] on td "33.78% (10.5%) 30.57%" at bounding box center [726, 225] width 46 height 120
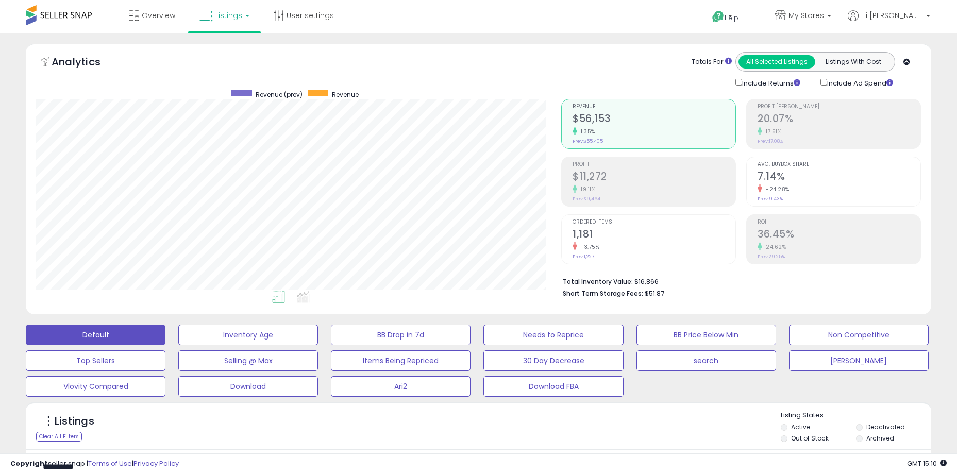
select select "**"
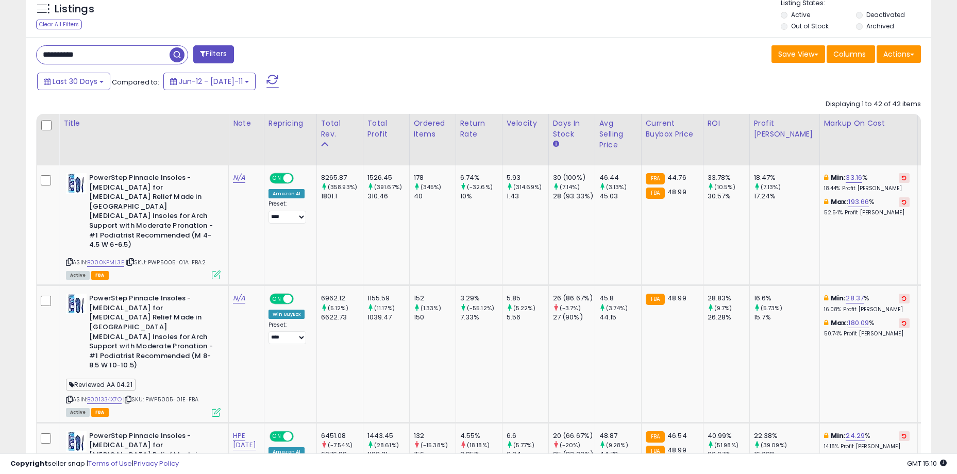
scroll to position [211, 525]
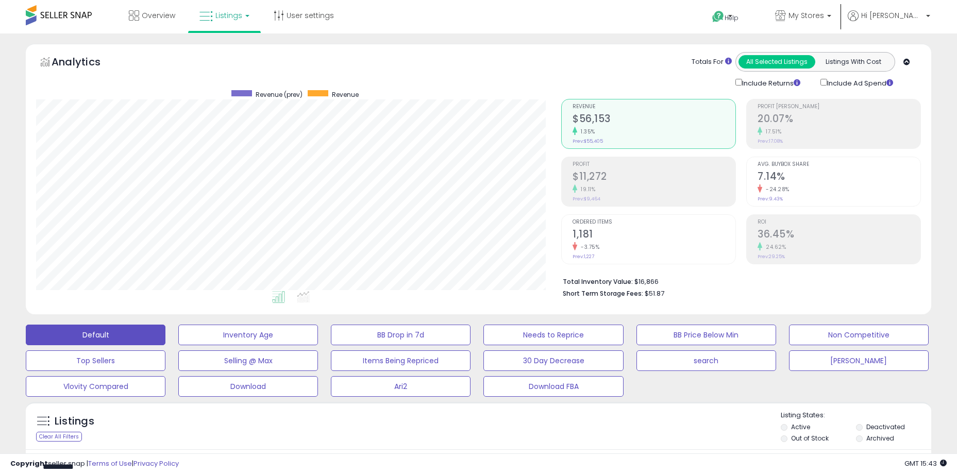
select select "**"
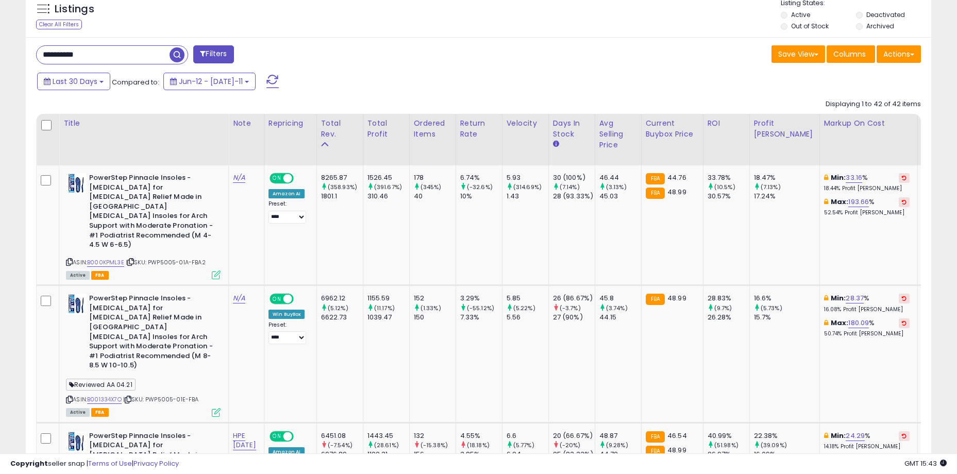
scroll to position [211, 525]
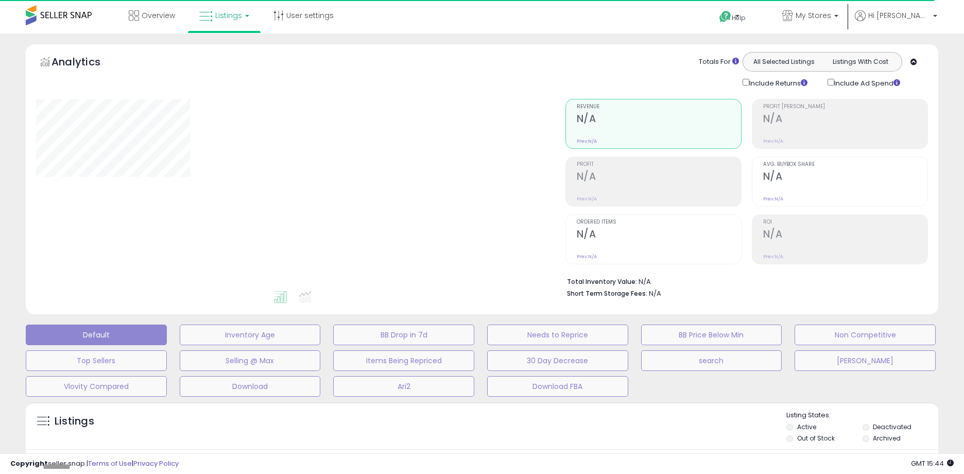
type input "**********"
select select "**"
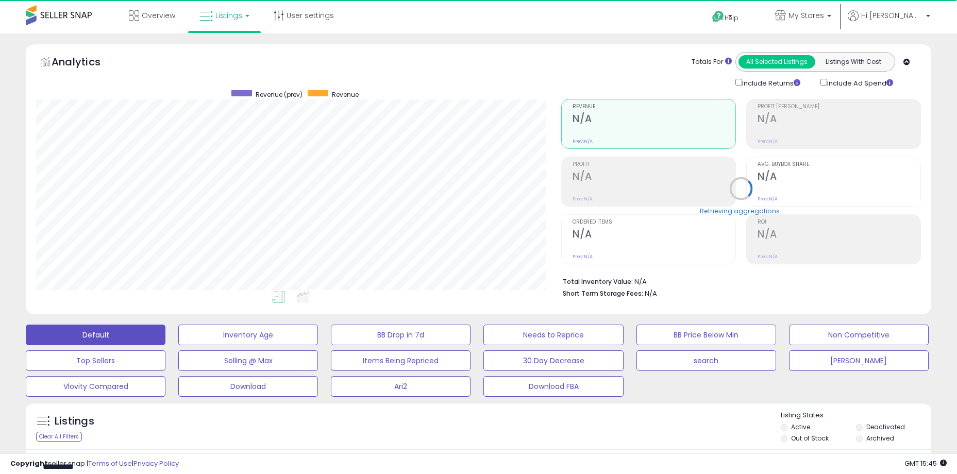
scroll to position [211, 525]
drag, startPoint x: 201, startPoint y: 0, endPoint x: 22, endPoint y: 55, distance: 187.5
click at [22, 55] on div "Analytics Totals For All Selected Listings Listings With Cost Include Returns I…" at bounding box center [478, 182] width 921 height 276
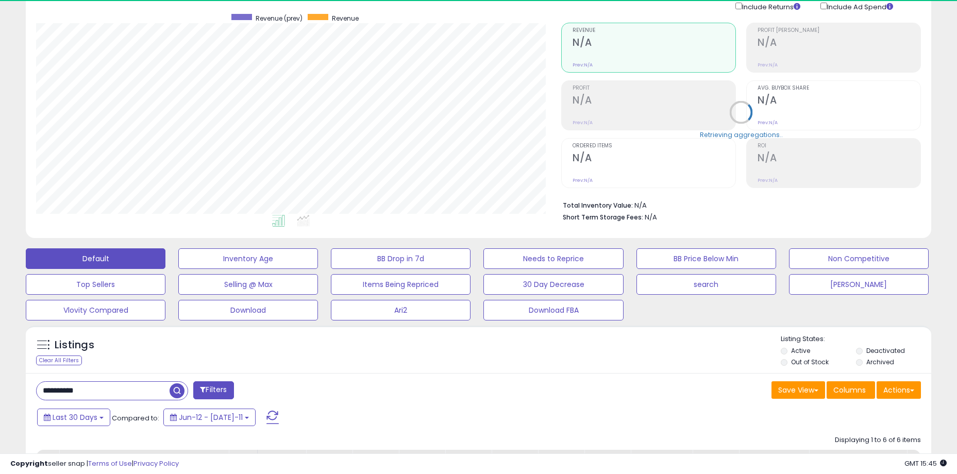
scroll to position [206, 0]
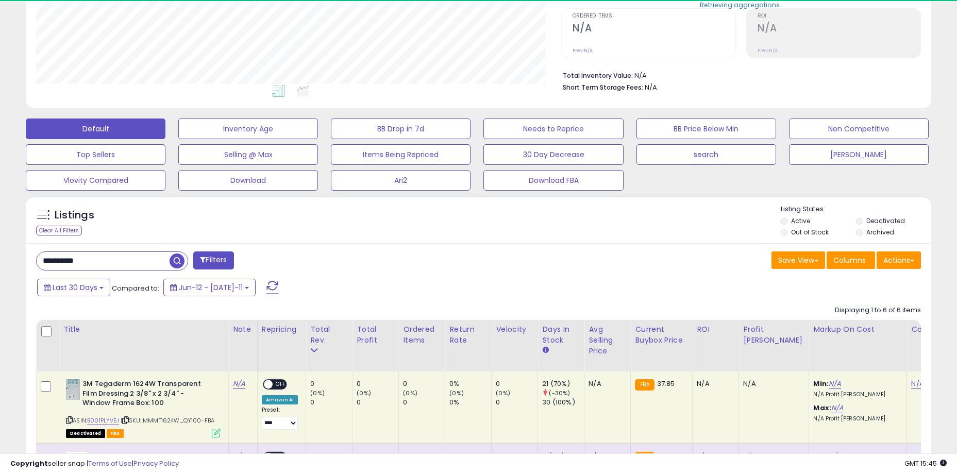
click at [122, 260] on input "**********" at bounding box center [103, 261] width 133 height 18
click at [121, 260] on input "**********" at bounding box center [147, 261] width 220 height 18
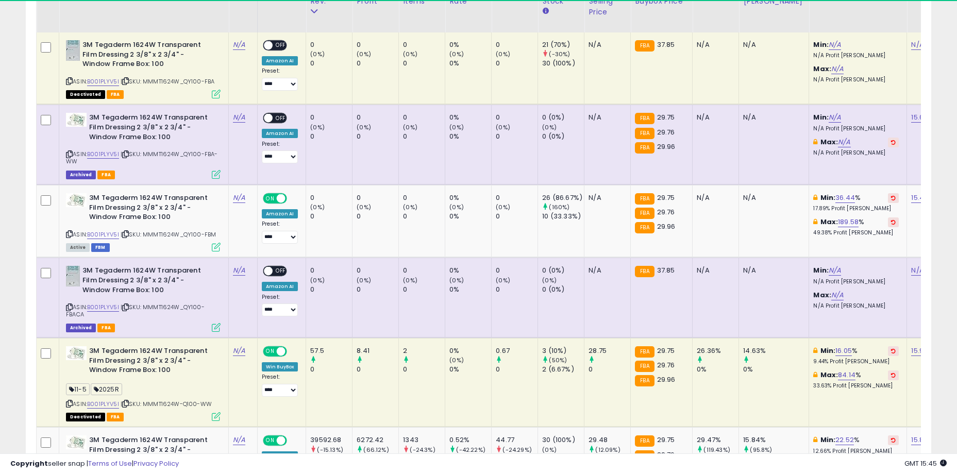
scroll to position [675, 0]
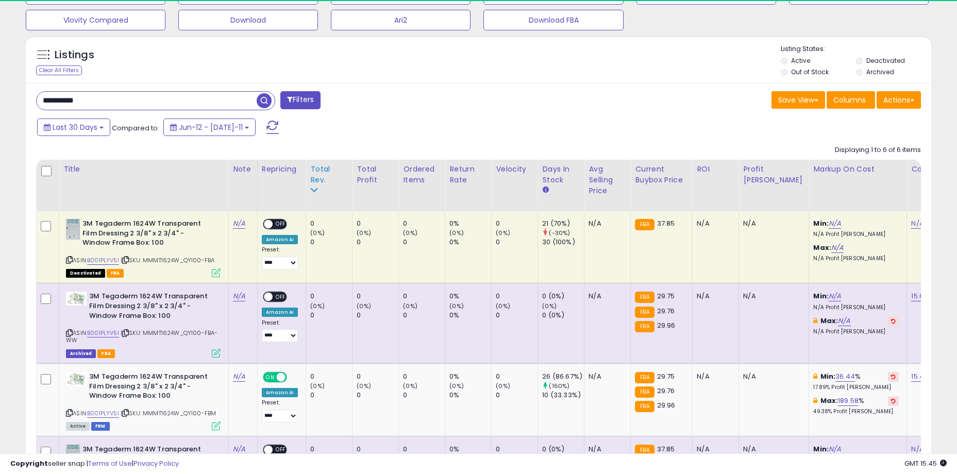
click at [319, 173] on div "Total Rev." at bounding box center [329, 175] width 38 height 22
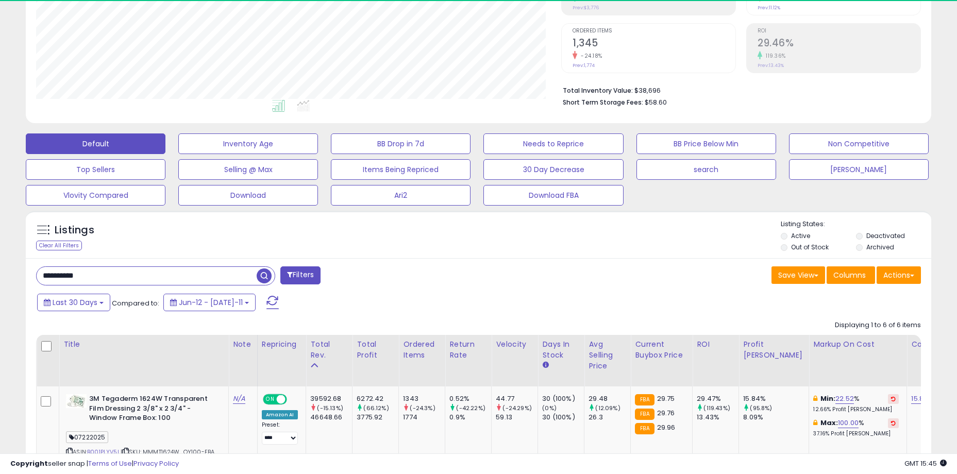
scroll to position [366, 0]
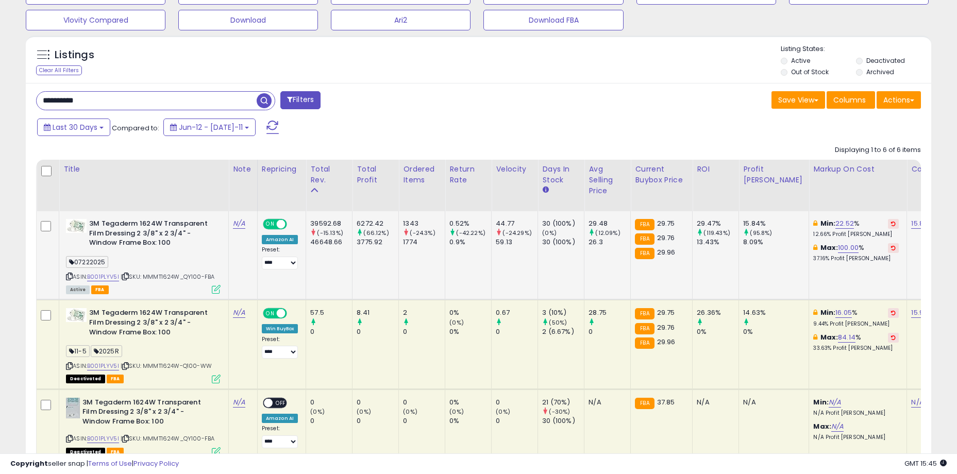
click at [208, 246] on b "3M Tegaderm 1624W Transparent Film Dressing 2 3/8" x 2 3/4" - Window Frame Box:…" at bounding box center [151, 234] width 125 height 31
drag, startPoint x: 152, startPoint y: 235, endPoint x: 151, endPoint y: 228, distance: 7.2
click at [152, 234] on b "3M Tegaderm 1624W Transparent Film Dressing 2 3/8" x 2 3/4" - Window Frame Box:…" at bounding box center [151, 234] width 125 height 31
drag, startPoint x: 149, startPoint y: 225, endPoint x: 197, endPoint y: 243, distance: 51.0
click at [197, 243] on b "3M Tegaderm 1624W Transparent Film Dressing 2 3/8" x 2 3/4" - Window Frame Box:…" at bounding box center [151, 234] width 125 height 31
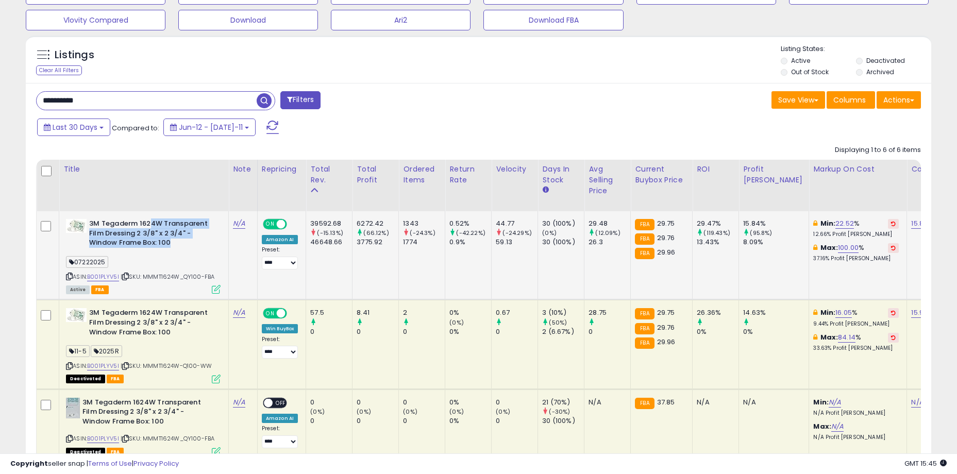
click at [197, 243] on b "3M Tegaderm 1624W Transparent Film Dressing 2 3/8" x 2 3/4" - Window Frame Box:…" at bounding box center [151, 234] width 125 height 31
click at [107, 102] on input "**********" at bounding box center [147, 101] width 220 height 18
click at [107, 101] on input "**********" at bounding box center [147, 101] width 220 height 18
paste input "text"
click at [259, 101] on span "button" at bounding box center [264, 100] width 15 height 15
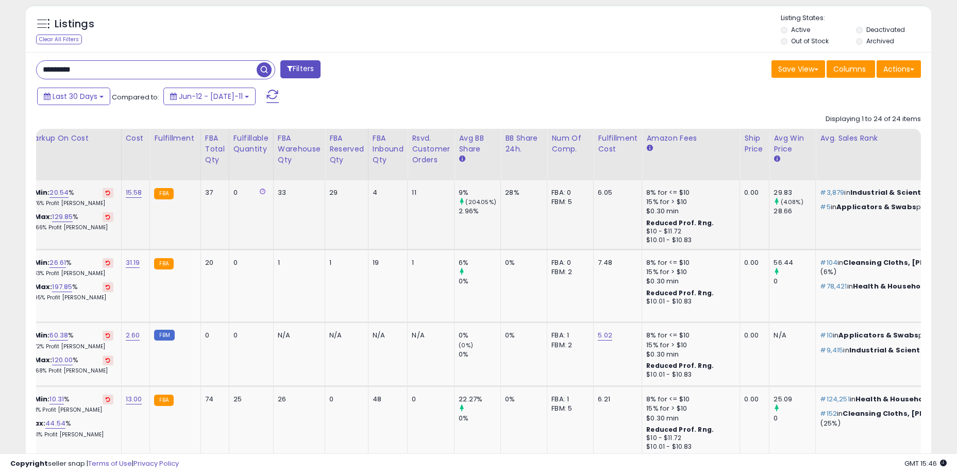
scroll to position [0, 0]
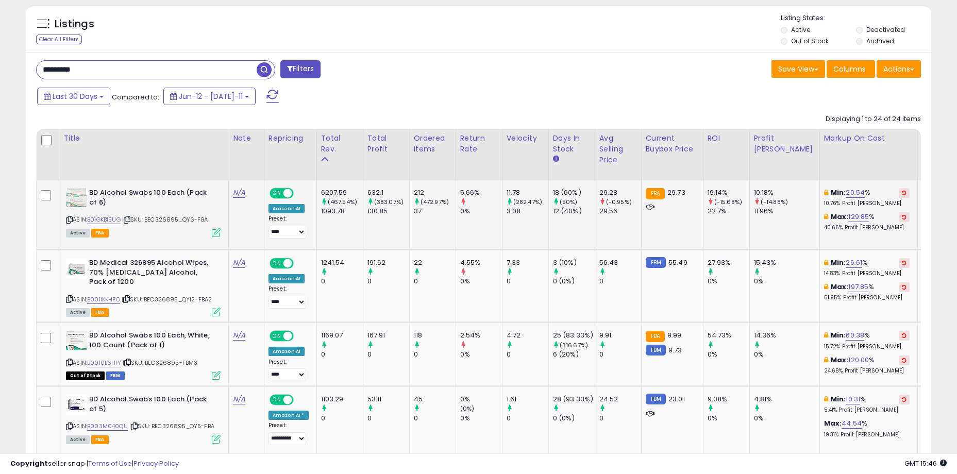
click at [401, 237] on td "632.1 (383.07%) 130.85" at bounding box center [386, 214] width 46 height 69
drag, startPoint x: 58, startPoint y: 69, endPoint x: 45, endPoint y: 71, distance: 13.6
click at [45, 71] on input "*********" at bounding box center [147, 70] width 220 height 18
drag, startPoint x: 54, startPoint y: 74, endPoint x: 106, endPoint y: 69, distance: 51.8
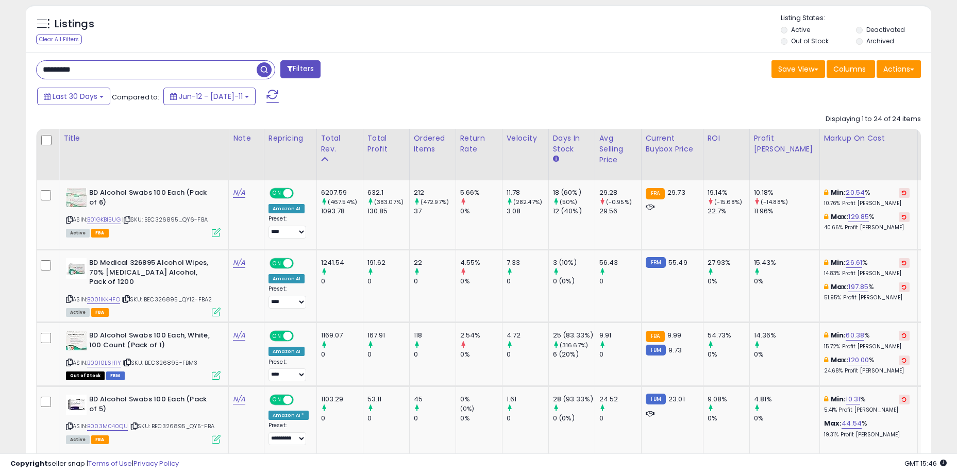
click at [106, 69] on input "*********" at bounding box center [147, 70] width 220 height 18
drag, startPoint x: 45, startPoint y: 67, endPoint x: 108, endPoint y: 71, distance: 62.4
click at [108, 71] on input "*********" at bounding box center [147, 70] width 220 height 18
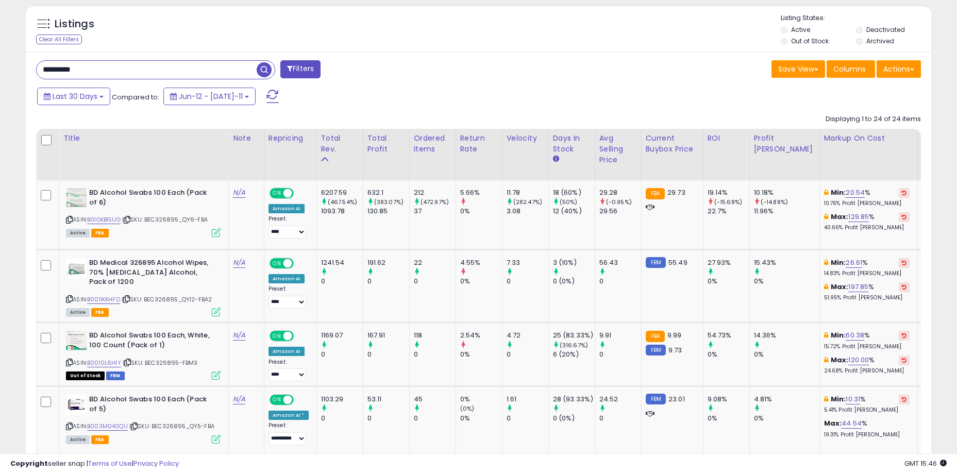
drag, startPoint x: 87, startPoint y: 72, endPoint x: 46, endPoint y: 71, distance: 40.7
click at [46, 71] on input "*********" at bounding box center [147, 70] width 220 height 18
click at [44, 69] on input "*********" at bounding box center [147, 70] width 220 height 18
drag, startPoint x: 43, startPoint y: 69, endPoint x: 109, endPoint y: 70, distance: 66.5
click at [109, 70] on input "*********" at bounding box center [147, 70] width 220 height 18
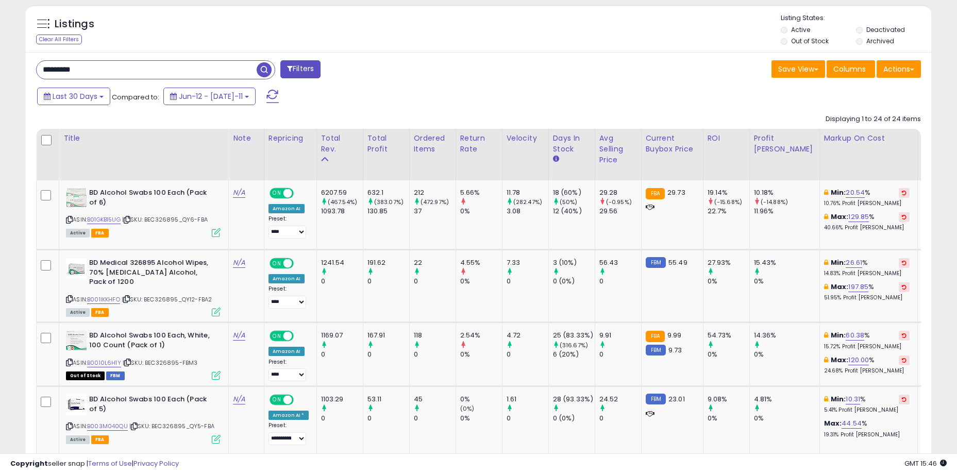
click at [109, 70] on input "*********" at bounding box center [147, 70] width 220 height 18
click at [41, 61] on input "*********" at bounding box center [147, 70] width 220 height 18
click at [30, 68] on div "********* Filters" at bounding box center [253, 70] width 450 height 21
click at [109, 67] on input "*********" at bounding box center [147, 70] width 220 height 18
drag, startPoint x: 30, startPoint y: 93, endPoint x: 47, endPoint y: 63, distance: 34.4
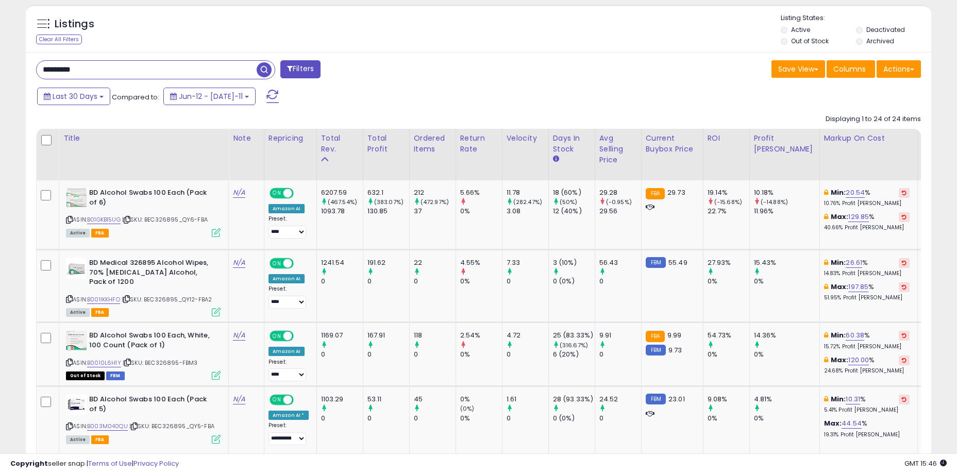
click at [30, 93] on div "Last 30 Days Compared to: Jun-12 - Jul-11" at bounding box center [477, 97] width 900 height 23
drag, startPoint x: 42, startPoint y: 66, endPoint x: 106, endPoint y: 69, distance: 64.4
click at [106, 69] on input "*********" at bounding box center [147, 70] width 220 height 18
click at [123, 47] on div "Listings Clear All Filters" at bounding box center [103, 30] width 150 height 34
click at [420, 224] on td "212 (472.97%) 37" at bounding box center [432, 214] width 46 height 69
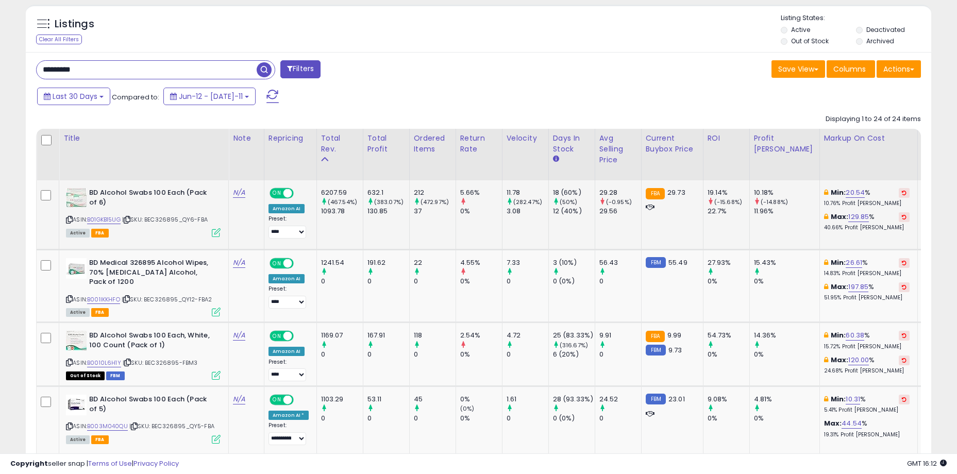
click at [69, 220] on icon at bounding box center [69, 220] width 7 height 6
click at [441, 50] on div "Listings Clear All Filters" at bounding box center [478, 28] width 905 height 47
click at [112, 220] on link "B01GKB15UG" at bounding box center [103, 219] width 33 height 9
drag, startPoint x: 103, startPoint y: 70, endPoint x: 59, endPoint y: 70, distance: 44.3
click at [59, 70] on input "*********" at bounding box center [147, 70] width 220 height 18
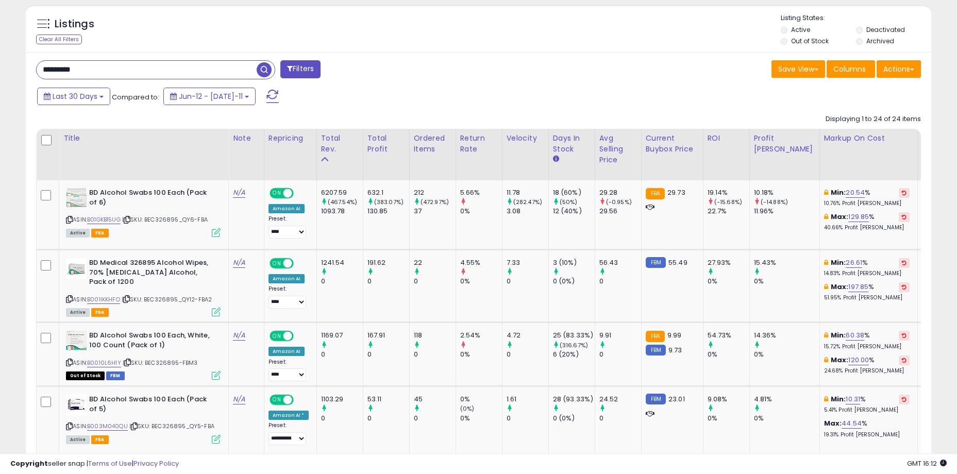
paste input "****"
click at [124, 73] on input "**********" at bounding box center [147, 70] width 220 height 18
click at [123, 72] on input "**********" at bounding box center [147, 70] width 220 height 18
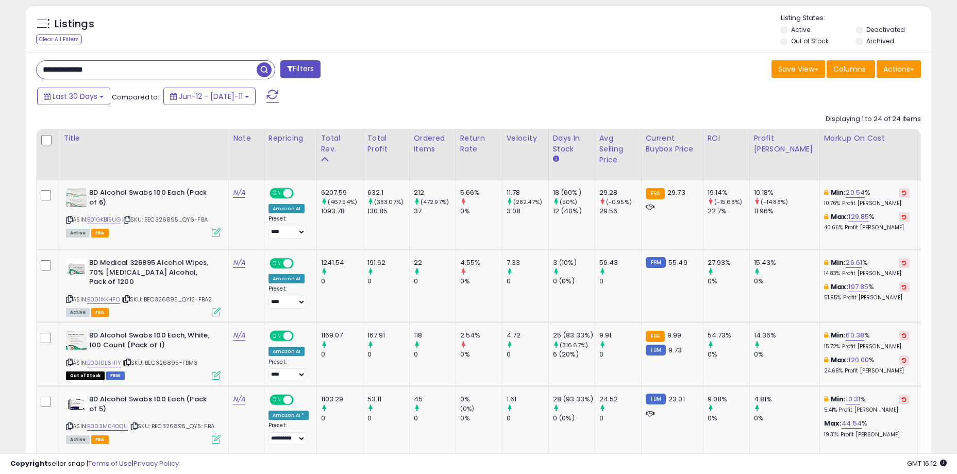
paste input "text"
click at [141, 71] on input "**********" at bounding box center [147, 70] width 220 height 18
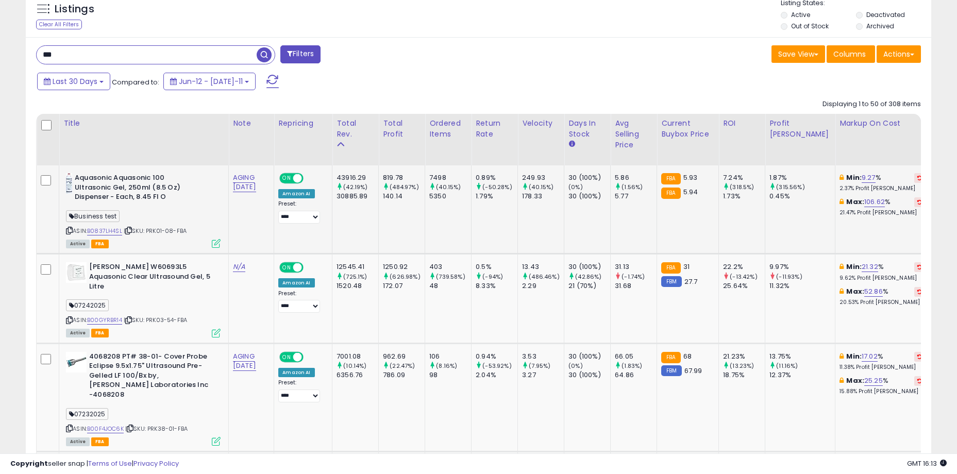
click at [543, 223] on td "249.93 (40.15%) 178.33" at bounding box center [541, 209] width 46 height 89
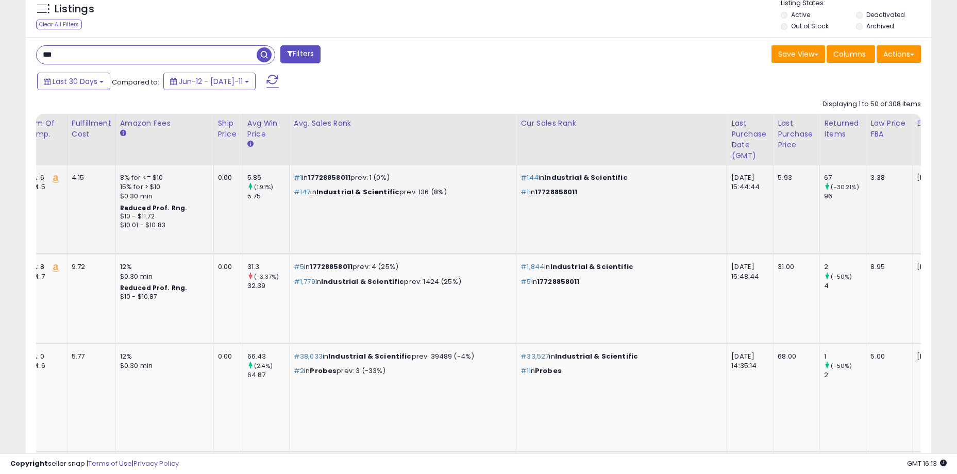
scroll to position [0, 1246]
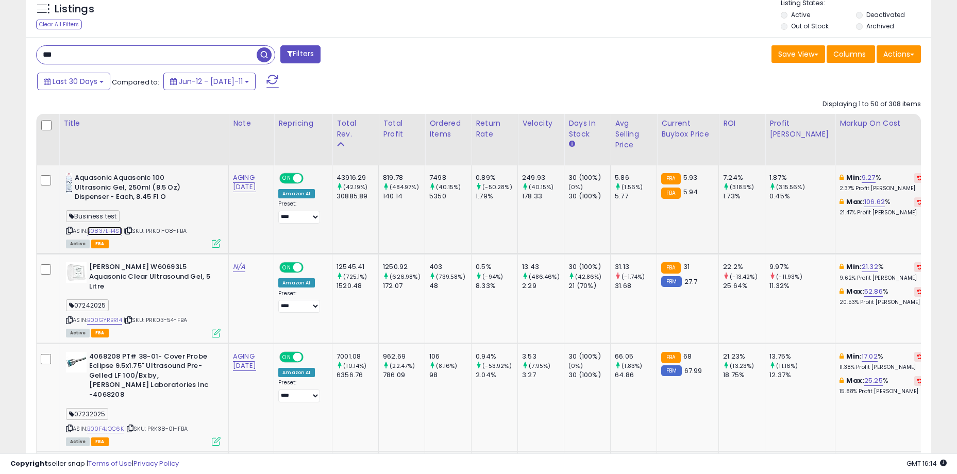
click at [104, 230] on link "B0837LH4SL" at bounding box center [104, 231] width 35 height 9
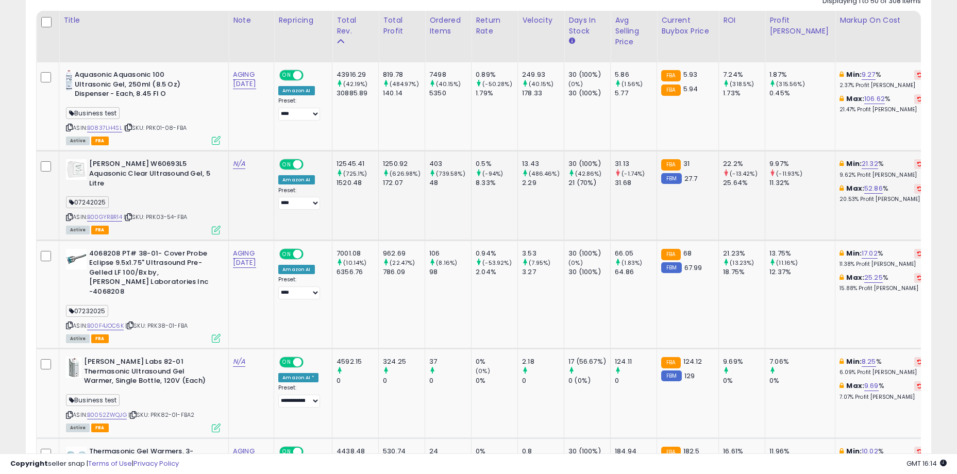
click at [70, 214] on icon at bounding box center [69, 217] width 7 height 6
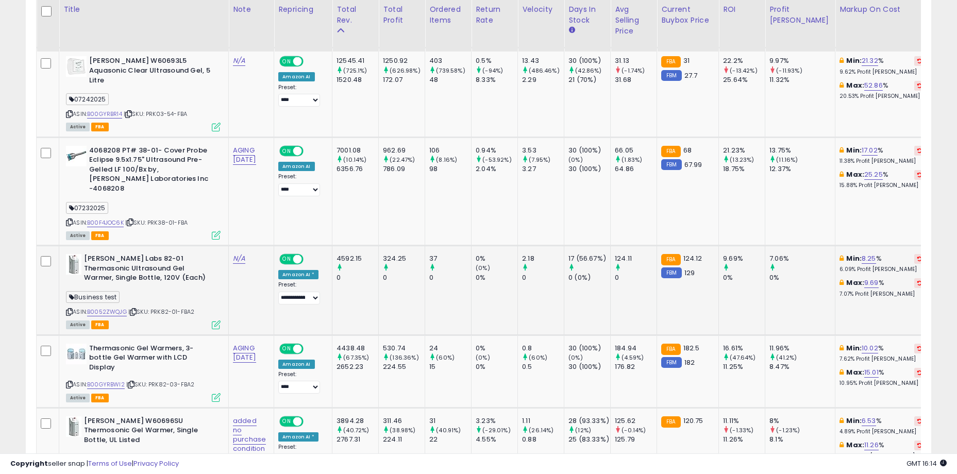
drag, startPoint x: 414, startPoint y: 273, endPoint x: 544, endPoint y: 270, distance: 130.3
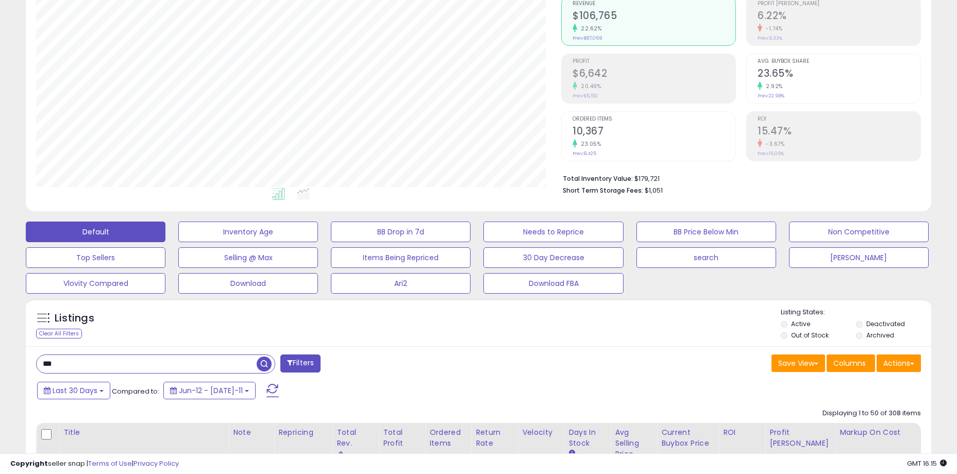
click at [134, 359] on input "***" at bounding box center [147, 364] width 220 height 18
paste input "*******"
click at [261, 360] on span "button" at bounding box center [264, 363] width 15 height 15
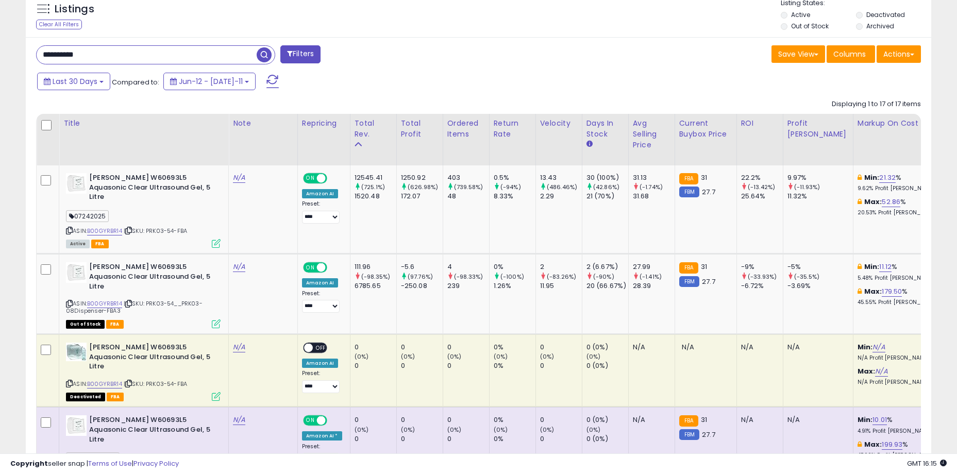
click at [109, 49] on input "**********" at bounding box center [147, 55] width 220 height 18
click at [265, 55] on span "button" at bounding box center [264, 54] width 15 height 15
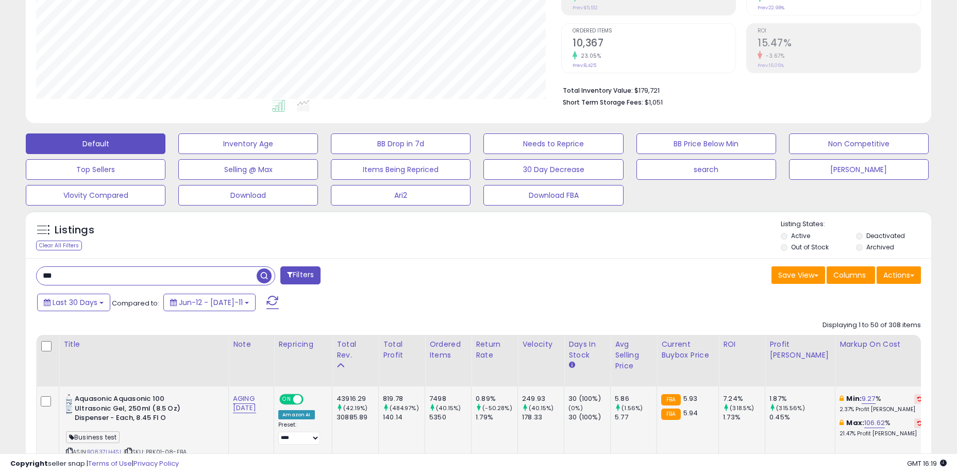
scroll to position [397, 0]
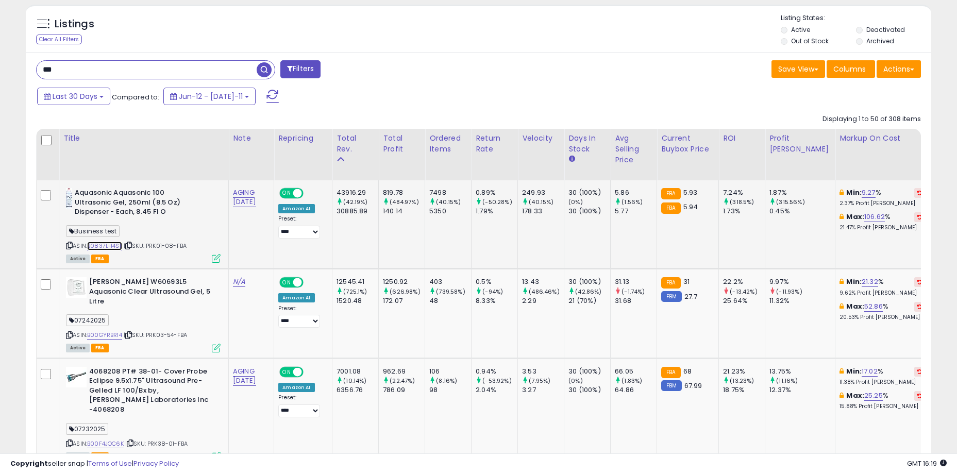
click at [110, 244] on link "B0837LH4SL" at bounding box center [104, 246] width 35 height 9
click at [155, 75] on input "***" at bounding box center [147, 70] width 220 height 18
paste input "*******"
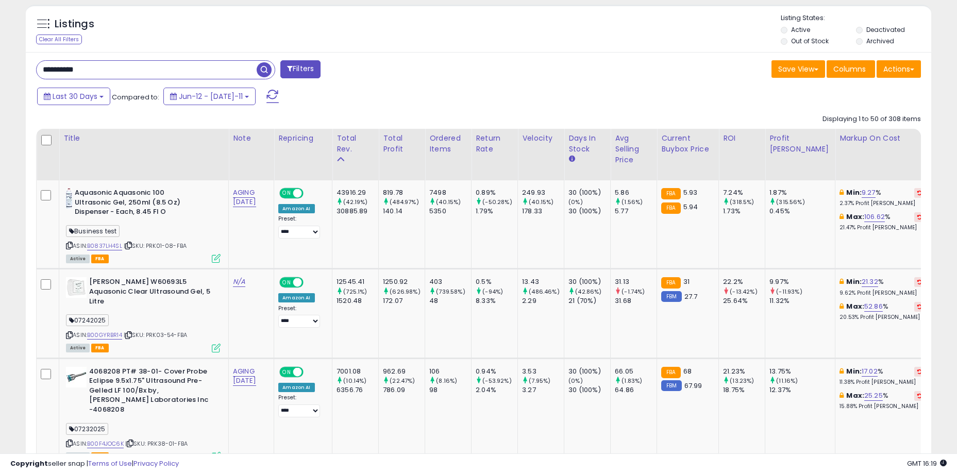
click at [265, 68] on span "button" at bounding box center [264, 69] width 15 height 15
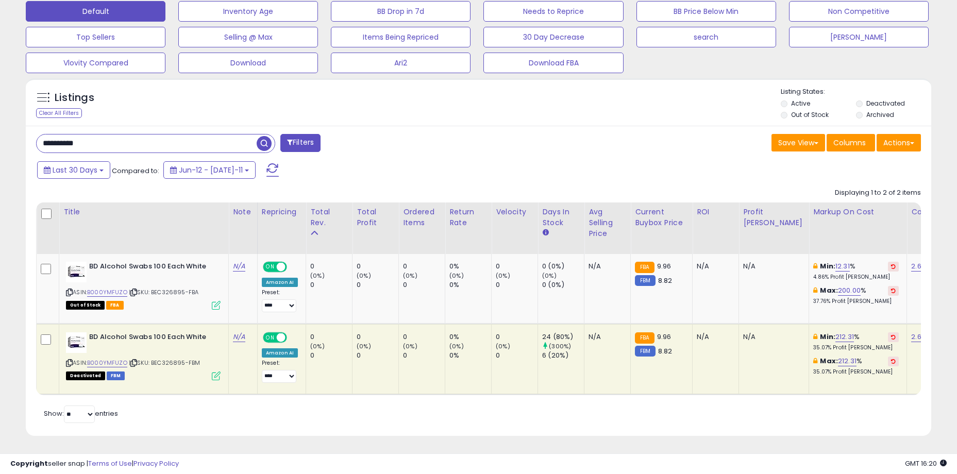
scroll to position [325, 0]
drag, startPoint x: 175, startPoint y: 293, endPoint x: 191, endPoint y: 291, distance: 15.5
click at [191, 291] on span "| SKU: BEC326895-FBA" at bounding box center [164, 291] width 70 height 8
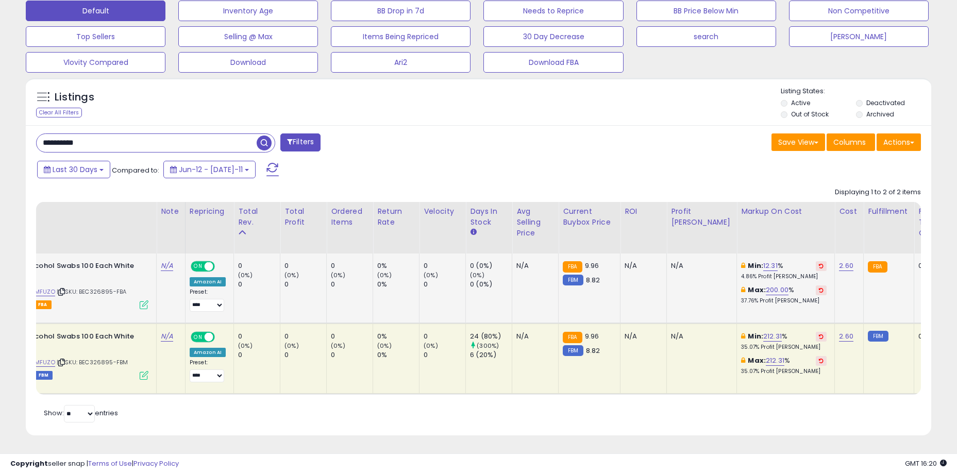
scroll to position [0, 0]
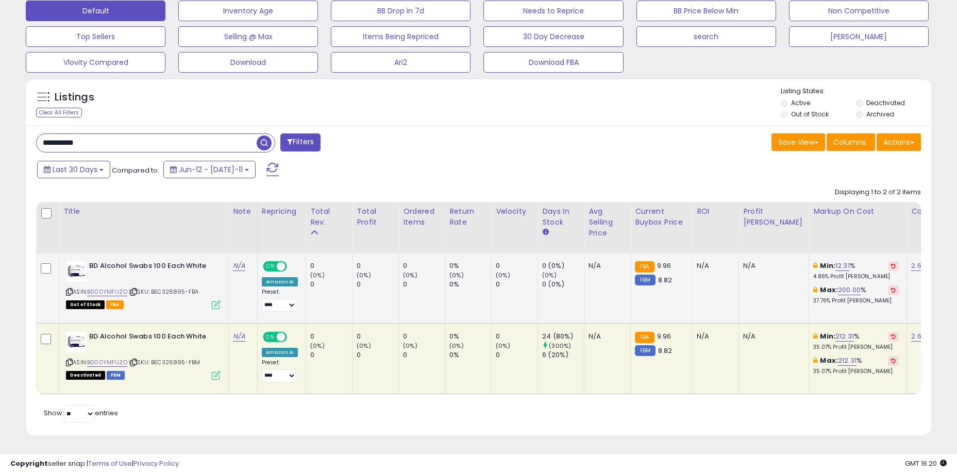
click at [515, 298] on td "0 (0%) 0" at bounding box center [514, 288] width 46 height 70
click at [175, 280] on div "BD Alcohol Swabs 100 Each White" at bounding box center [143, 271] width 155 height 21
drag, startPoint x: 118, startPoint y: 266, endPoint x: 188, endPoint y: 266, distance: 69.5
click at [188, 266] on b "BD Alcohol Swabs 100 Each White" at bounding box center [151, 267] width 125 height 12
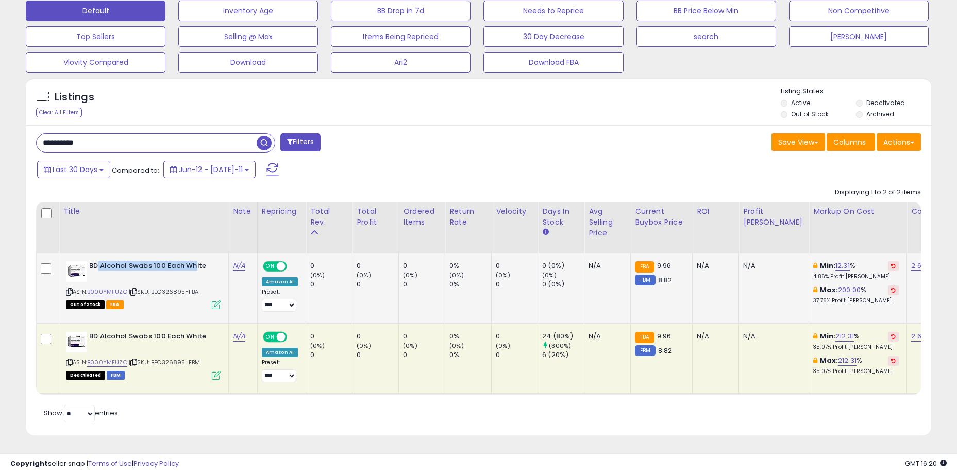
drag, startPoint x: 197, startPoint y: 265, endPoint x: 98, endPoint y: 265, distance: 98.4
click at [98, 265] on b "BD Alcohol Swabs 100 Each White" at bounding box center [151, 267] width 125 height 12
click at [92, 266] on b "BD Alcohol Swabs 100 Each White" at bounding box center [151, 267] width 125 height 12
drag, startPoint x: 90, startPoint y: 265, endPoint x: 222, endPoint y: 269, distance: 131.4
click at [222, 269] on td "BD Alcohol Swabs 100 Each White ASIN: B000YMFUZO | SKU: BEC326895-FBA Out of St…" at bounding box center [143, 288] width 169 height 70
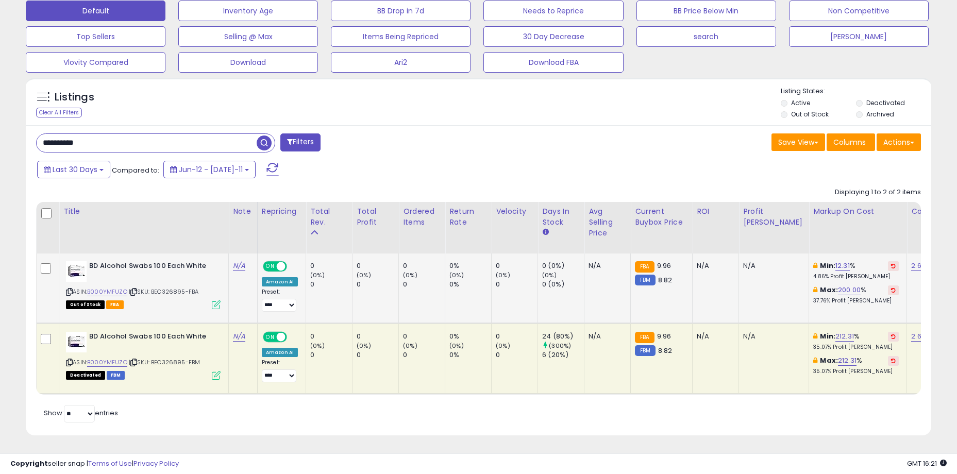
click at [222, 269] on td "BD Alcohol Swabs 100 Each White ASIN: B000YMFUZO | SKU: BEC326895-FBA Out of St…" at bounding box center [143, 288] width 169 height 70
click at [210, 263] on b "BD Alcohol Swabs 100 Each White" at bounding box center [151, 267] width 125 height 12
drag, startPoint x: 197, startPoint y: 293, endPoint x: 153, endPoint y: 291, distance: 43.9
click at [153, 291] on span "| SKU: BEC326895-FBA" at bounding box center [164, 291] width 70 height 8
copy span "BEC326895-FBA"
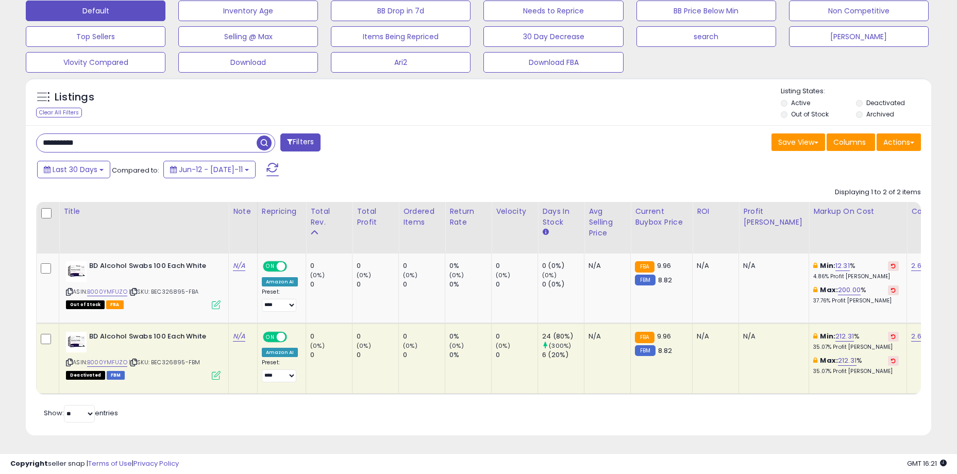
drag, startPoint x: 476, startPoint y: 2, endPoint x: 462, endPoint y: 152, distance: 151.1
click at [462, 152] on div "**********" at bounding box center [253, 143] width 450 height 21
drag, startPoint x: 112, startPoint y: 140, endPoint x: 30, endPoint y: 130, distance: 82.5
click at [31, 133] on div "**********" at bounding box center [253, 143] width 450 height 21
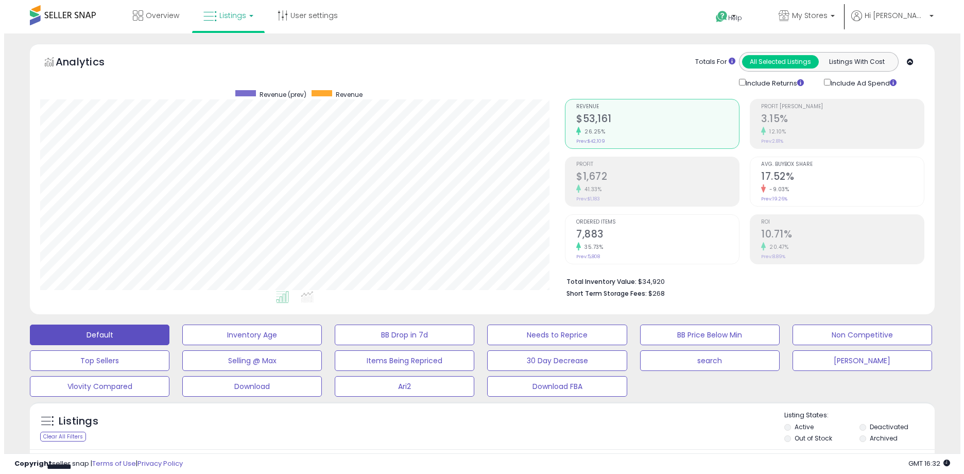
scroll to position [103, 0]
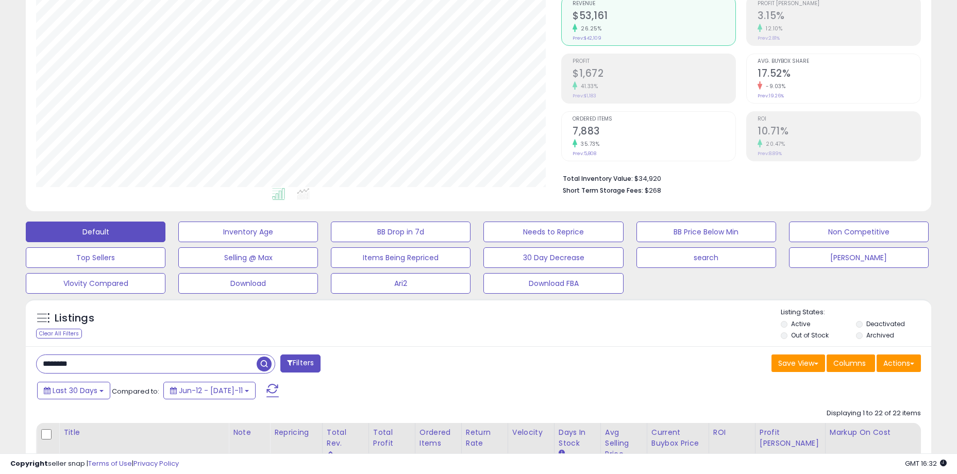
drag, startPoint x: 128, startPoint y: 363, endPoint x: 30, endPoint y: 362, distance: 97.9
click at [30, 362] on div "******** Filters" at bounding box center [253, 364] width 450 height 21
type input "********"
click at [467, 331] on div "Listings Clear All Filters Listing States:" at bounding box center [478, 325] width 905 height 35
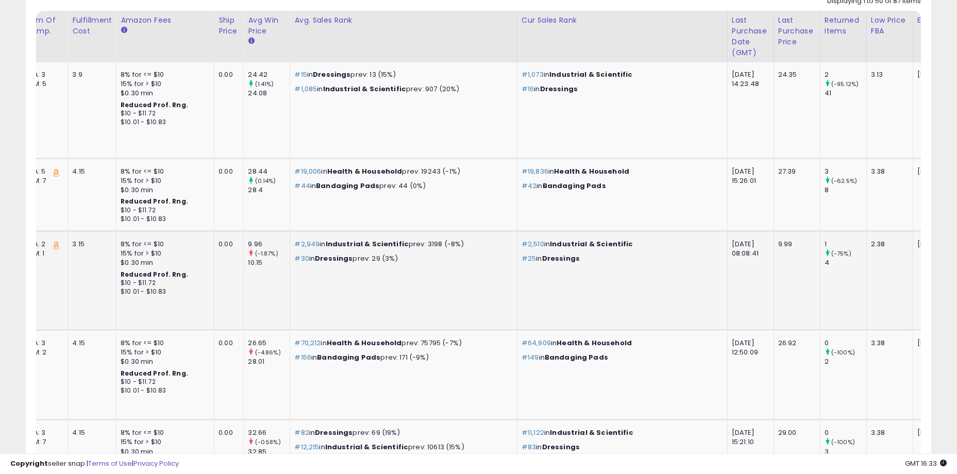
scroll to position [0, 1241]
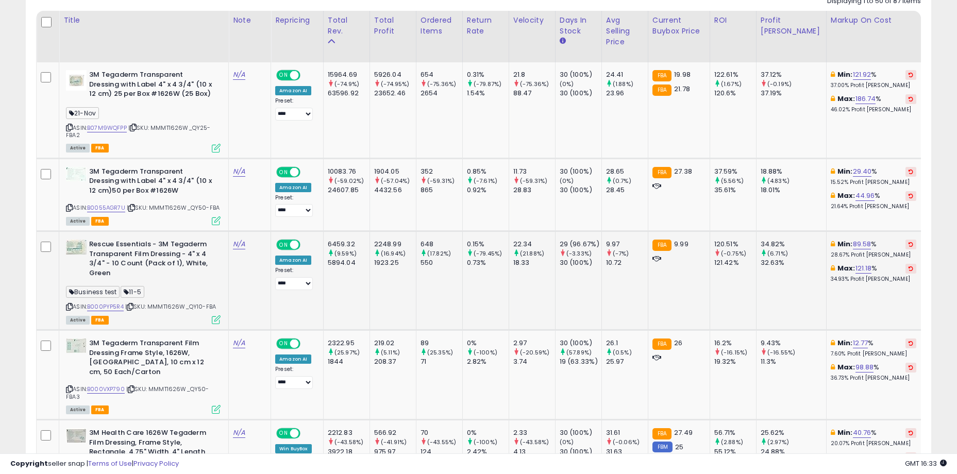
drag, startPoint x: 607, startPoint y: 298, endPoint x: 619, endPoint y: 297, distance: 11.9
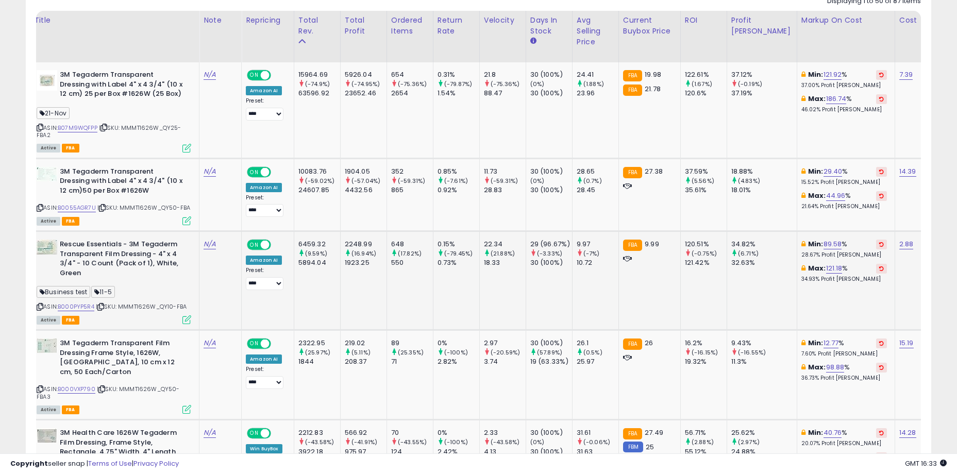
click at [188, 320] on icon at bounding box center [186, 319] width 9 height 9
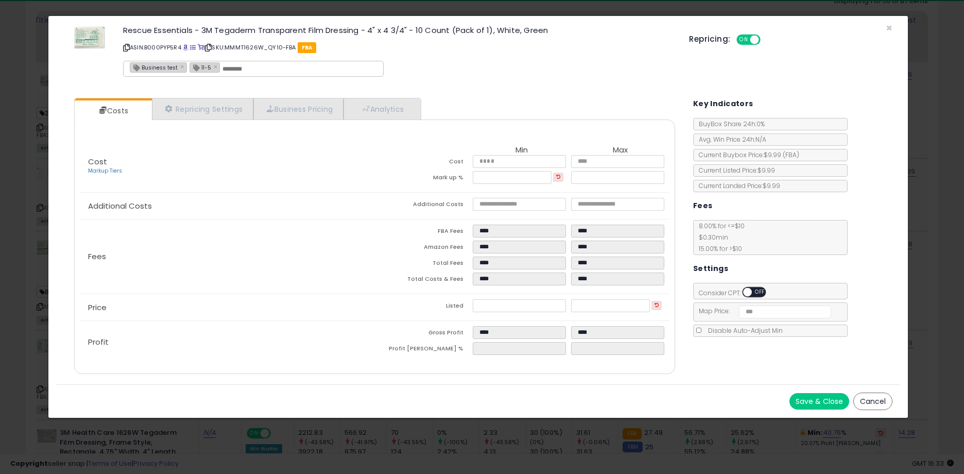
click at [889, 31] on div "Repricing: ON OFF" at bounding box center [790, 38] width 203 height 15
click at [883, 26] on div "Rescue Essentials - 3M Tegaderm Transparent Film Dressing - 4" x 4 3/4" - 10 Co…" at bounding box center [478, 53] width 844 height 59
click at [891, 27] on span "×" at bounding box center [889, 28] width 7 height 15
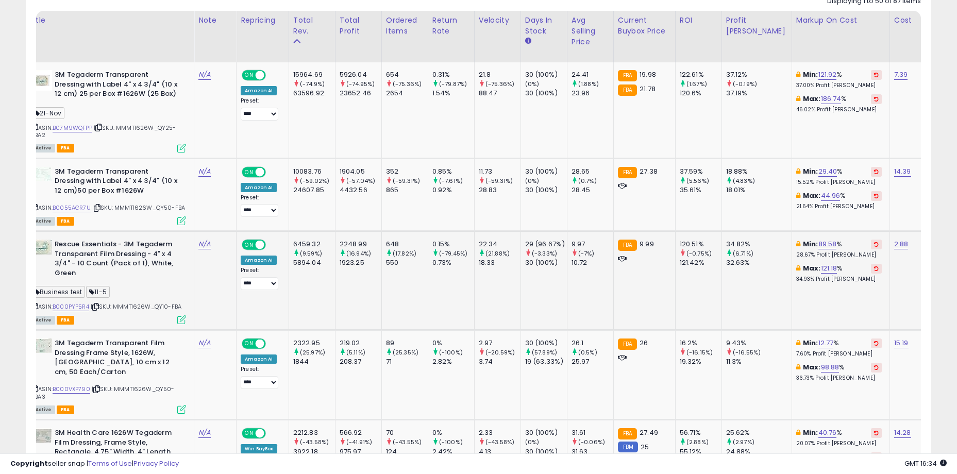
click at [622, 292] on td "FBA 9.99" at bounding box center [644, 280] width 62 height 99
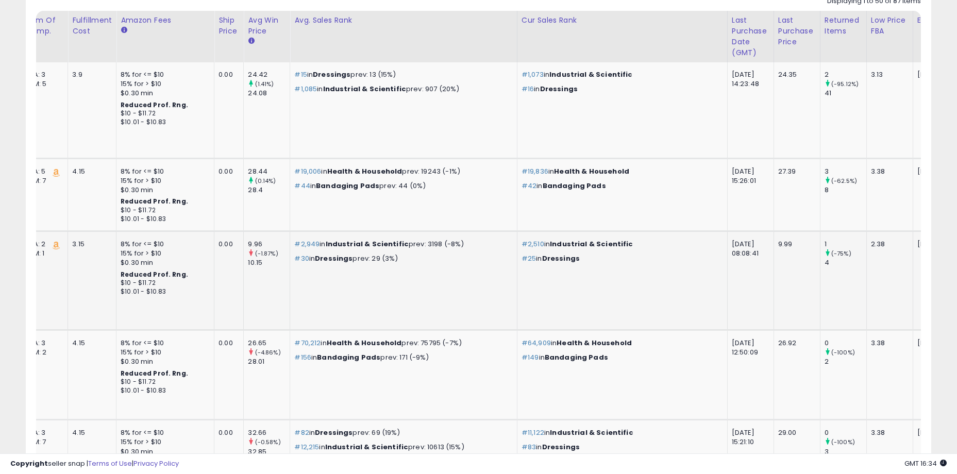
click at [866, 288] on td "2.38" at bounding box center [889, 280] width 46 height 99
click at [727, 299] on td "2025-08-11 08:08:41" at bounding box center [750, 280] width 46 height 99
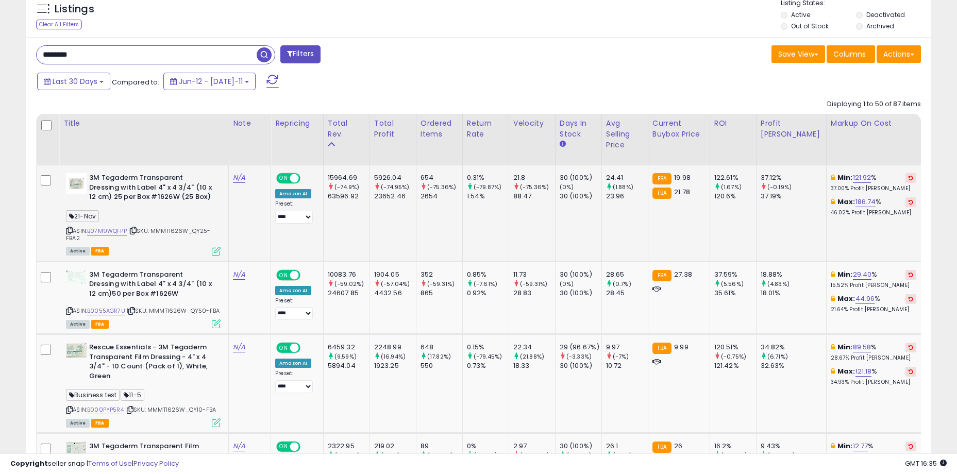
click at [173, 231] on span "| SKU: MMMT1626W_QY25-FBA2" at bounding box center [138, 234] width 145 height 15
drag, startPoint x: 192, startPoint y: 233, endPoint x: 211, endPoint y: 241, distance: 20.4
click at [211, 241] on div "ASIN: B07M9WQFPP | SKU: MMMT1626W_QY25-FBA2 Active FBA" at bounding box center [143, 213] width 155 height 81
copy span "MMMT1626W_QY25-FBA2"
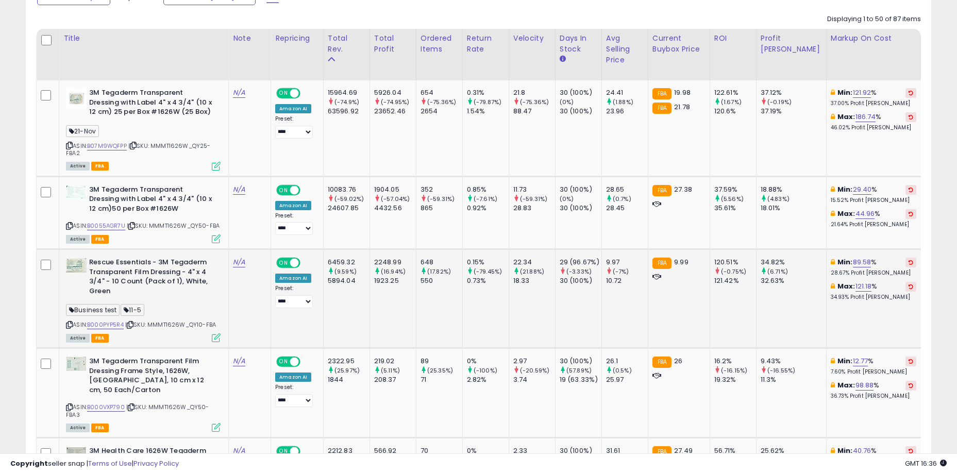
scroll to position [515, 0]
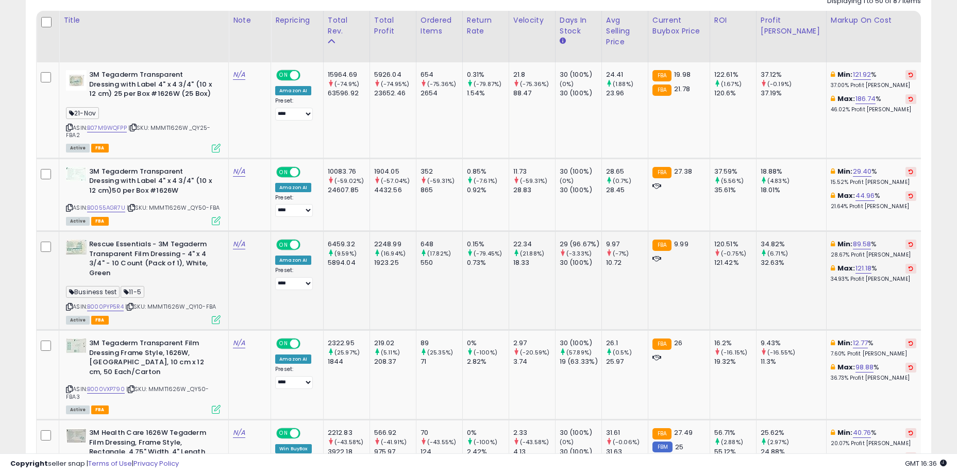
drag, startPoint x: 151, startPoint y: 309, endPoint x: 219, endPoint y: 309, distance: 68.0
click at [219, 309] on div "ASIN: B000PYP5R4 | SKU: MMMT1626W_QY10-FBA Active FBA" at bounding box center [143, 281] width 155 height 83
copy span "MMMT1626W_QY10-FBA"
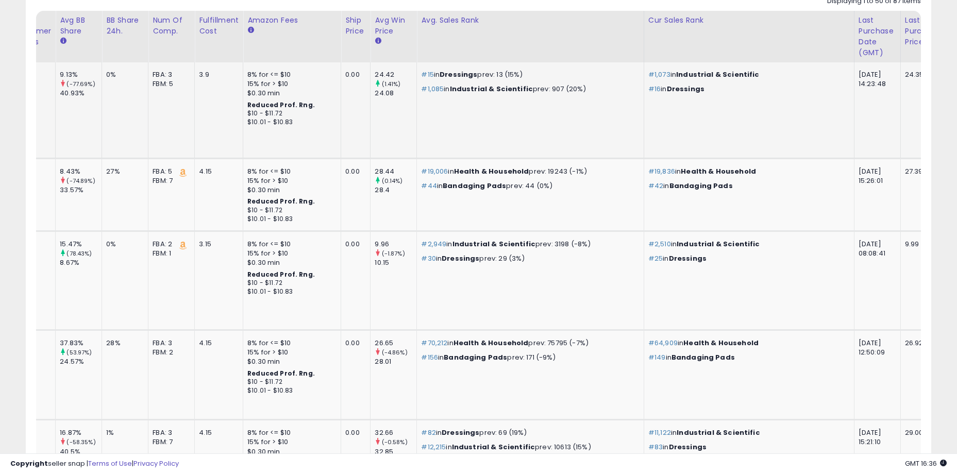
scroll to position [0, 1332]
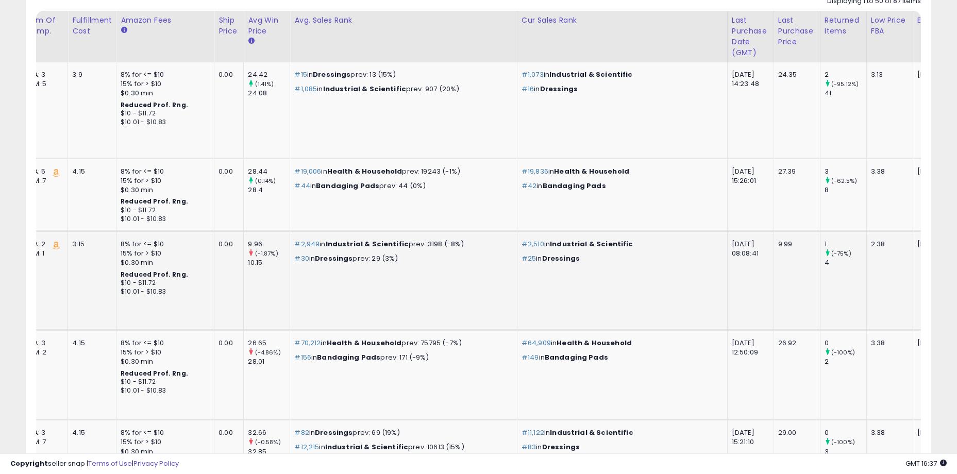
click at [912, 274] on td "2025-10-08" at bounding box center [963, 280] width 103 height 99
click at [912, 125] on td "2026-03-17" at bounding box center [963, 110] width 103 height 96
click at [912, 100] on td "2026-03-17" at bounding box center [963, 110] width 103 height 96
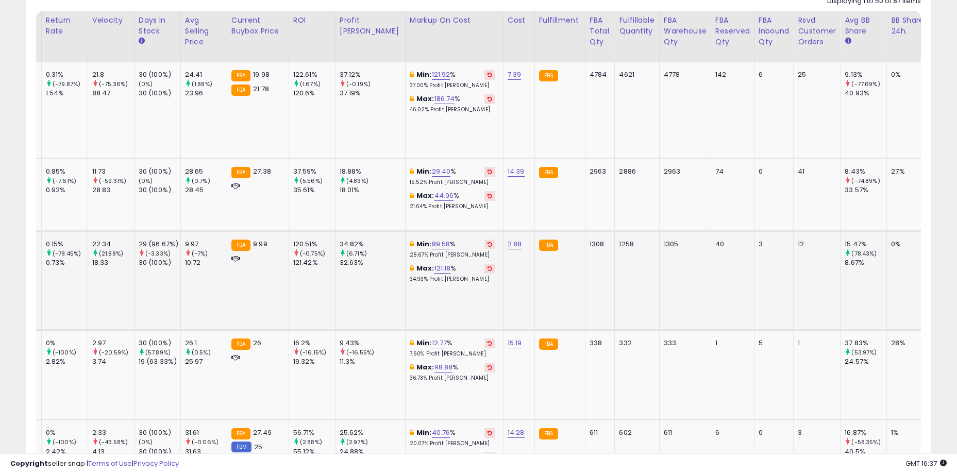
scroll to position [0, 0]
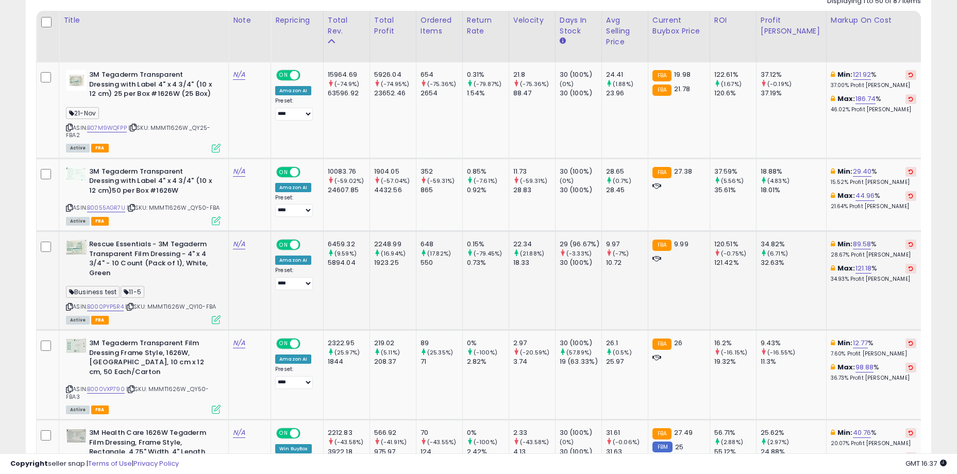
click at [389, 318] on td "2248.99 (16.94%) 1923.25" at bounding box center [392, 280] width 46 height 99
drag, startPoint x: 367, startPoint y: 298, endPoint x: 436, endPoint y: 292, distance: 69.8
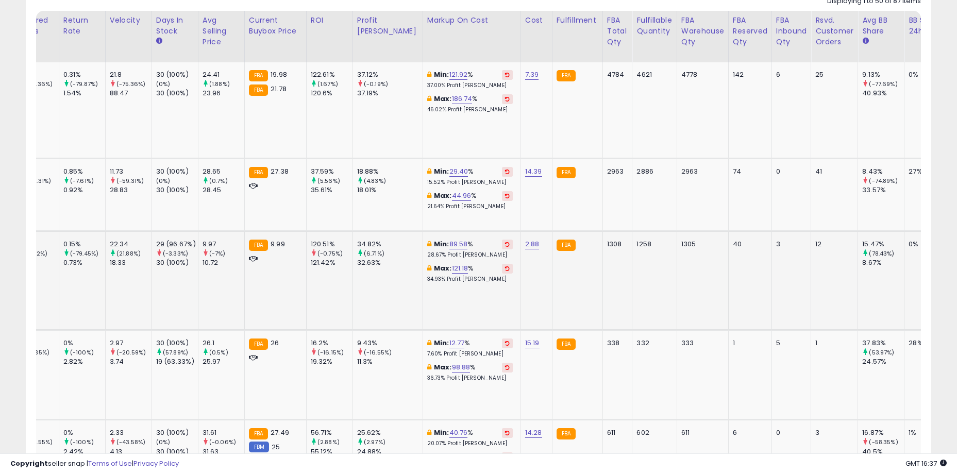
scroll to position [0, 1332]
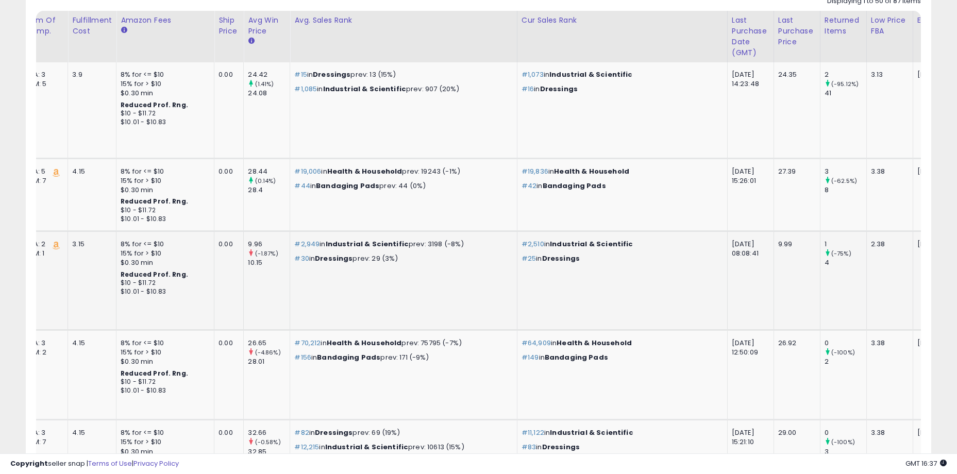
click at [912, 290] on td "2025-10-08" at bounding box center [963, 280] width 103 height 99
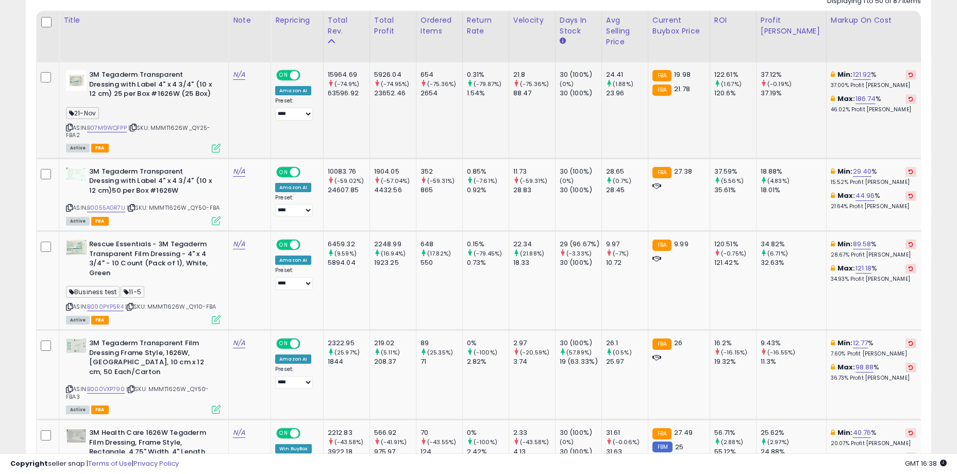
click at [770, 142] on td "37.12% (-0.19%) 37.19%" at bounding box center [791, 110] width 70 height 96
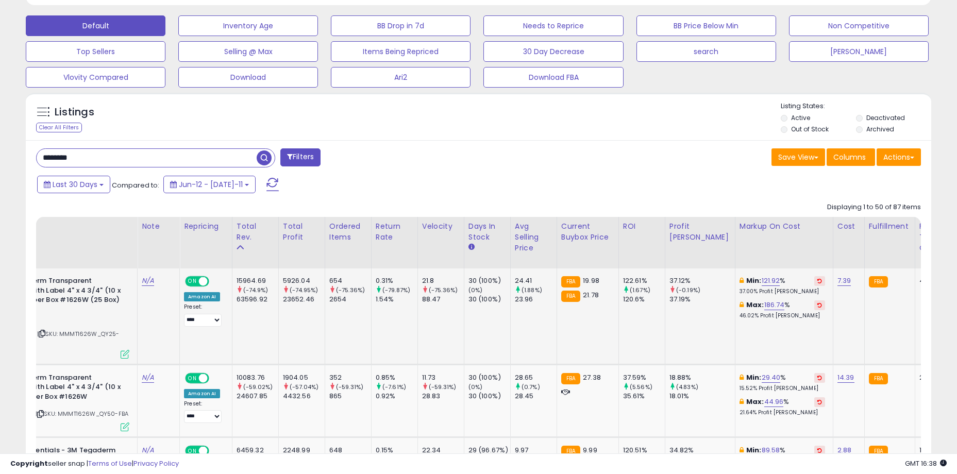
click at [685, 337] on td "37.12% (-0.19%) 37.19%" at bounding box center [700, 316] width 70 height 96
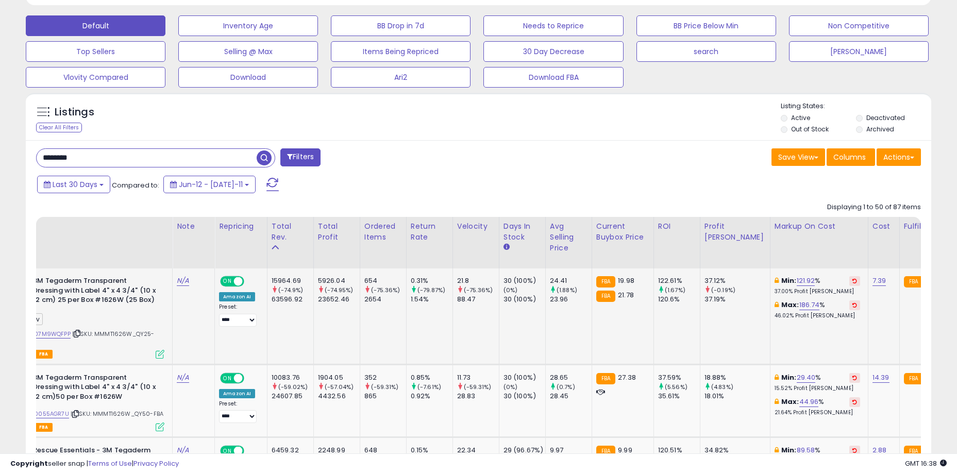
click at [675, 328] on td "122.61% (1.67%) 120.6%" at bounding box center [676, 316] width 46 height 96
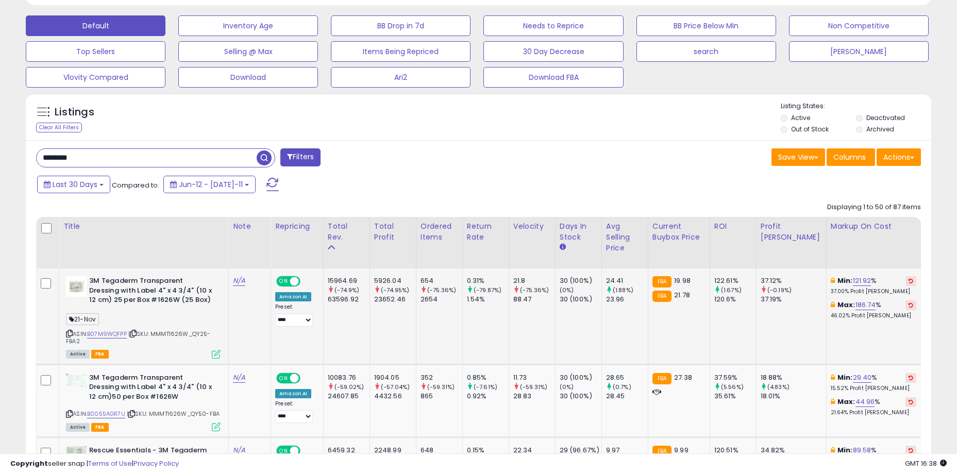
click at [152, 335] on span "| SKU: MMMT1626W_QY25-FBA2" at bounding box center [138, 337] width 145 height 15
drag, startPoint x: 154, startPoint y: 335, endPoint x: 174, endPoint y: 341, distance: 20.9
click at [174, 341] on div "ASIN: B07M9WQFPP | SKU: MMMT1626W_QY25-FBA2 Active FBA" at bounding box center [143, 316] width 155 height 81
copy span "MMMT1626W_QY25-FBA2"
click at [393, 329] on td "5926.04 (-74.95%) 23652.46" at bounding box center [392, 316] width 46 height 96
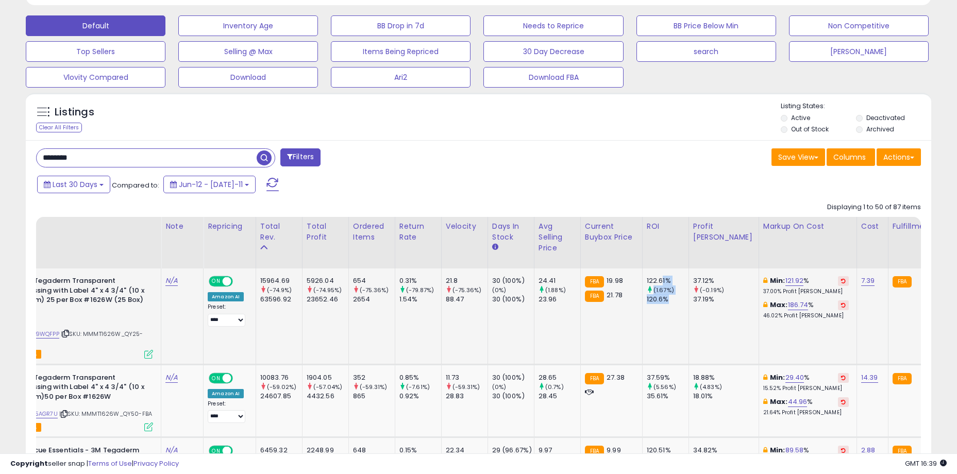
drag, startPoint x: 666, startPoint y: 277, endPoint x: 678, endPoint y: 299, distance: 26.1
click at [678, 299] on div "122.61% (1.67%) 120.6%" at bounding box center [663, 290] width 34 height 28
click at [678, 299] on div "120.6%" at bounding box center [667, 299] width 42 height 9
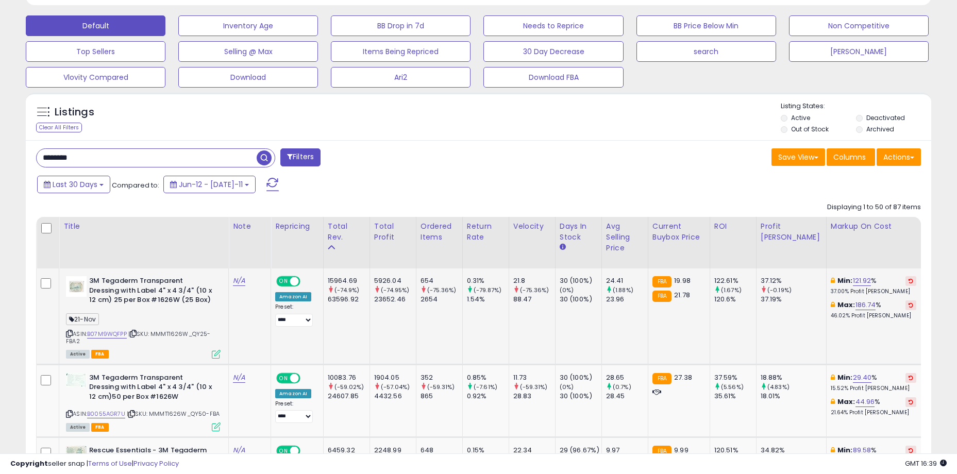
click at [499, 353] on td "0.31% (-79.87%) 1.54%" at bounding box center [485, 316] width 46 height 96
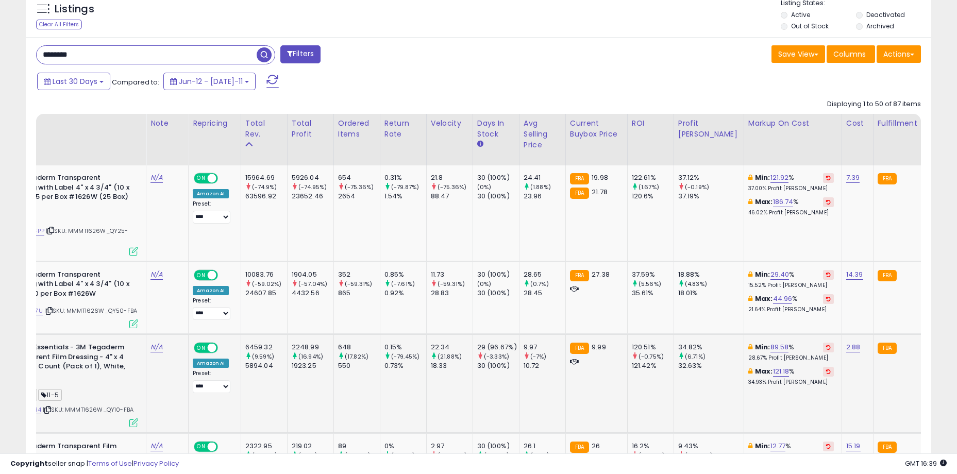
scroll to position [0, 211]
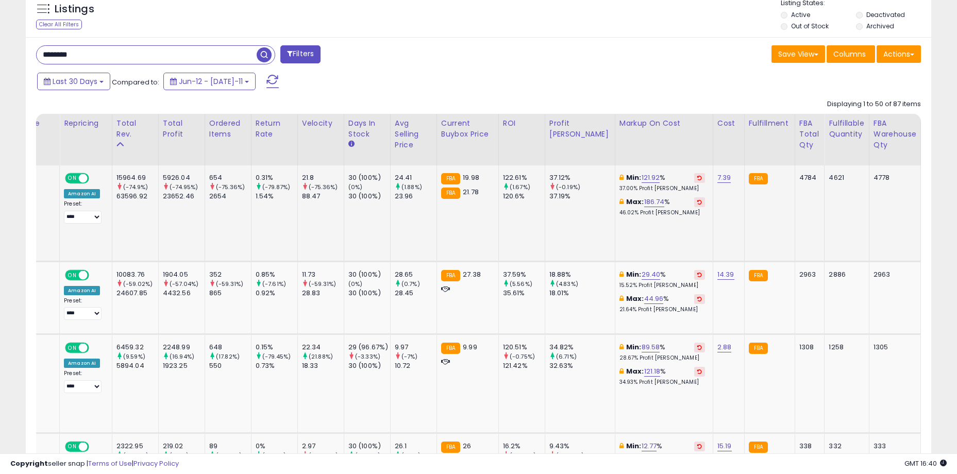
click at [833, 219] on td "4621" at bounding box center [846, 213] width 44 height 96
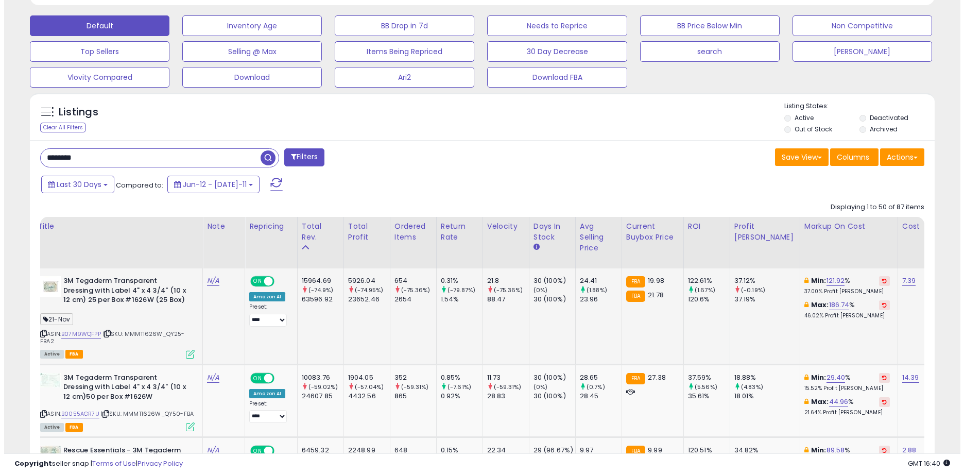
scroll to position [0, 0]
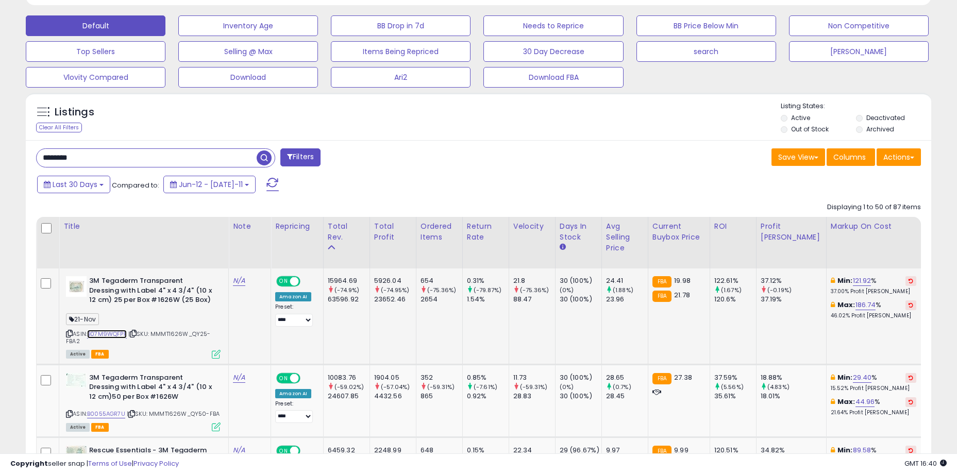
click at [109, 336] on link "B07M9WQFPP" at bounding box center [107, 334] width 40 height 9
click at [215, 353] on icon at bounding box center [216, 354] width 9 height 9
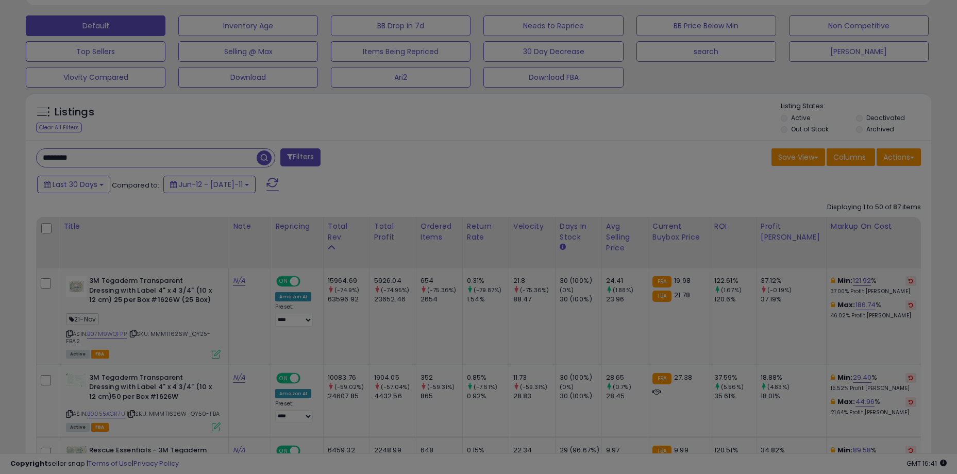
scroll to position [211, 530]
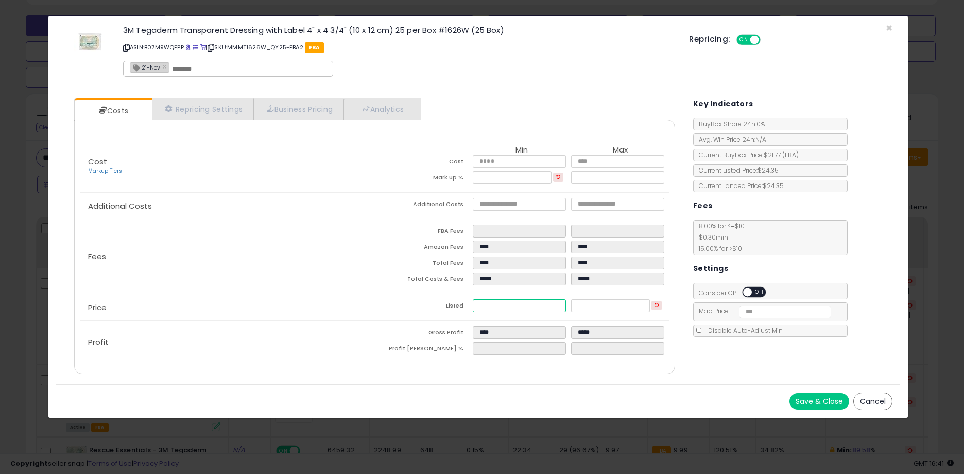
click at [506, 303] on input "*****" at bounding box center [519, 305] width 93 height 13
type input "****"
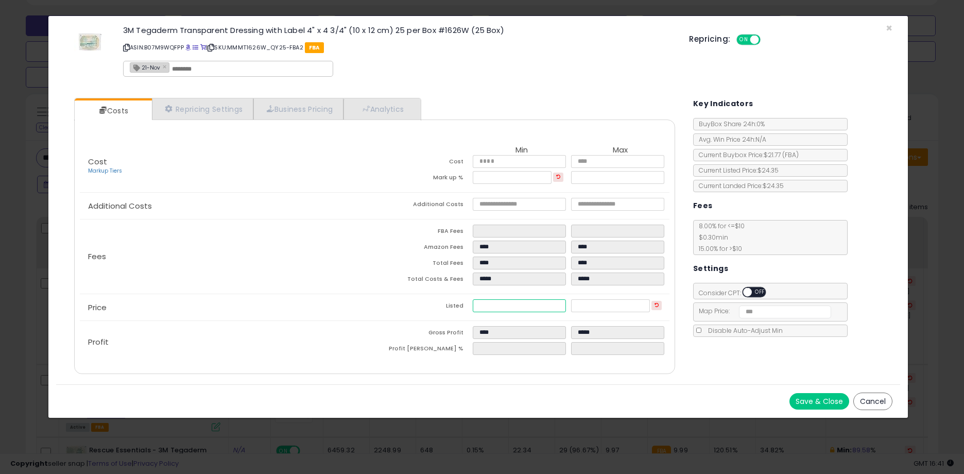
type input "****"
type input "*****"
type input "**"
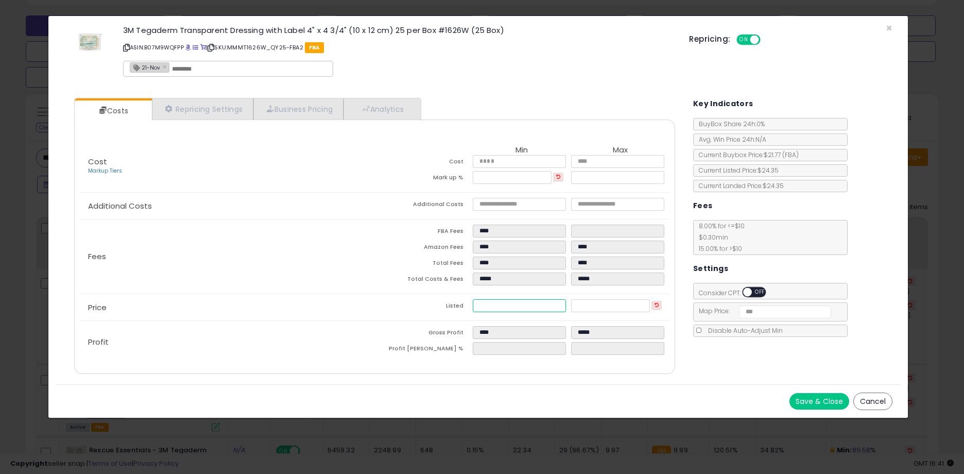
type input "****"
type input "*****"
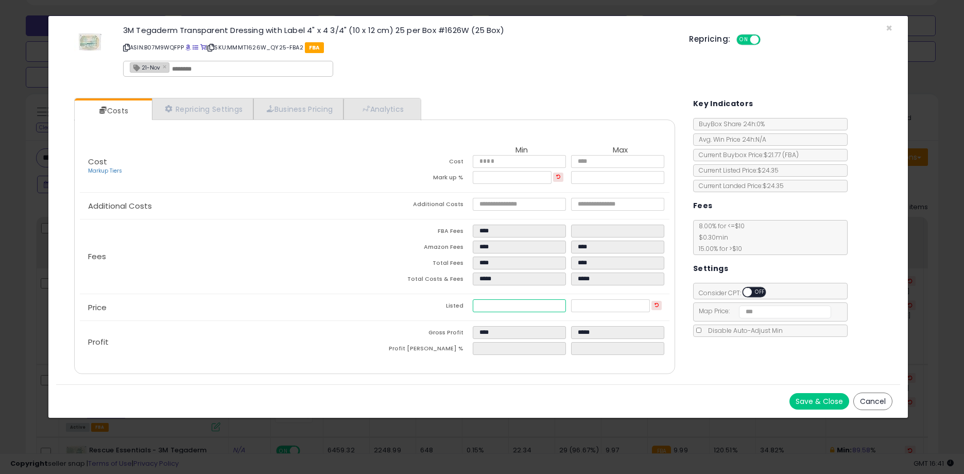
type input "*****"
type input "****"
type input "*****"
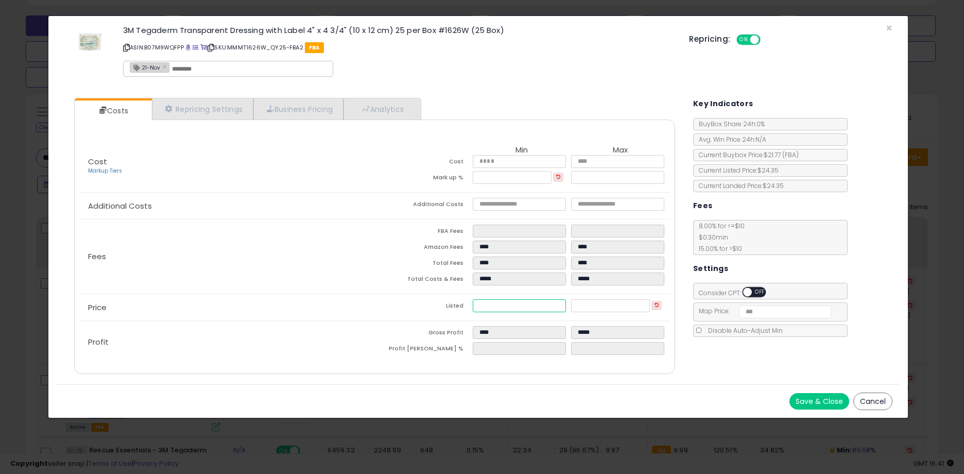
type input "****"
type input "*****"
type input "******"
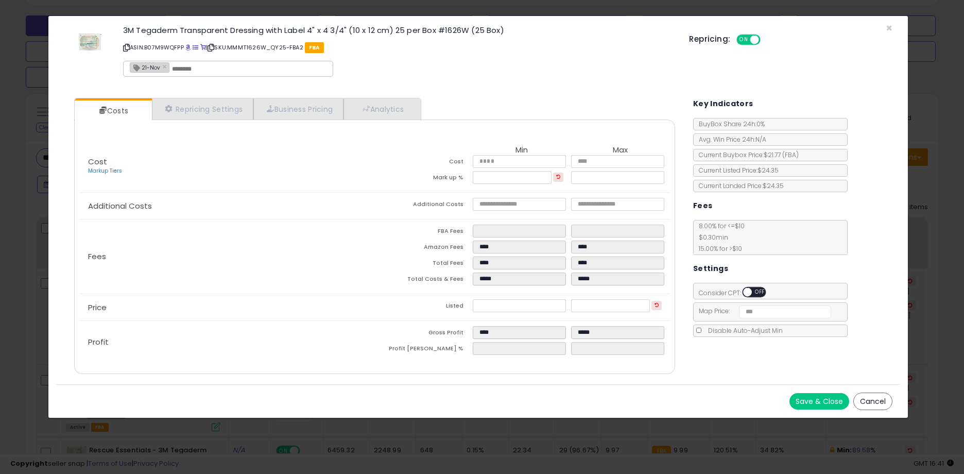
type input "****"
type input "*****"
click at [379, 302] on td "Listed" at bounding box center [423, 307] width 98 height 16
click at [881, 402] on button "Cancel" at bounding box center [873, 402] width 39 height 18
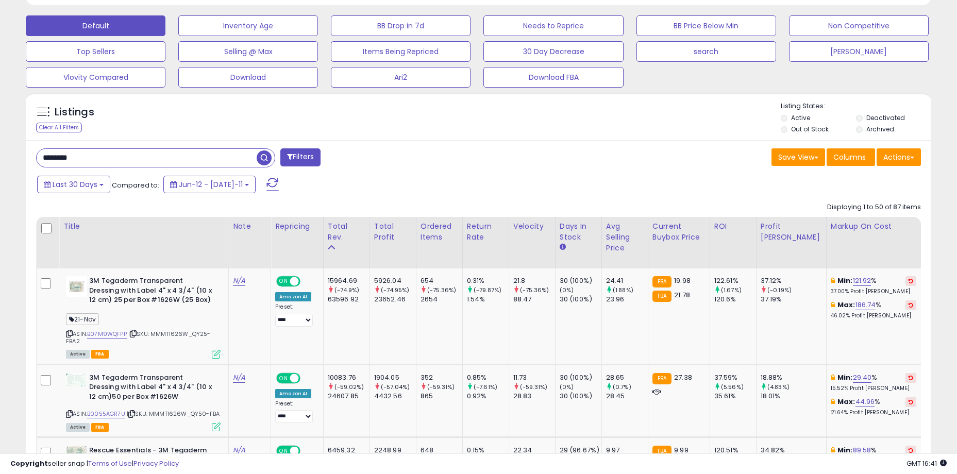
scroll to position [514918, 514605]
click at [356, 323] on td "15964.69 (-74.9%) 63596.92" at bounding box center [346, 316] width 46 height 96
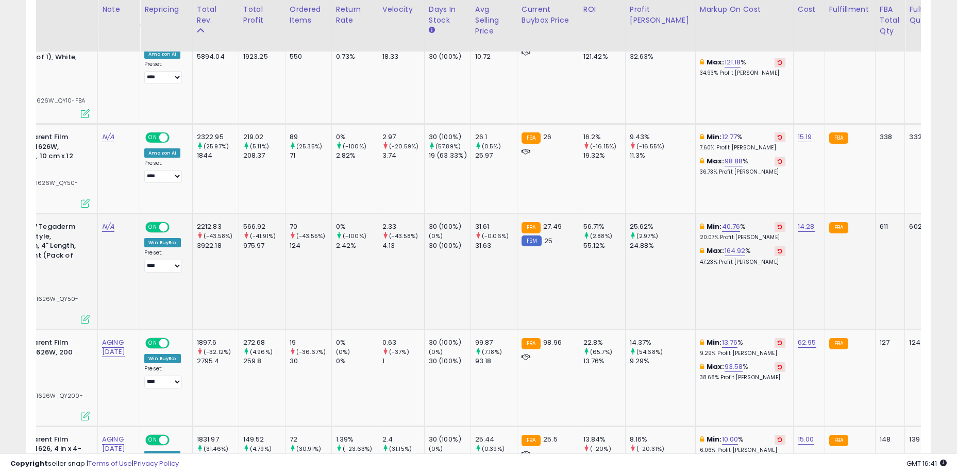
scroll to position [0, 553]
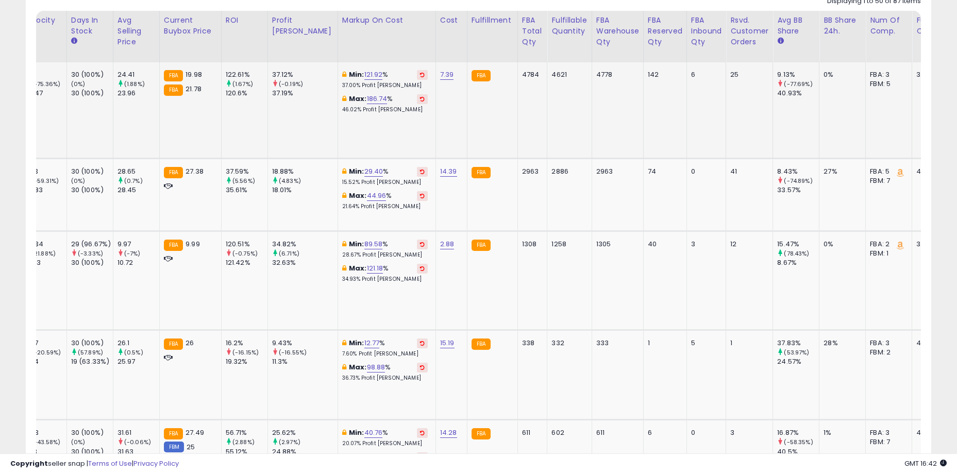
click at [773, 126] on td "9.13% (-77.69%) 40.93%" at bounding box center [796, 110] width 46 height 96
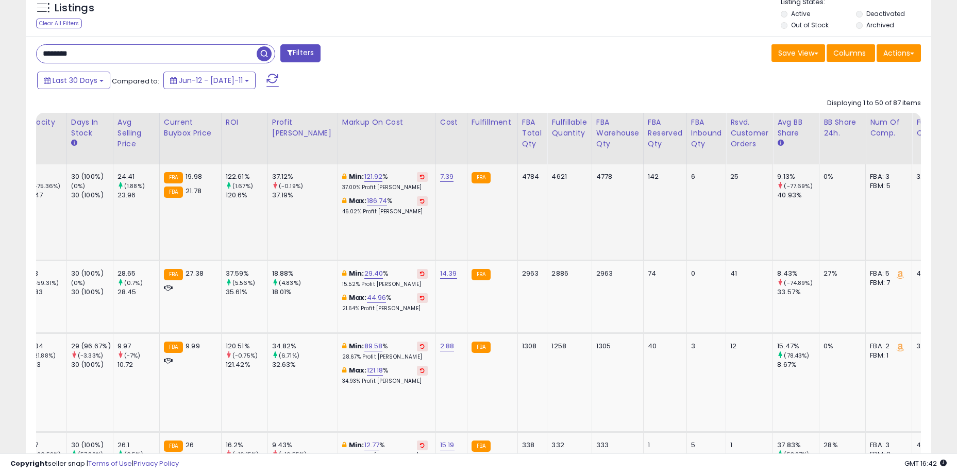
scroll to position [412, 0]
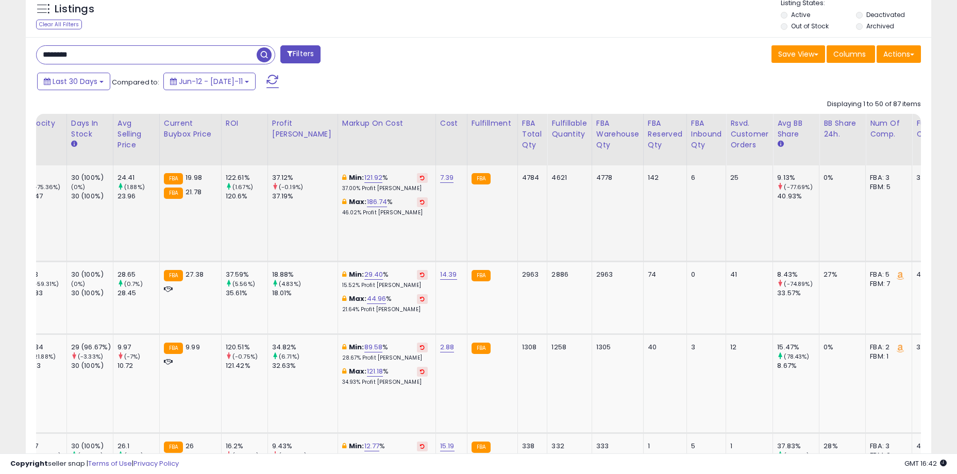
click at [362, 231] on td "Min: 121.92 % 37.00% Profit Margin Max: 186.74 % 46.02% Profit Margin" at bounding box center [386, 213] width 98 height 96
drag, startPoint x: 335, startPoint y: 194, endPoint x: 336, endPoint y: 200, distance: 5.8
click at [342, 198] on div "Min: 121.92 % 37.00% Profit Margin Max: 186.74 % 46.02% Profit Margin" at bounding box center [385, 194] width 86 height 43
drag, startPoint x: 336, startPoint y: 200, endPoint x: 382, endPoint y: 223, distance: 51.1
click at [382, 223] on td "Min: 121.92 % 37.00% Profit Margin Max: 186.74 % 46.02% Profit Margin" at bounding box center [386, 213] width 98 height 96
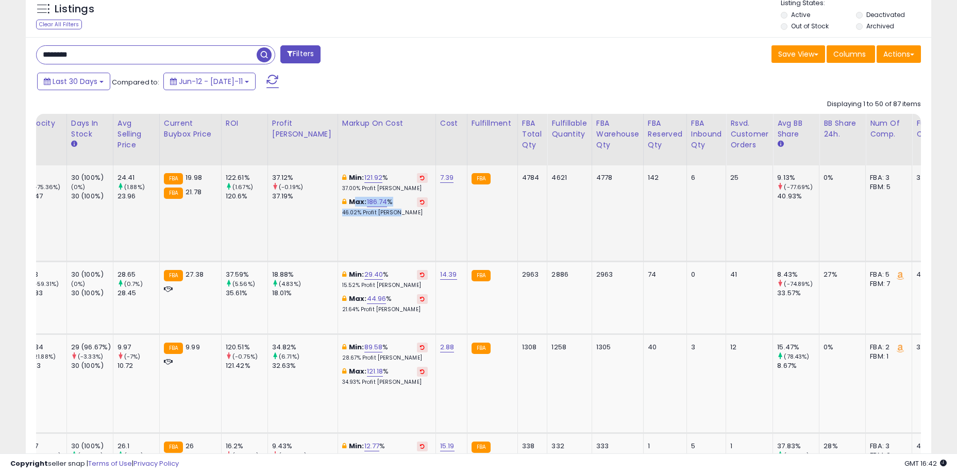
click at [382, 224] on td "Min: 121.92 % 37.00% Profit Margin Max: 186.74 % 46.02% Profit Margin" at bounding box center [386, 213] width 98 height 96
drag, startPoint x: 353, startPoint y: 211, endPoint x: 334, endPoint y: 201, distance: 21.4
click at [337, 201] on td "Min: 121.92 % 37.00% Profit Margin Max: 186.74 % 46.02% Profit Margin" at bounding box center [386, 213] width 98 height 96
click at [349, 201] on b "Max:" at bounding box center [358, 202] width 18 height 10
drag, startPoint x: 334, startPoint y: 200, endPoint x: 387, endPoint y: 211, distance: 54.7
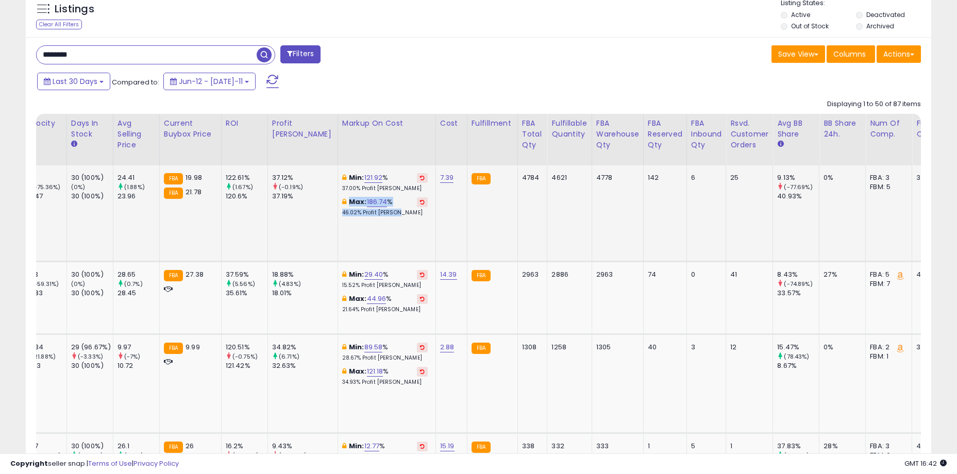
click at [387, 211] on div "Max: 186.74 % 46.02% Profit Margin" at bounding box center [385, 206] width 86 height 19
click at [387, 211] on p "46.02% Profit Margin" at bounding box center [385, 212] width 86 height 7
drag, startPoint x: 387, startPoint y: 215, endPoint x: 334, endPoint y: 203, distance: 55.0
click at [342, 203] on div "Max: 186.74 % 46.02% Profit Margin" at bounding box center [385, 206] width 86 height 19
click at [349, 203] on b "Max:" at bounding box center [358, 202] width 18 height 10
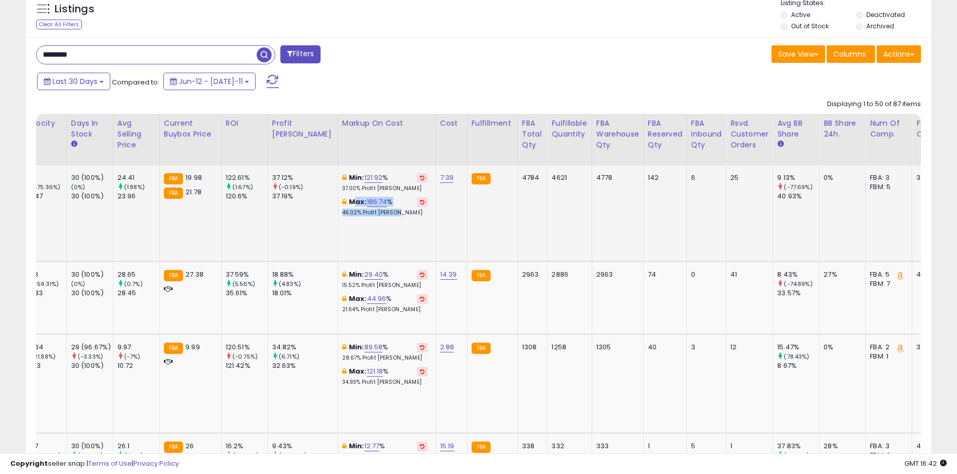
click at [349, 200] on b "Max:" at bounding box center [358, 202] width 18 height 10
drag, startPoint x: 332, startPoint y: 201, endPoint x: 384, endPoint y: 211, distance: 53.0
click at [384, 211] on div "Max: 186.74 % 46.02% Profit Margin" at bounding box center [385, 206] width 86 height 19
click at [384, 212] on p "46.02% Profit Margin" at bounding box center [385, 212] width 86 height 7
drag, startPoint x: 345, startPoint y: 204, endPoint x: 331, endPoint y: 201, distance: 13.6
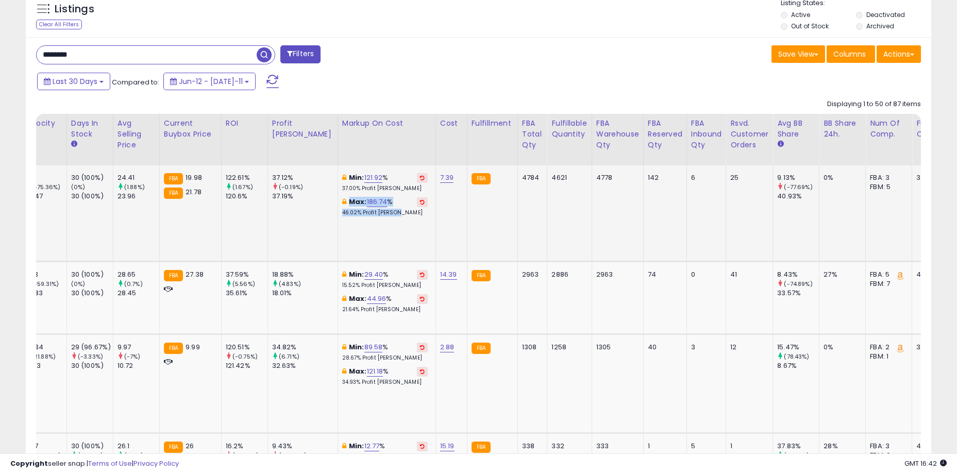
click at [342, 201] on div "Max: 186.74 % 46.02% Profit Margin" at bounding box center [385, 206] width 86 height 19
click at [349, 201] on b "Max:" at bounding box center [358, 202] width 18 height 10
drag, startPoint x: 374, startPoint y: 212, endPoint x: 388, endPoint y: 215, distance: 14.8
click at [388, 215] on div "Max: 186.74 % 46.02% Profit Margin" at bounding box center [385, 206] width 86 height 19
click at [388, 215] on p "46.02% Profit Margin" at bounding box center [385, 212] width 86 height 7
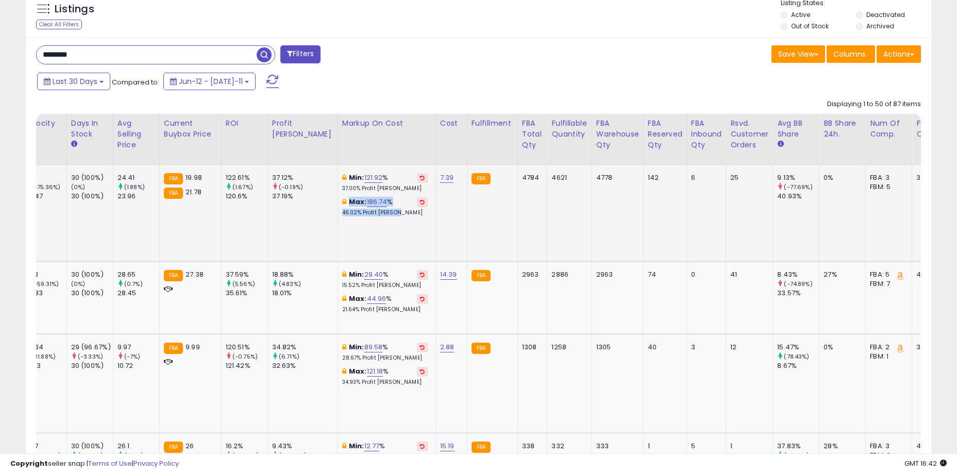
drag, startPoint x: 339, startPoint y: 199, endPoint x: 332, endPoint y: 198, distance: 7.8
click at [342, 198] on div "Max: 186.74 % 46.02% Profit Margin" at bounding box center [385, 206] width 86 height 19
click at [349, 198] on b "Max:" at bounding box center [358, 202] width 18 height 10
drag, startPoint x: 332, startPoint y: 201, endPoint x: 387, endPoint y: 216, distance: 57.5
click at [387, 216] on div "Max: 186.74 % 46.02% Profit Margin" at bounding box center [385, 206] width 86 height 19
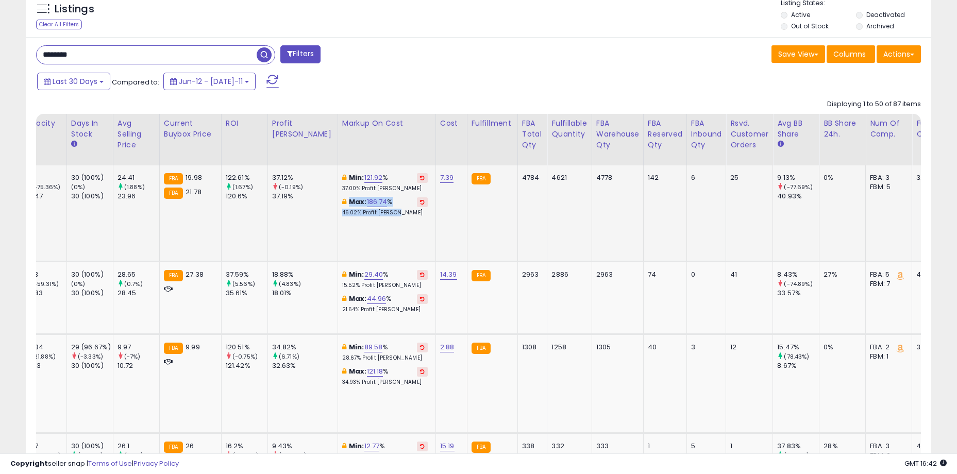
click at [387, 216] on p "46.02% Profit Margin" at bounding box center [385, 212] width 86 height 7
drag, startPoint x: 379, startPoint y: 212, endPoint x: 334, endPoint y: 200, distance: 47.0
click at [342, 200] on div "Max: 186.74 % 46.02% Profit Margin" at bounding box center [385, 206] width 86 height 19
click at [349, 200] on b "Max:" at bounding box center [358, 202] width 18 height 10
drag, startPoint x: 333, startPoint y: 200, endPoint x: 380, endPoint y: 212, distance: 48.0
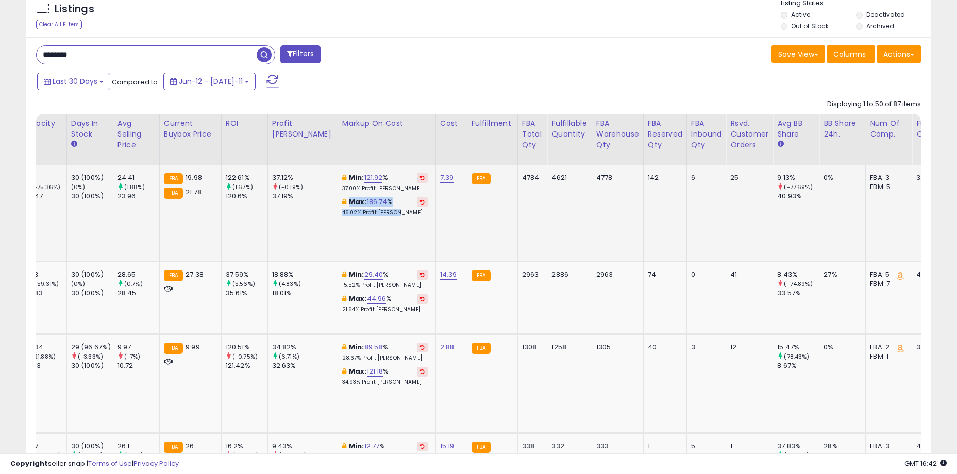
click at [380, 212] on div "Max: 186.74 % 46.02% Profit Margin" at bounding box center [385, 206] width 86 height 19
click at [380, 212] on p "46.02% Profit Margin" at bounding box center [385, 212] width 86 height 7
click at [342, 200] on div "Max: 186.74 % 46.02% Profit Margin" at bounding box center [385, 206] width 86 height 19
click at [349, 199] on b "Max:" at bounding box center [358, 202] width 18 height 10
drag, startPoint x: 334, startPoint y: 202, endPoint x: 383, endPoint y: 212, distance: 49.9
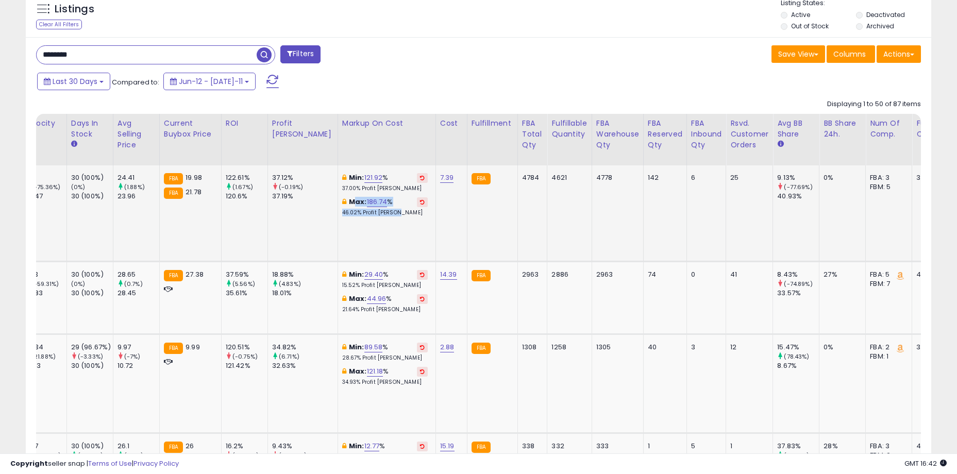
click at [383, 212] on div "Max: 186.74 % 46.02% Profit Margin" at bounding box center [385, 206] width 86 height 19
click at [383, 212] on p "46.02% Profit Margin" at bounding box center [385, 212] width 86 height 7
click at [391, 226] on td "Min: 121.92 % 37.00% Profit Margin Max: 186.74 % 46.02% Profit Margin" at bounding box center [386, 213] width 98 height 96
click at [435, 217] on td "7.39" at bounding box center [450, 213] width 31 height 96
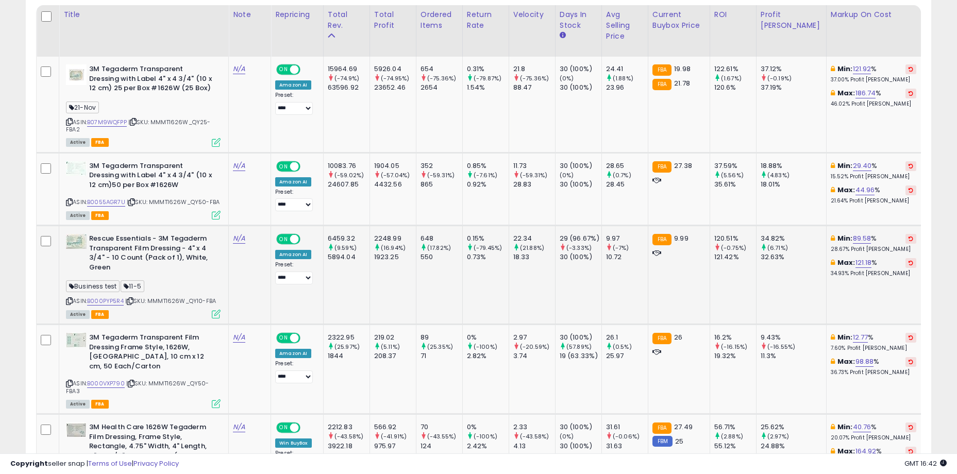
scroll to position [418, 0]
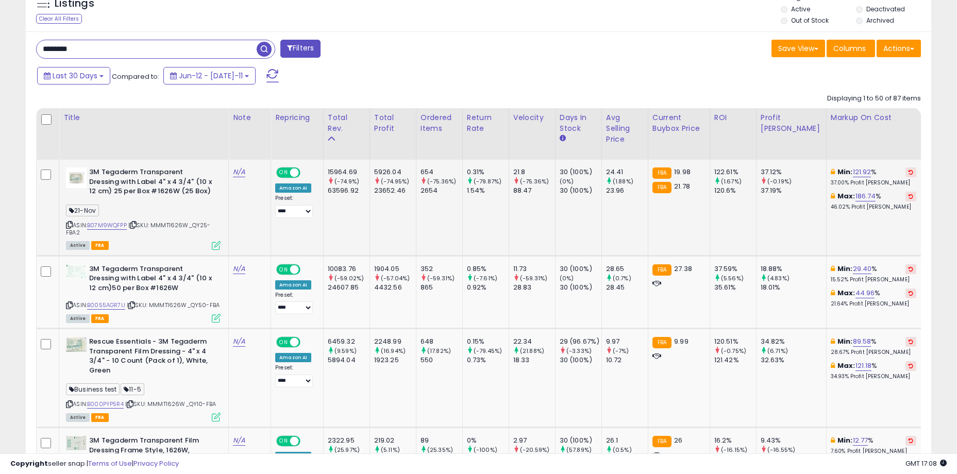
click at [342, 209] on td "15964.69 (-74.9%) 63596.92" at bounding box center [346, 208] width 46 height 96
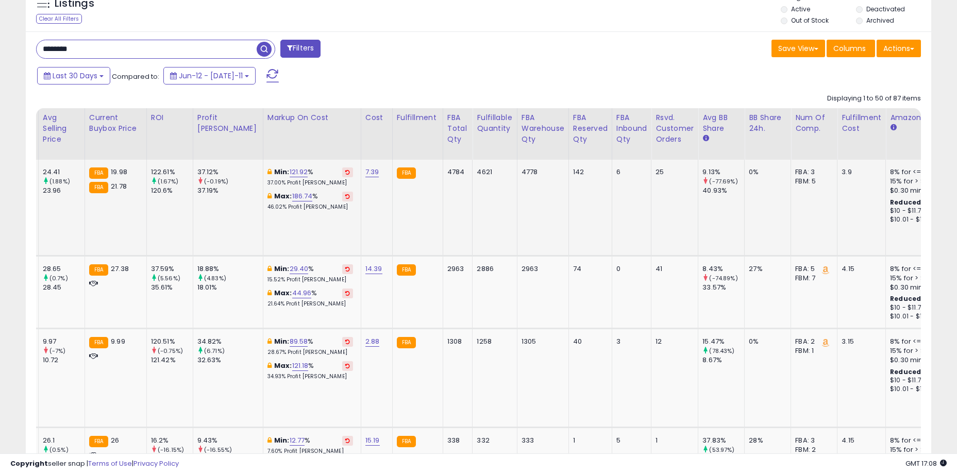
scroll to position [0, 1332]
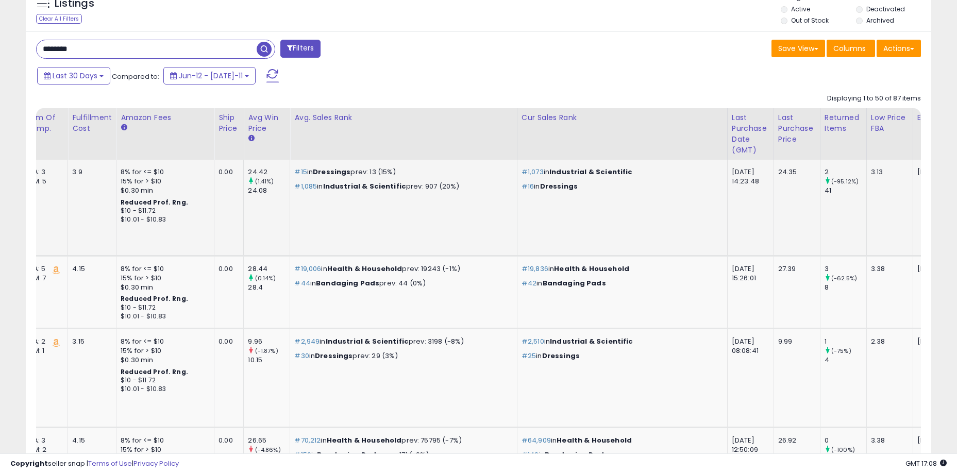
click at [866, 215] on td "3.13" at bounding box center [889, 208] width 46 height 96
click at [866, 219] on td "3.13" at bounding box center [889, 208] width 46 height 96
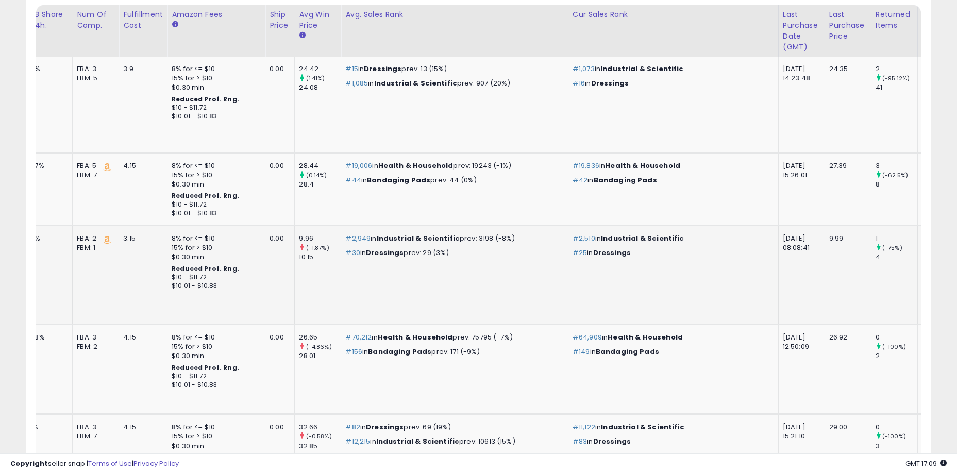
scroll to position [0, 0]
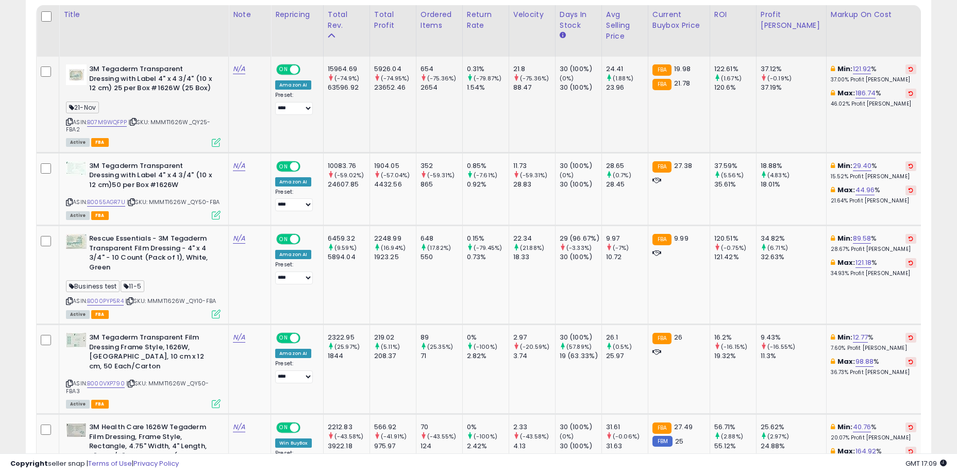
click at [826, 119] on td "Min: 121.92 % 37.00% Profit Margin Max: 186.74 % 46.02% Profit Margin" at bounding box center [875, 105] width 98 height 96
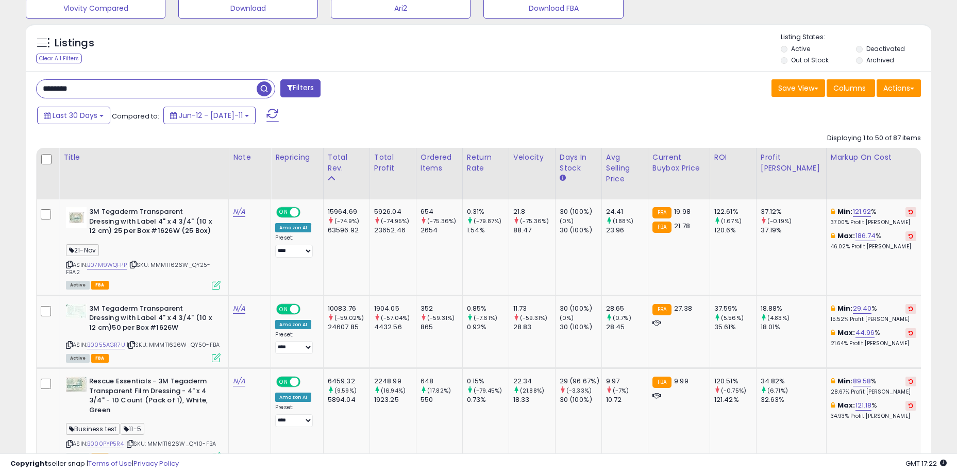
scroll to position [315, 0]
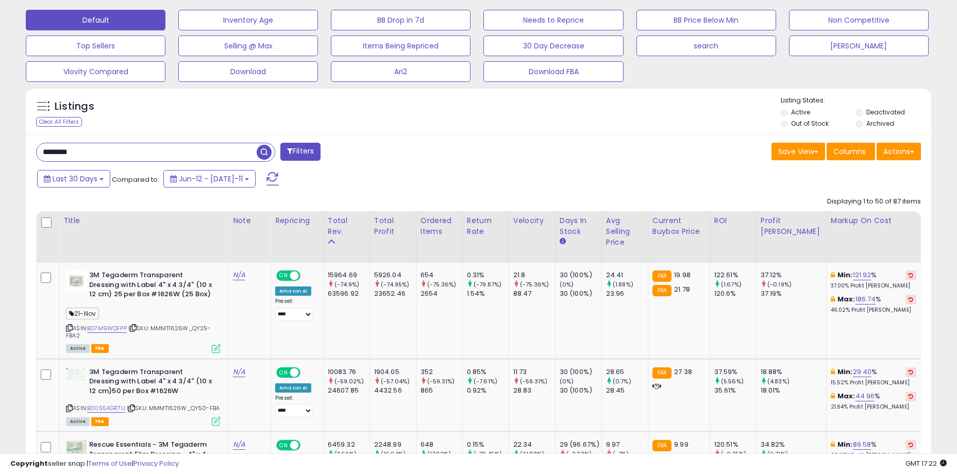
drag, startPoint x: 130, startPoint y: 146, endPoint x: 66, endPoint y: 151, distance: 64.0
click at [66, 151] on input "********" at bounding box center [147, 152] width 220 height 18
type input "*********"
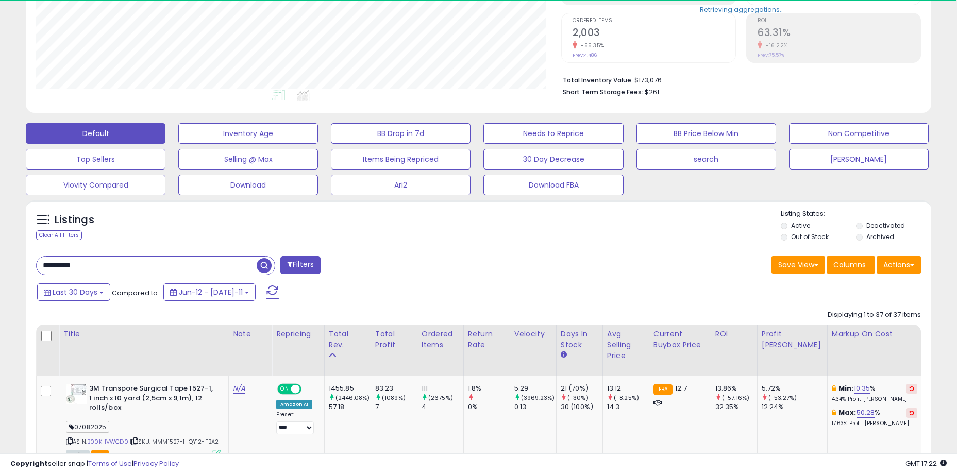
scroll to position [211, 525]
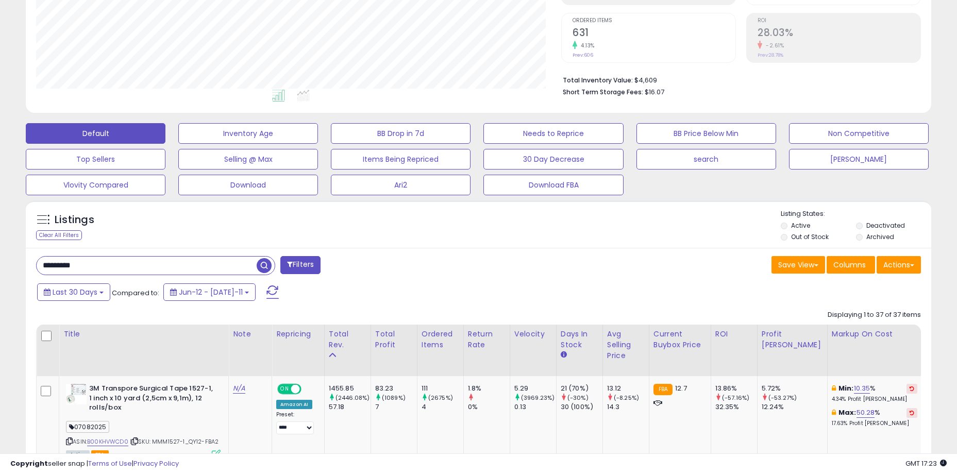
click at [755, 188] on div "Default Inventory Age BB Drop in 7d Needs to Reprice BB Price Below Min Non Com…" at bounding box center [478, 156] width 931 height 77
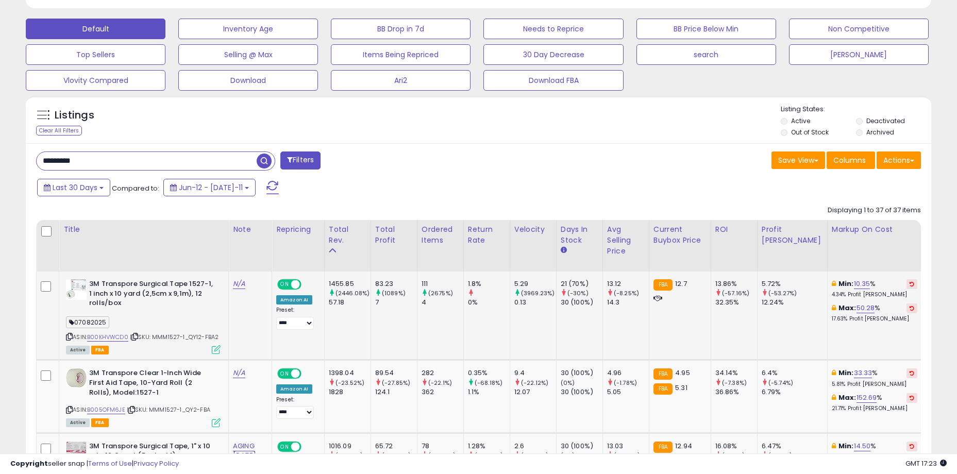
scroll to position [407, 0]
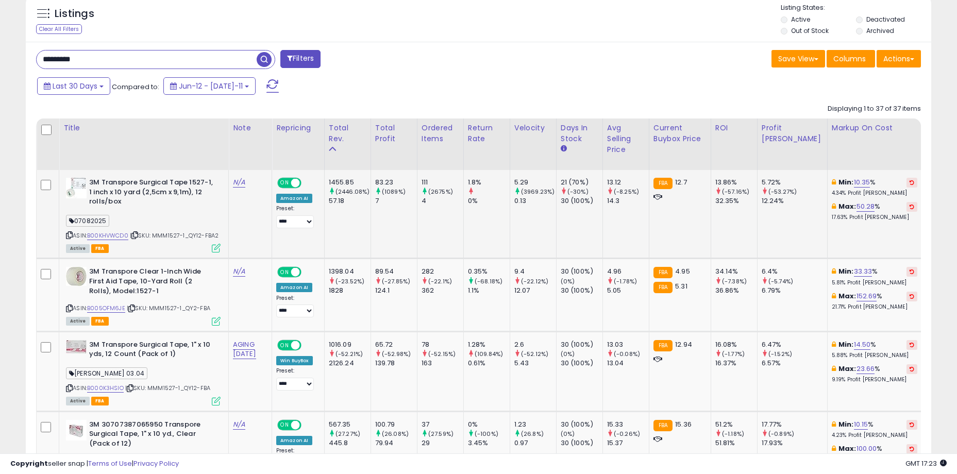
click at [416, 204] on div "7" at bounding box center [396, 200] width 42 height 9
drag, startPoint x: 178, startPoint y: 234, endPoint x: 215, endPoint y: 236, distance: 36.6
click at [215, 236] on span "| SKU: MMM1527-1_QY12-FBA2" at bounding box center [174, 235] width 89 height 8
drag, startPoint x: 215, startPoint y: 236, endPoint x: 159, endPoint y: 235, distance: 56.7
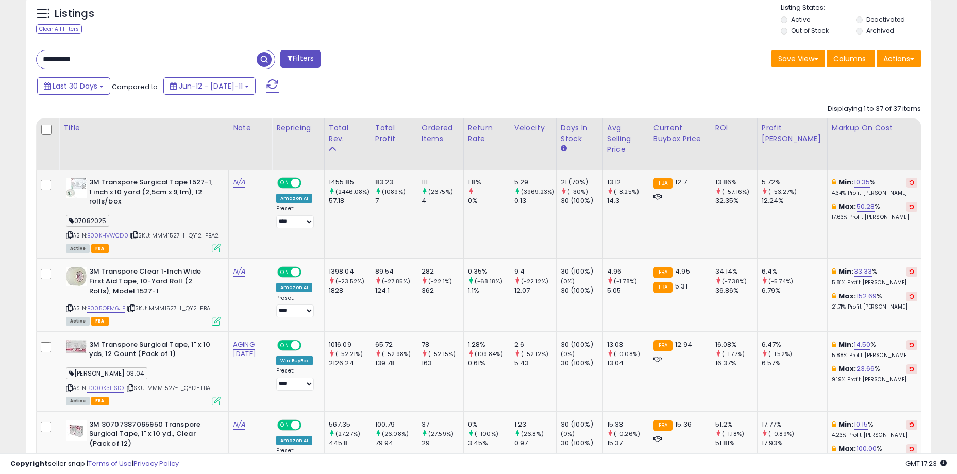
click at [159, 235] on span "| SKU: MMM1527-1_QY12-FBA2" at bounding box center [174, 235] width 89 height 8
drag, startPoint x: 162, startPoint y: 235, endPoint x: 214, endPoint y: 236, distance: 52.6
click at [214, 236] on span "| SKU: MMM1527-1_QY12-FBA2" at bounding box center [174, 235] width 89 height 8
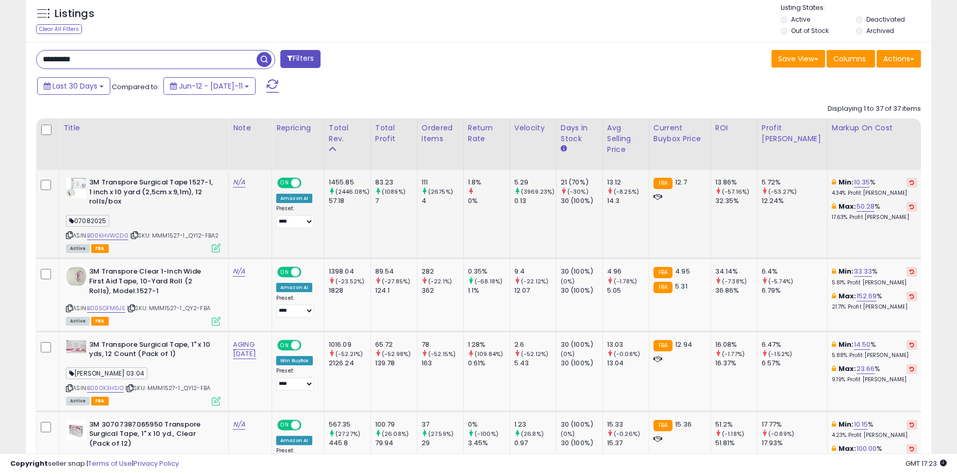
click at [230, 218] on td "N/A" at bounding box center [250, 214] width 43 height 89
click at [489, 98] on div "Last 30 Days Compared to: Jun-12 - Jul-11" at bounding box center [366, 87] width 663 height 23
drag, startPoint x: 433, startPoint y: 181, endPoint x: 492, endPoint y: 208, distance: 64.8
click at [492, 208] on td "1.8% 0%" at bounding box center [486, 214] width 46 height 89
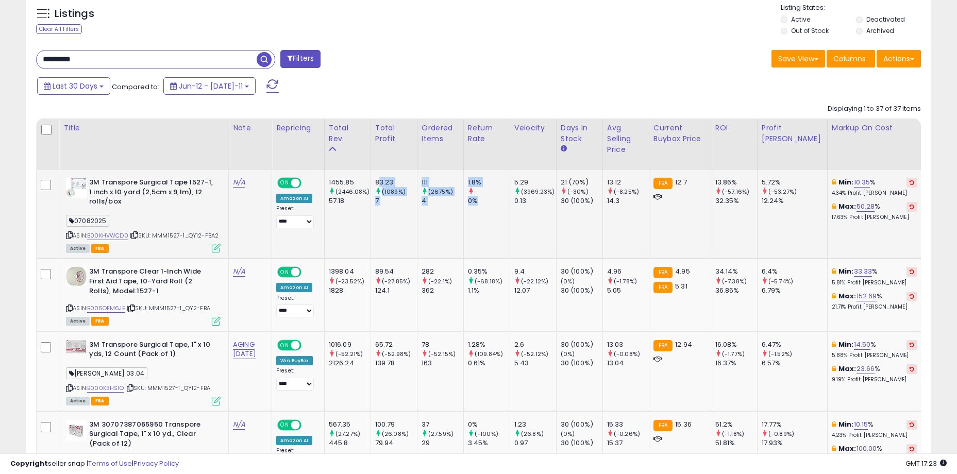
drag, startPoint x: 495, startPoint y: 204, endPoint x: 387, endPoint y: 177, distance: 111.4
click at [387, 178] on div "83.23" at bounding box center [396, 182] width 42 height 9
drag, startPoint x: 383, startPoint y: 180, endPoint x: 532, endPoint y: 209, distance: 151.5
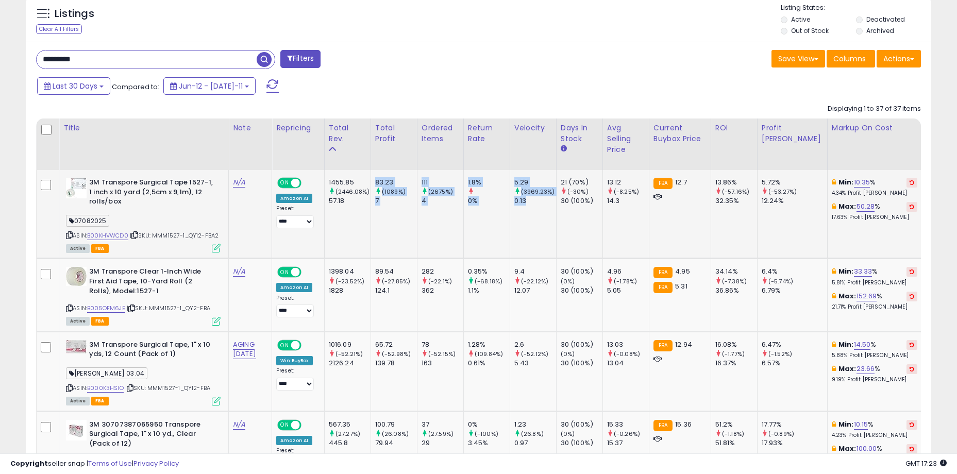
click at [532, 209] on td "5.29 (3969.23%) 0.13" at bounding box center [532, 214] width 46 height 89
drag, startPoint x: 538, startPoint y: 204, endPoint x: 364, endPoint y: 177, distance: 176.8
click at [364, 177] on td "1455.85 (2446.08%) 57.18" at bounding box center [347, 214] width 46 height 89
drag, startPoint x: 489, startPoint y: 195, endPoint x: 536, endPoint y: 204, distance: 47.3
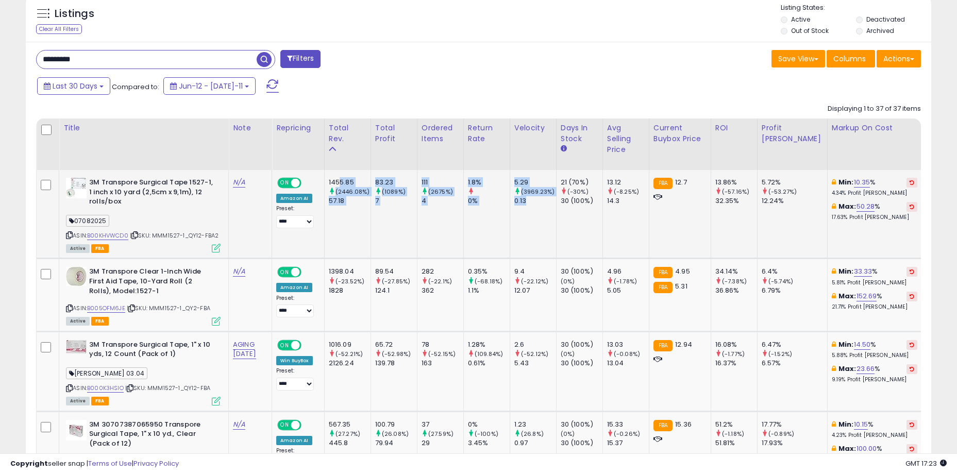
click at [536, 204] on div "0.13" at bounding box center [535, 200] width 42 height 9
drag, startPoint x: 544, startPoint y: 203, endPoint x: 346, endPoint y: 180, distance: 199.7
click at [346, 181] on div "1455.85" at bounding box center [350, 182] width 42 height 9
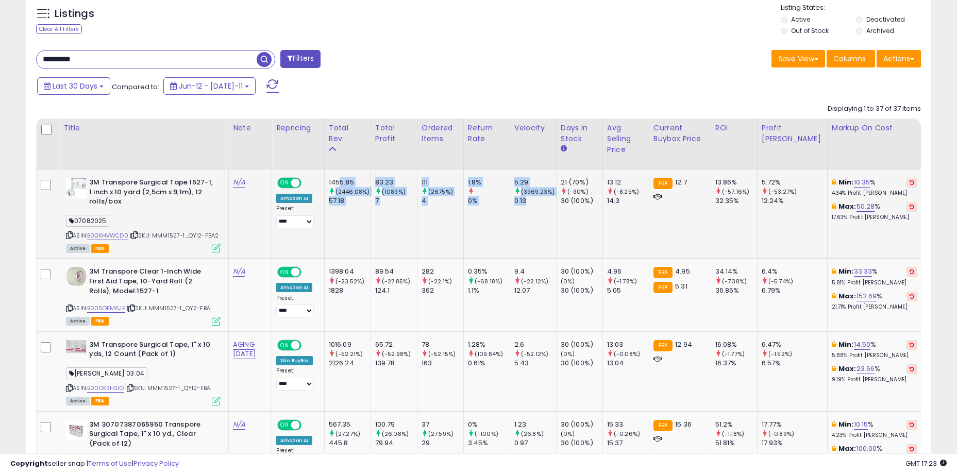
click at [408, 231] on td "83.23 (1089%) 7" at bounding box center [393, 214] width 46 height 89
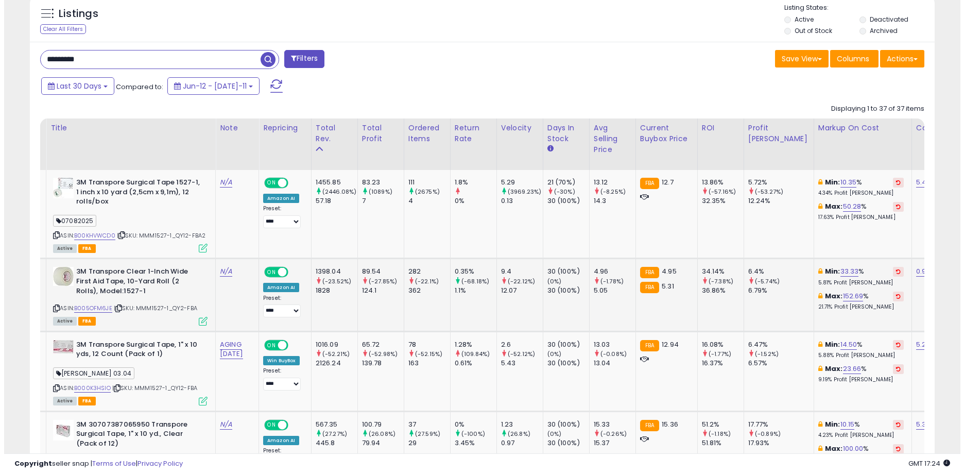
scroll to position [0, 27]
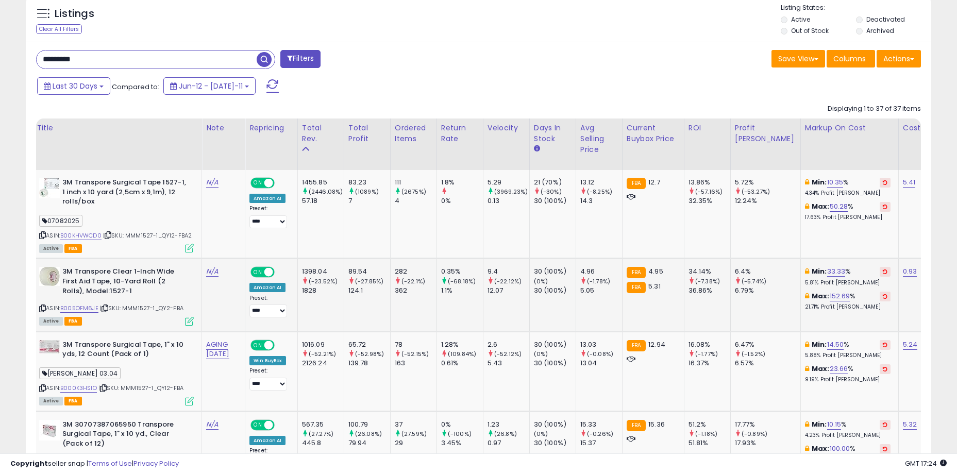
click at [190, 321] on icon at bounding box center [189, 321] width 9 height 9
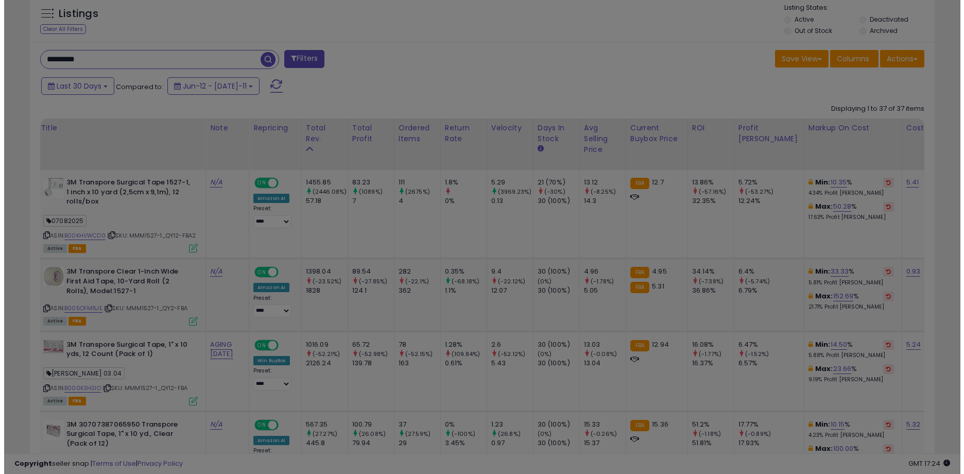
scroll to position [514918, 514600]
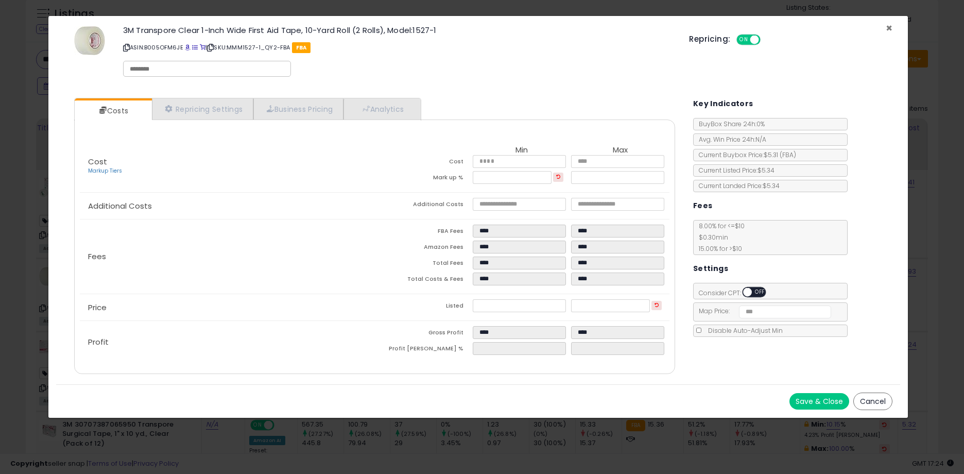
click at [892, 23] on span "×" at bounding box center [889, 28] width 7 height 15
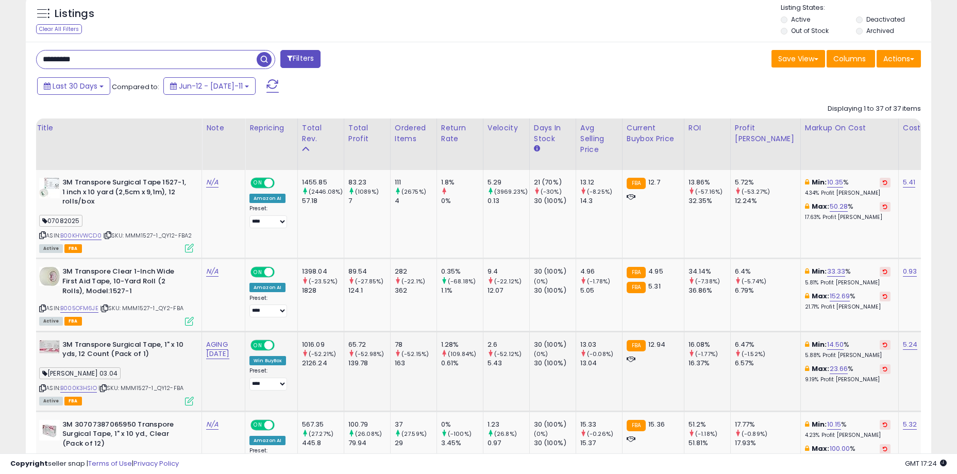
click at [414, 380] on td "78 (-52.15%) 163" at bounding box center [413, 371] width 46 height 80
click at [335, 380] on td "1016.09 (-52.21%) 2126.24" at bounding box center [320, 371] width 46 height 80
drag, startPoint x: 362, startPoint y: 347, endPoint x: 430, endPoint y: 364, distance: 70.6
click at [430, 364] on div "163" at bounding box center [416, 363] width 42 height 9
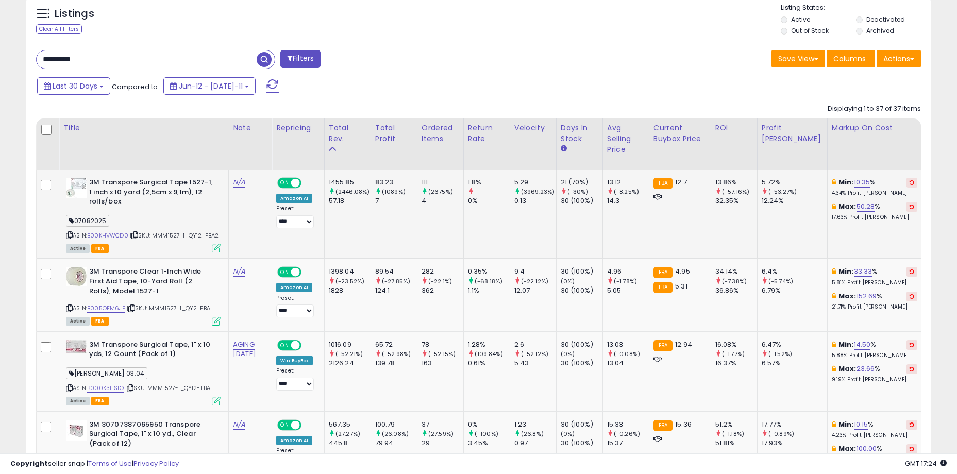
click at [436, 217] on td "111 (2675%) 4" at bounding box center [440, 214] width 46 height 89
drag, startPoint x: 156, startPoint y: 233, endPoint x: 219, endPoint y: 235, distance: 63.4
click at [218, 235] on span "| SKU: MMM1527-1_QY12-FBA2" at bounding box center [174, 235] width 89 height 8
copy span "MMM1527-1_QY12-FBA2"
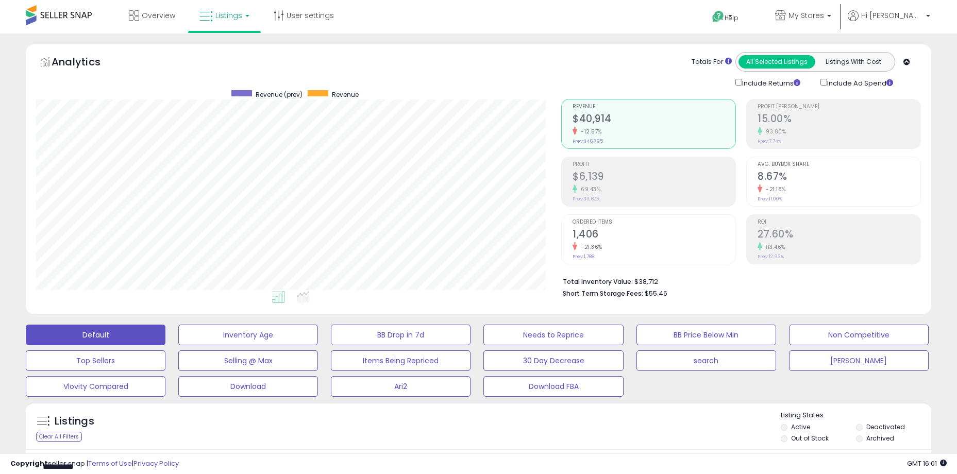
select select "**"
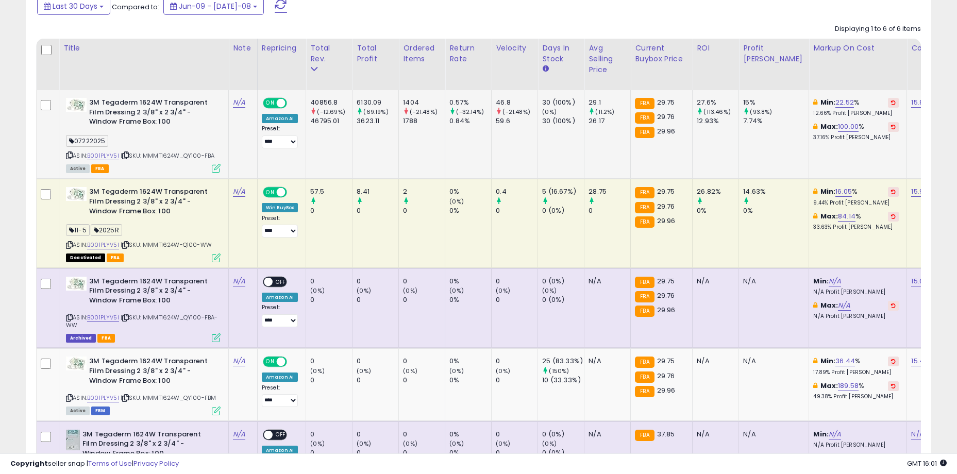
scroll to position [384, 0]
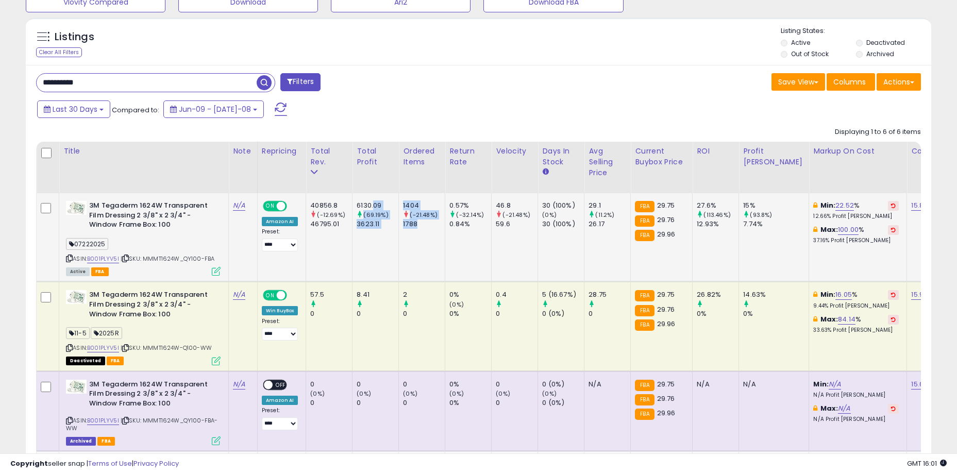
drag, startPoint x: 374, startPoint y: 208, endPoint x: 423, endPoint y: 226, distance: 52.6
click at [423, 226] on div "1788" at bounding box center [424, 223] width 42 height 9
drag, startPoint x: 422, startPoint y: 225, endPoint x: 368, endPoint y: 205, distance: 57.0
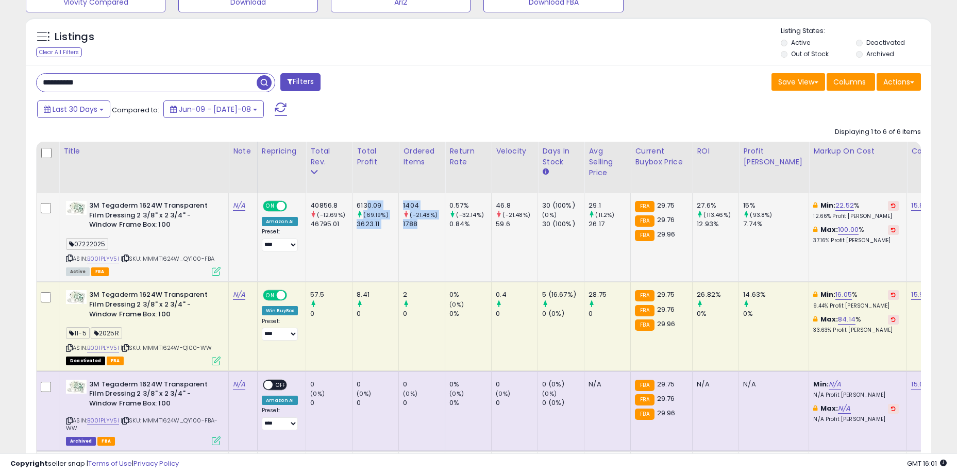
click at [367, 205] on div "6130.09" at bounding box center [377, 205] width 42 height 9
drag, startPoint x: 363, startPoint y: 203, endPoint x: 432, endPoint y: 224, distance: 71.9
click at [432, 224] on div "1788" at bounding box center [424, 223] width 42 height 9
click at [420, 335] on td "2 0" at bounding box center [422, 326] width 46 height 89
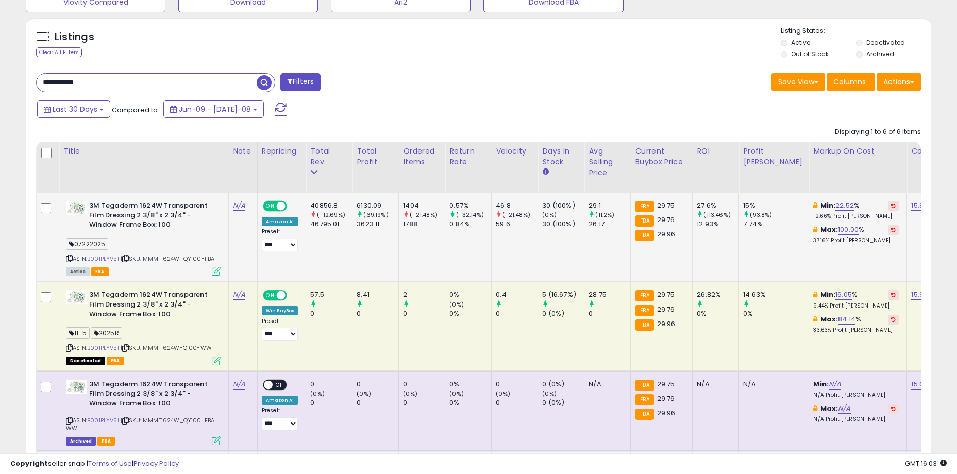
click at [362, 253] on td "6130.09 (69.19%) 3623.11" at bounding box center [375, 237] width 46 height 89
drag, startPoint x: 395, startPoint y: 248, endPoint x: 485, endPoint y: 252, distance: 90.3
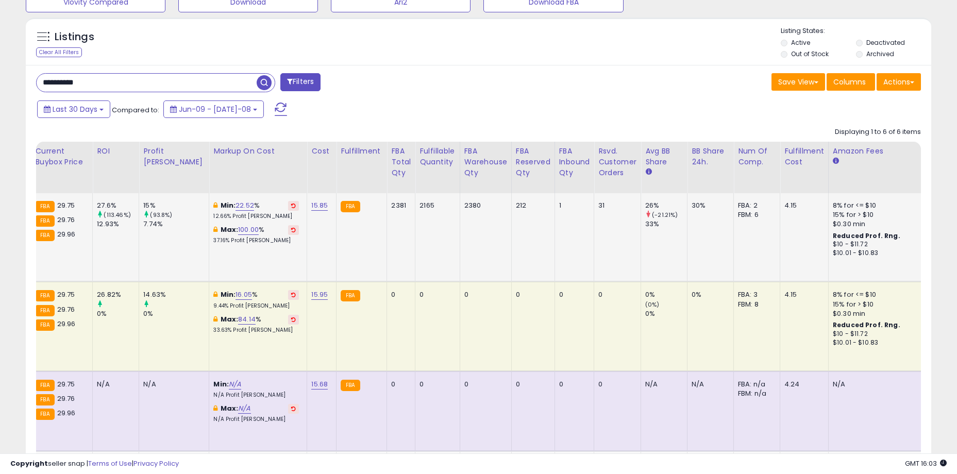
scroll to position [0, 0]
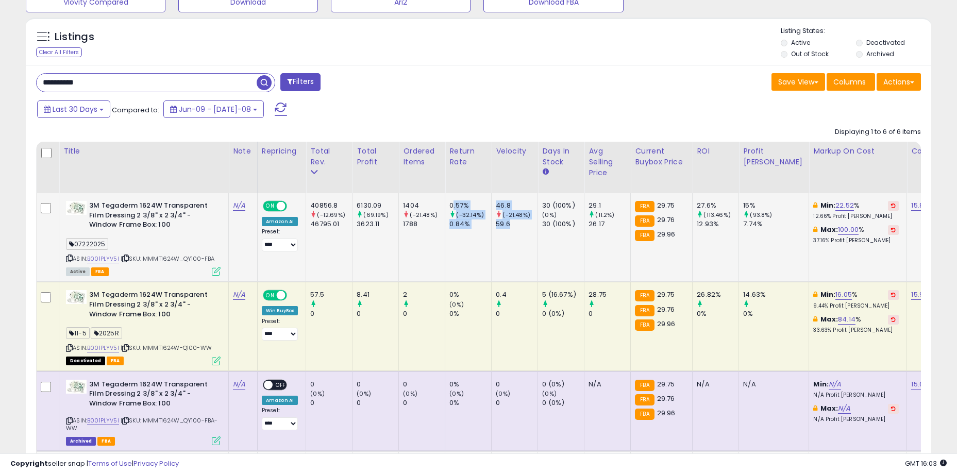
drag, startPoint x: 464, startPoint y: 206, endPoint x: 531, endPoint y: 230, distance: 71.2
click at [531, 230] on td "46.8 (-21.48%) 59.6" at bounding box center [514, 237] width 46 height 89
drag, startPoint x: 523, startPoint y: 226, endPoint x: 391, endPoint y: 206, distance: 134.0
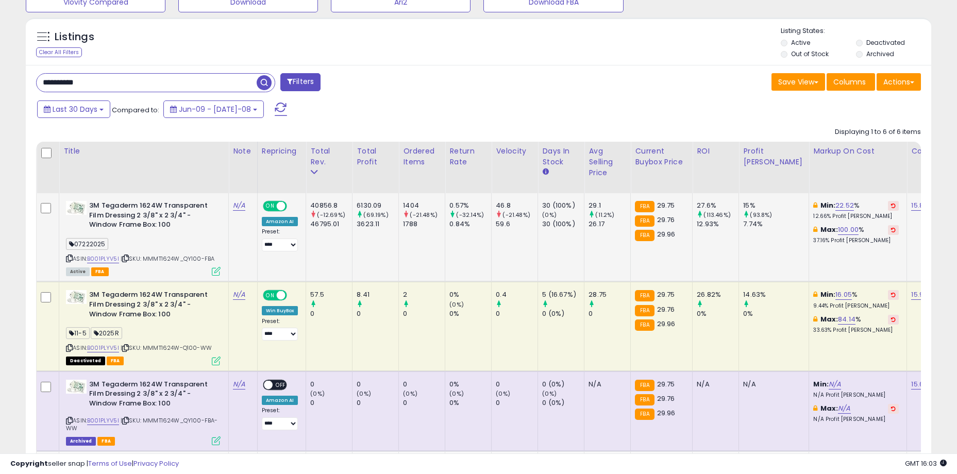
click at [390, 206] on div "6130.09" at bounding box center [377, 205] width 42 height 9
drag, startPoint x: 348, startPoint y: 200, endPoint x: 497, endPoint y: 226, distance: 151.0
click at [497, 226] on div "59.6" at bounding box center [517, 223] width 42 height 9
click at [194, 230] on b "3M Tegaderm 1624W Transparent Film Dressing 2 3/8" x 2 3/4" - Window Frame Box:…" at bounding box center [151, 216] width 125 height 31
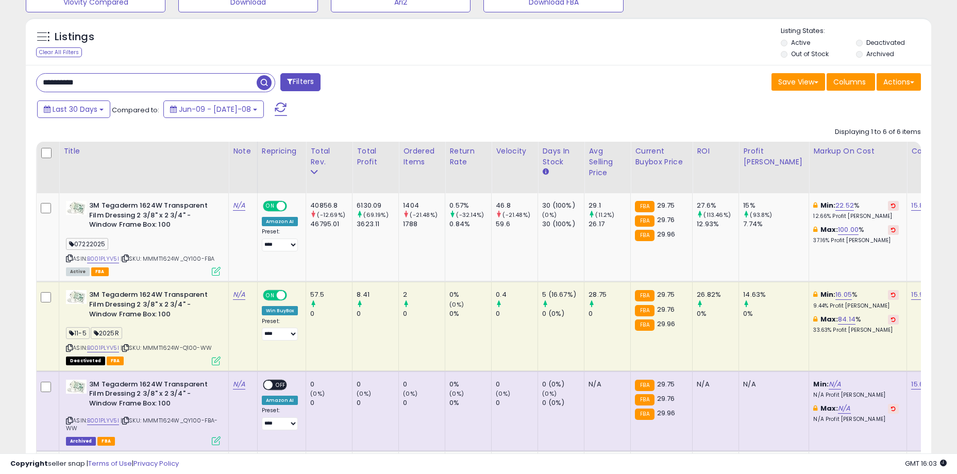
click at [377, 92] on div "**********" at bounding box center [253, 83] width 450 height 21
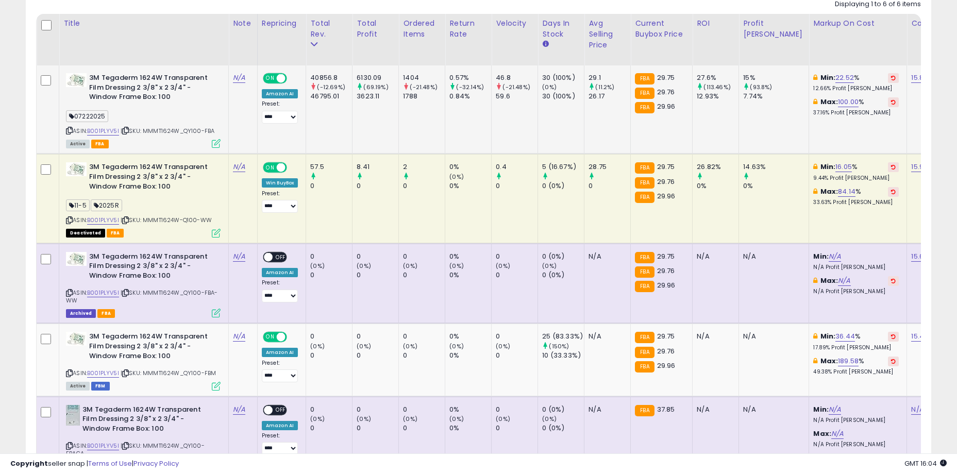
scroll to position [487, 0]
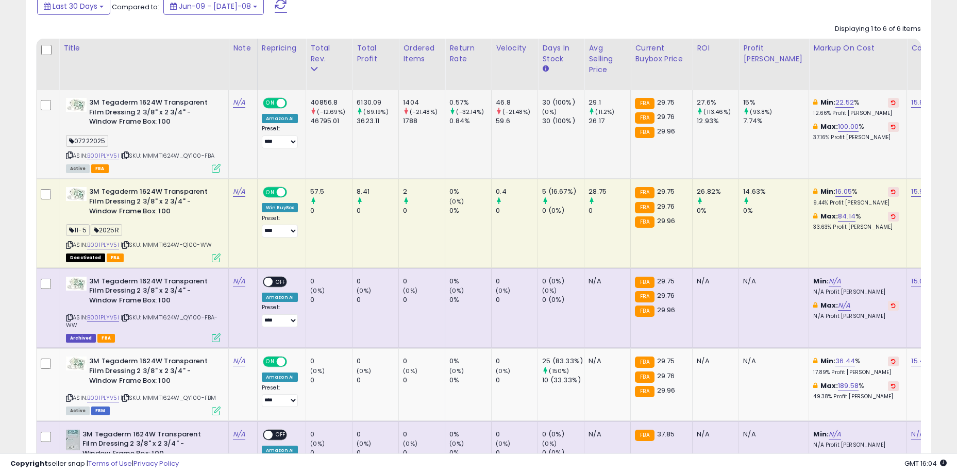
click at [545, 143] on td "30 (100%) (0%) 30 (100%)" at bounding box center [561, 134] width 46 height 89
click at [499, 92] on td "46.8 (-21.48%) 59.6" at bounding box center [514, 134] width 46 height 89
drag, startPoint x: 499, startPoint y: 104, endPoint x: 579, endPoint y: 127, distance: 83.3
click at [579, 127] on td "30 (100%) (0%) 30 (100%)" at bounding box center [561, 134] width 46 height 89
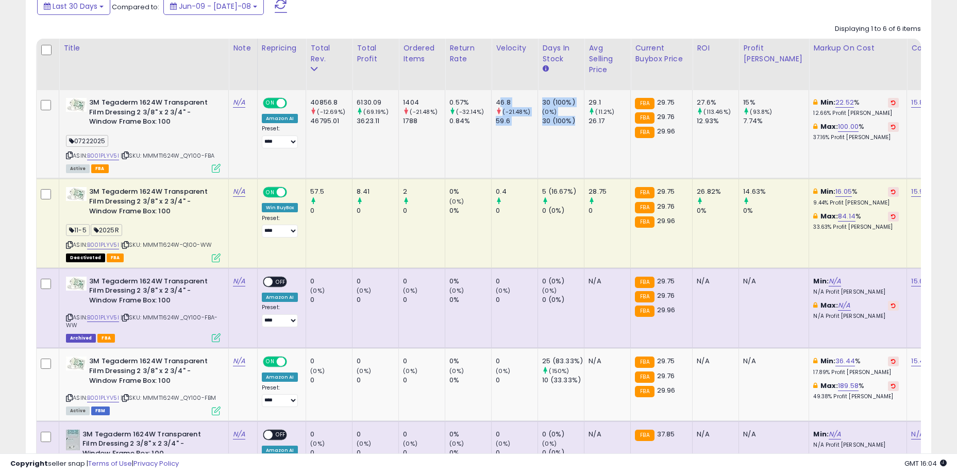
drag, startPoint x: 602, startPoint y: 122, endPoint x: 489, endPoint y: 103, distance: 114.4
click at [489, 103] on div "0.57%" at bounding box center [470, 102] width 42 height 9
drag, startPoint x: 497, startPoint y: 100, endPoint x: 595, endPoint y: 129, distance: 102.5
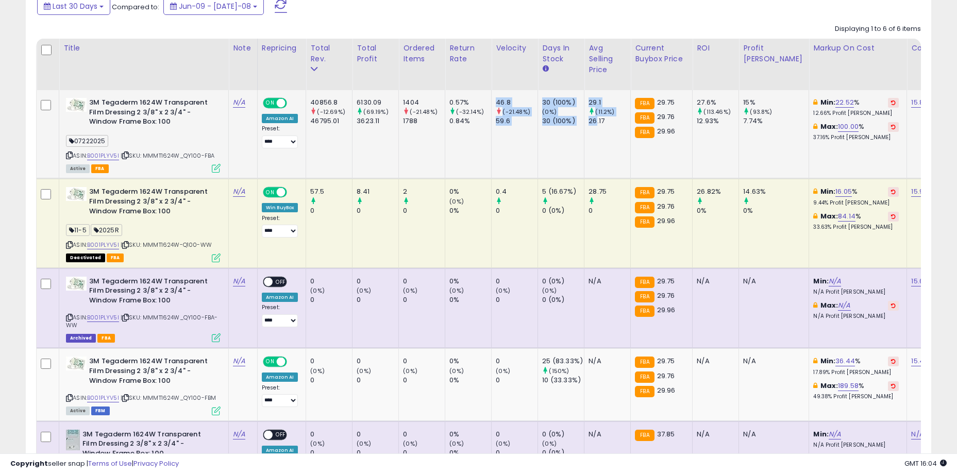
click at [595, 129] on td "29.1 (11.2%) 26.17" at bounding box center [607, 134] width 46 height 89
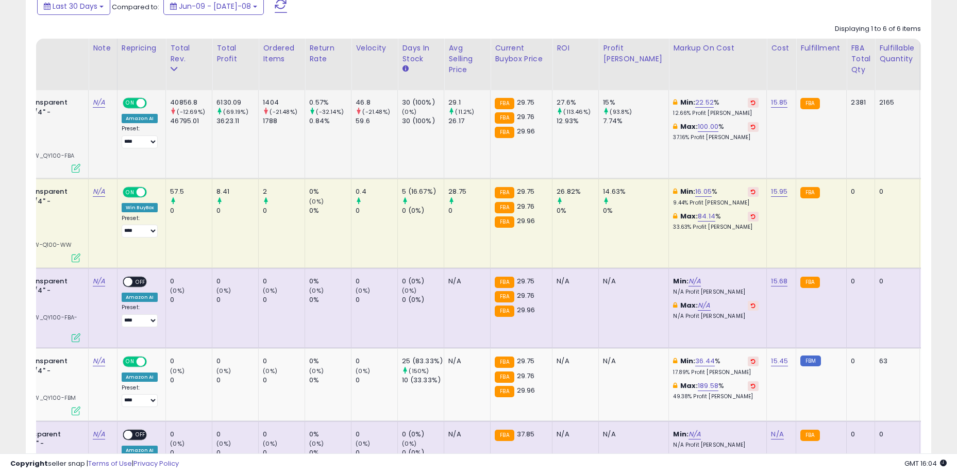
scroll to position [0, 227]
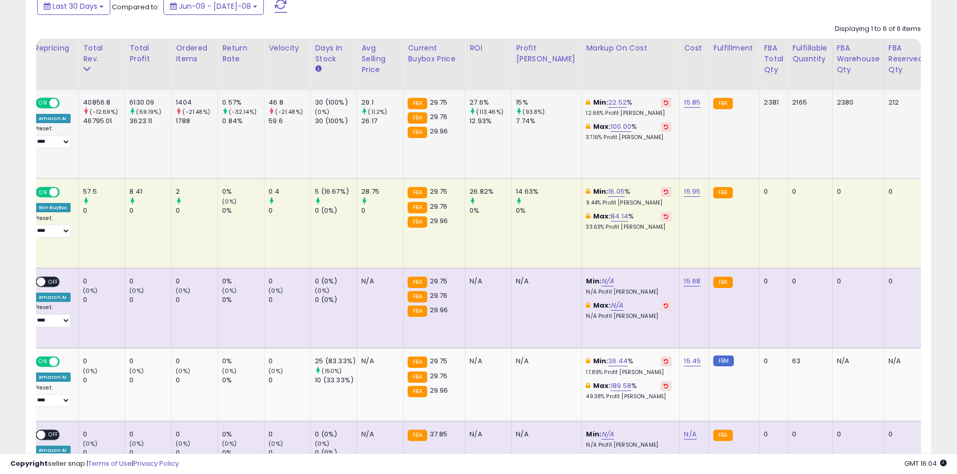
drag, startPoint x: 682, startPoint y: 147, endPoint x: 760, endPoint y: 147, distance: 77.8
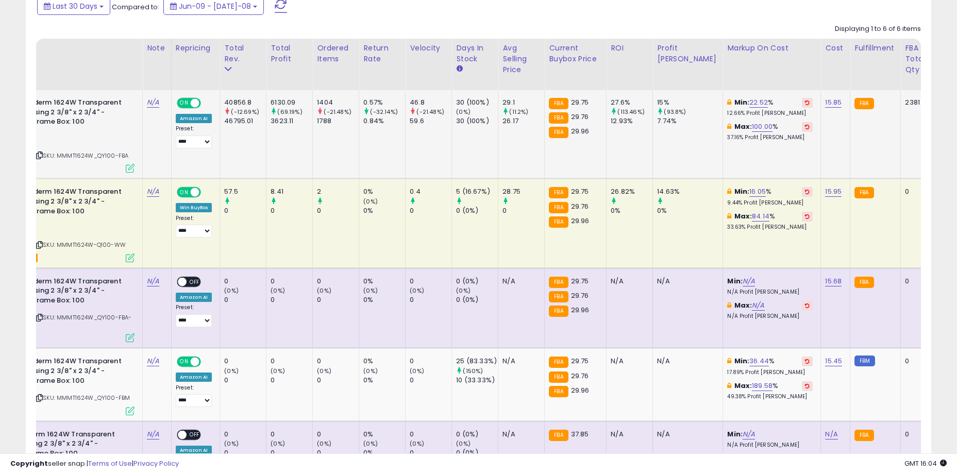
scroll to position [0, 0]
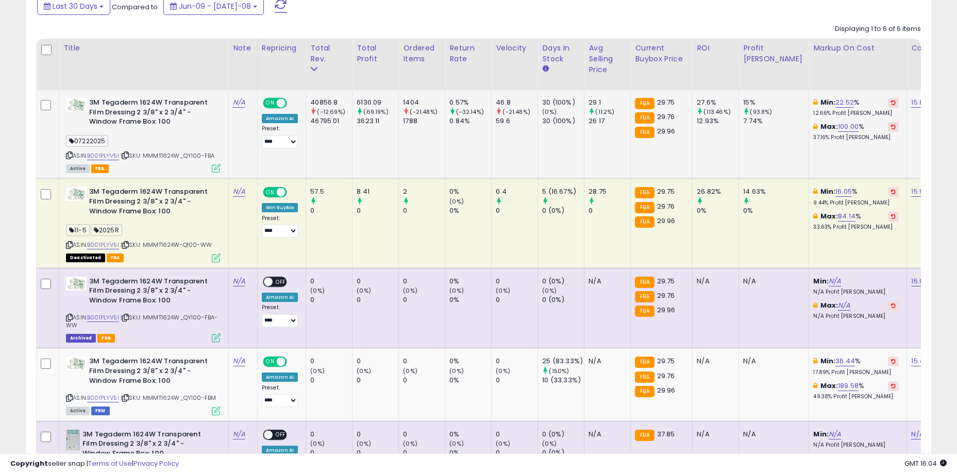
click at [522, 145] on td "46.8 (-21.48%) 59.6" at bounding box center [514, 134] width 46 height 89
drag, startPoint x: 597, startPoint y: 104, endPoint x: 587, endPoint y: 103, distance: 10.4
click at [587, 103] on td "29.1 (11.2%) 26.17" at bounding box center [607, 134] width 46 height 89
click at [591, 142] on td "29.1 (11.2%) 26.17" at bounding box center [607, 134] width 46 height 89
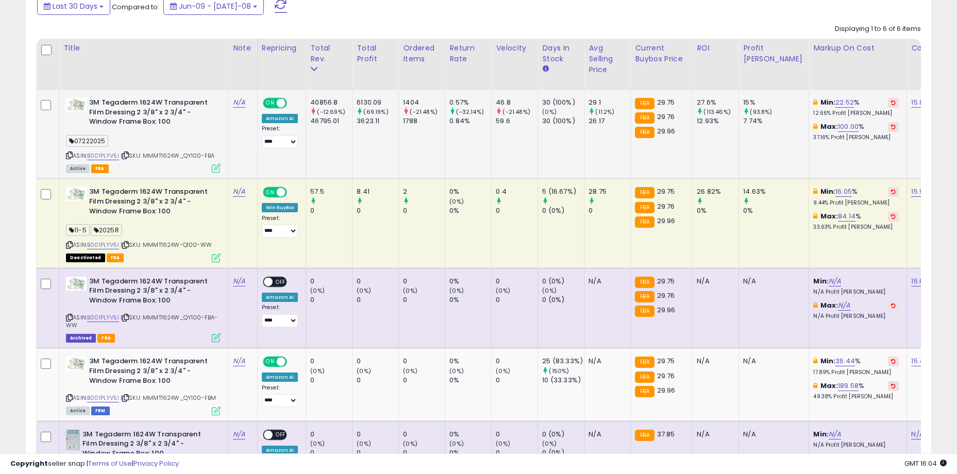
click at [595, 144] on td "29.1 (11.2%) 26.17" at bounding box center [607, 134] width 46 height 89
drag, startPoint x: 591, startPoint y: 102, endPoint x: 603, endPoint y: 123, distance: 24.5
click at [603, 123] on div "29.1 (11.2%) 26.17" at bounding box center [605, 112] width 34 height 28
click at [603, 123] on div "26.17" at bounding box center [609, 120] width 42 height 9
click at [105, 157] on link "B001PLYV5I" at bounding box center [103, 155] width 32 height 9
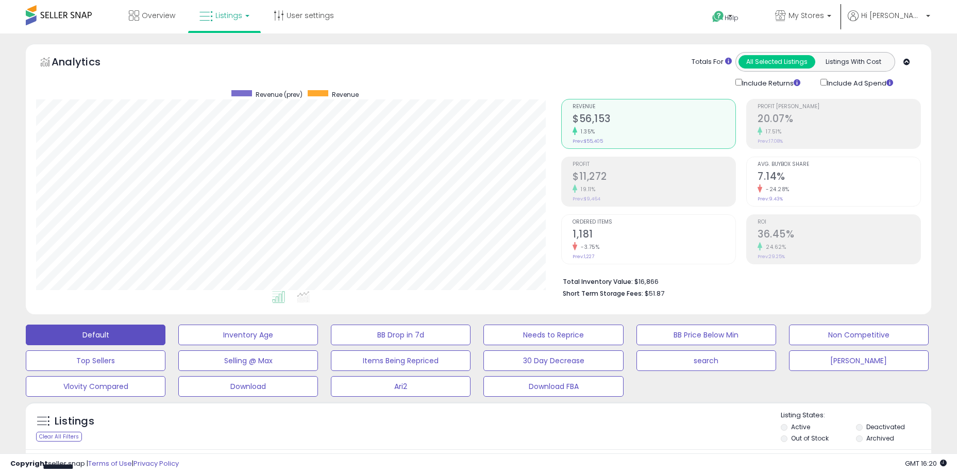
select select "**"
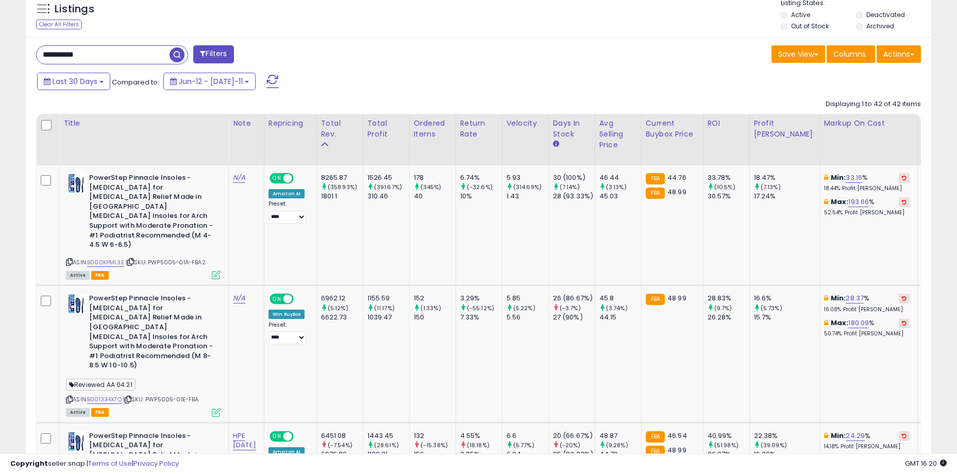
scroll to position [211, 525]
drag, startPoint x: 107, startPoint y: 57, endPoint x: 145, endPoint y: 56, distance: 38.2
click at [140, 59] on input "**********" at bounding box center [147, 55] width 220 height 18
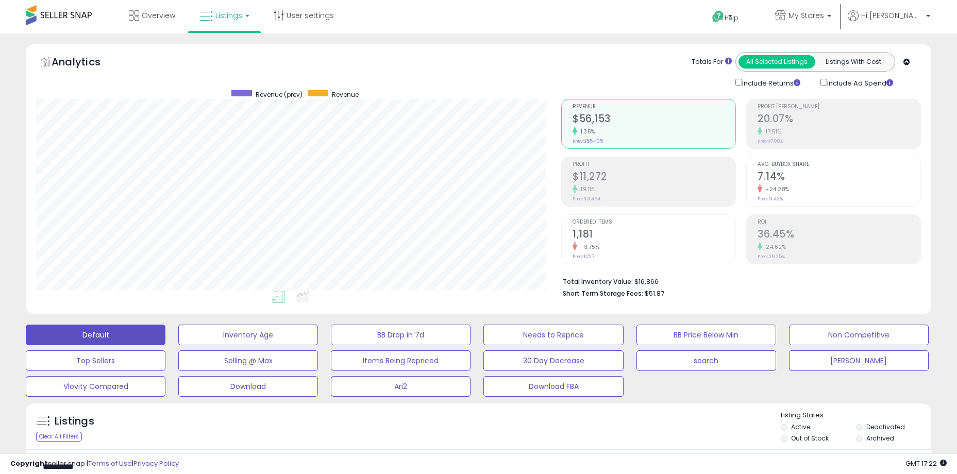
select select "**"
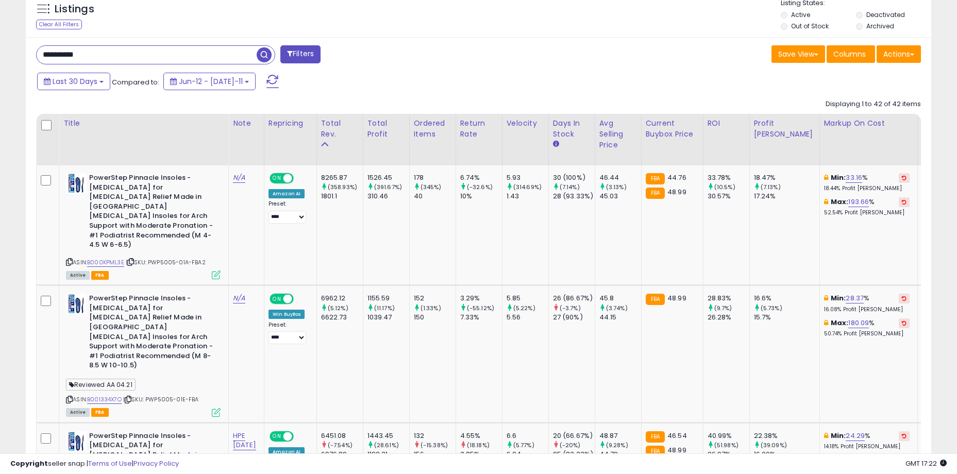
scroll to position [211, 525]
